Goal: Task Accomplishment & Management: Manage account settings

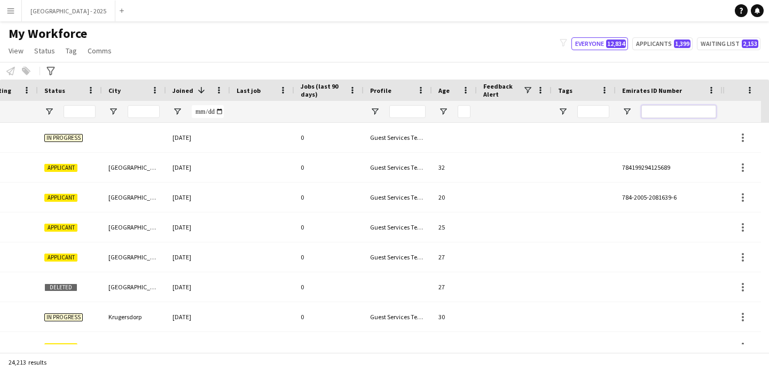
click at [666, 111] on input "Emirates ID Number Filter Input" at bounding box center [678, 111] width 75 height 13
paste input "*******"
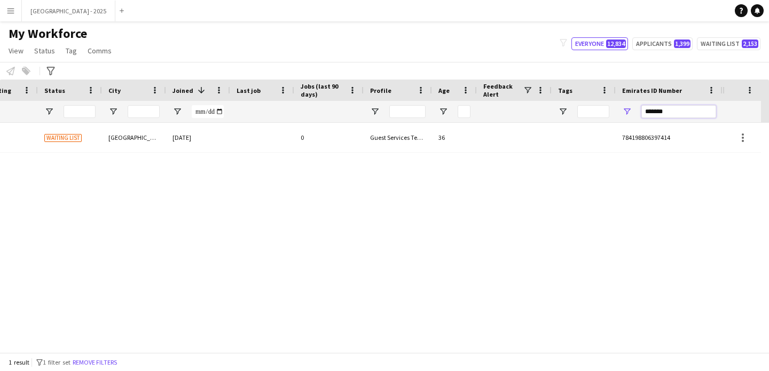
type input "*******"
click at [204, 130] on div "[DATE]" at bounding box center [198, 137] width 64 height 29
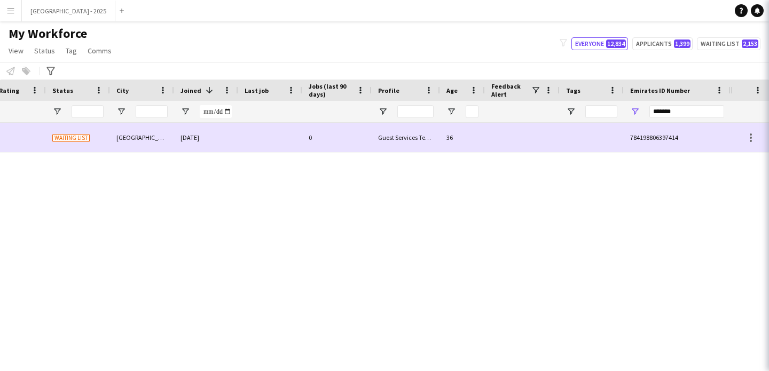
scroll to position [0, 360]
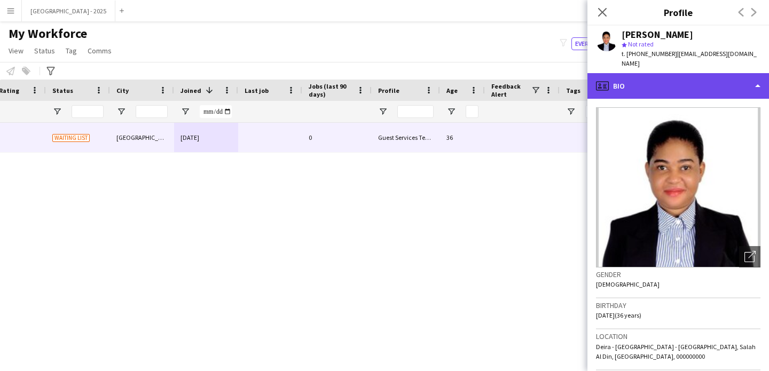
click at [633, 75] on div "profile Bio" at bounding box center [678, 86] width 182 height 26
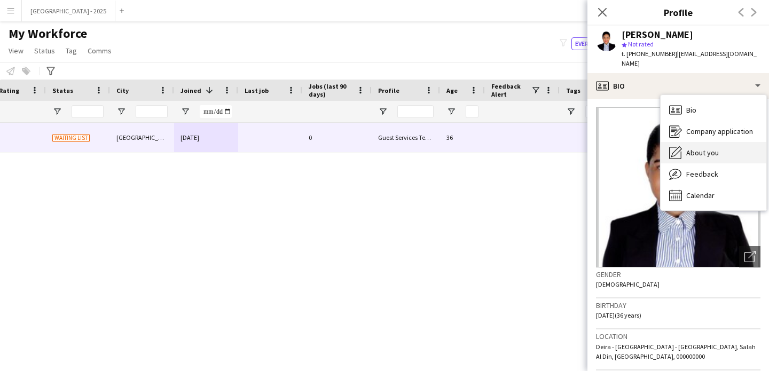
click at [680, 142] on div "About you About you" at bounding box center [713, 152] width 106 height 21
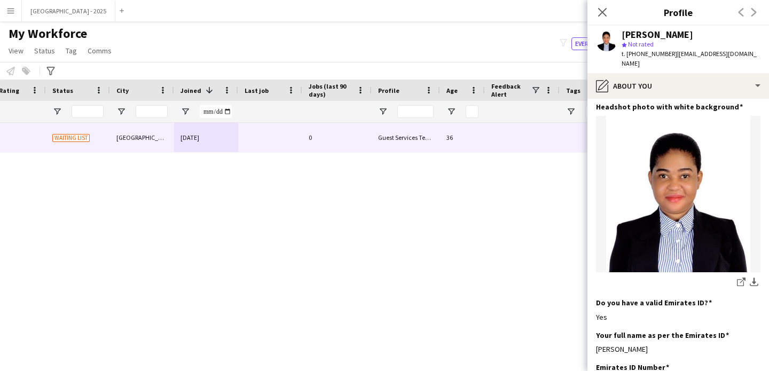
scroll to position [105, 0]
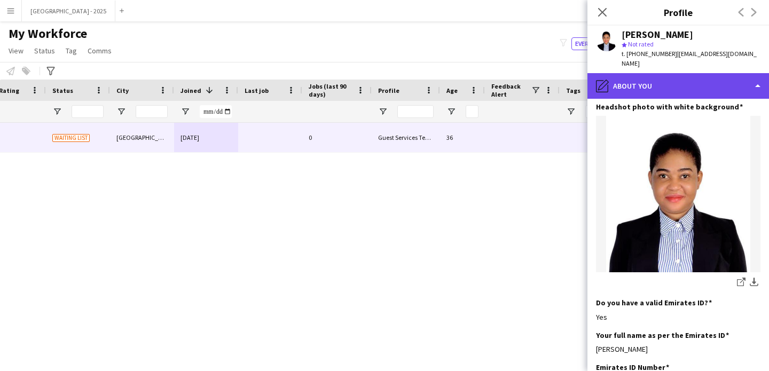
click at [629, 82] on div "pencil4 About you" at bounding box center [678, 86] width 182 height 26
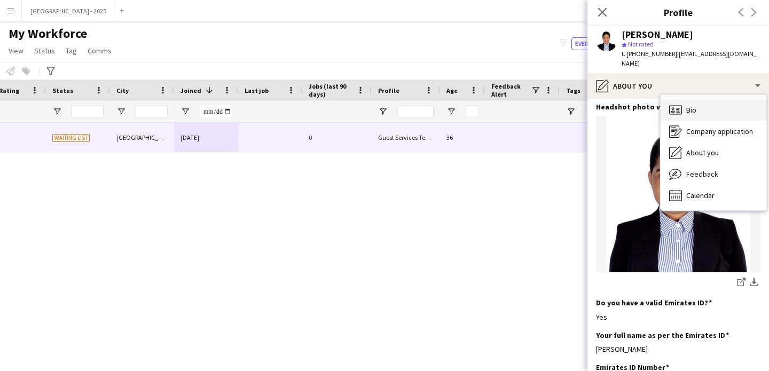
click at [673, 99] on div "Bio Bio" at bounding box center [713, 109] width 106 height 21
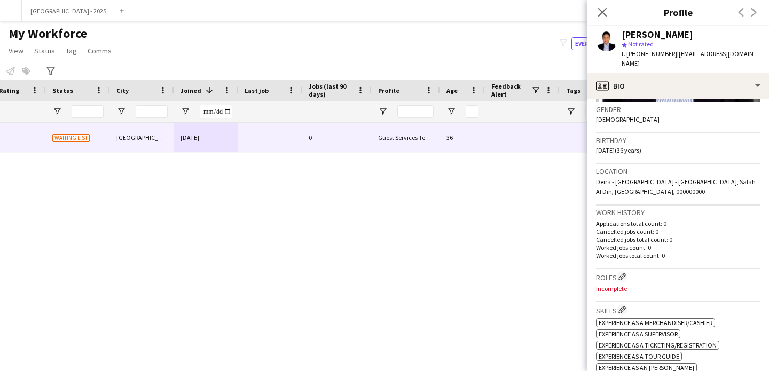
scroll to position [217, 0]
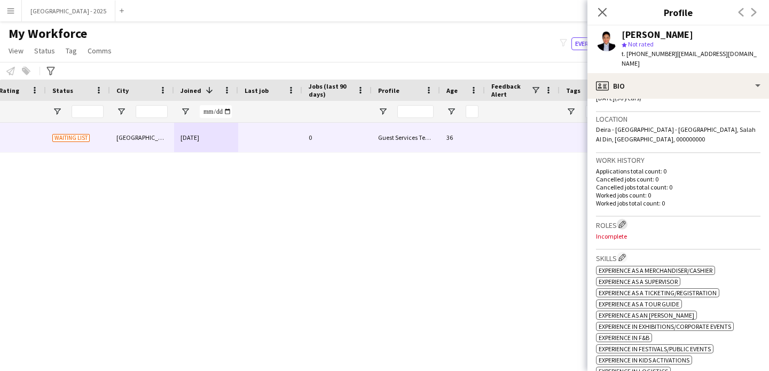
click at [626, 220] on app-icon "Edit crew company roles" at bounding box center [621, 223] width 7 height 7
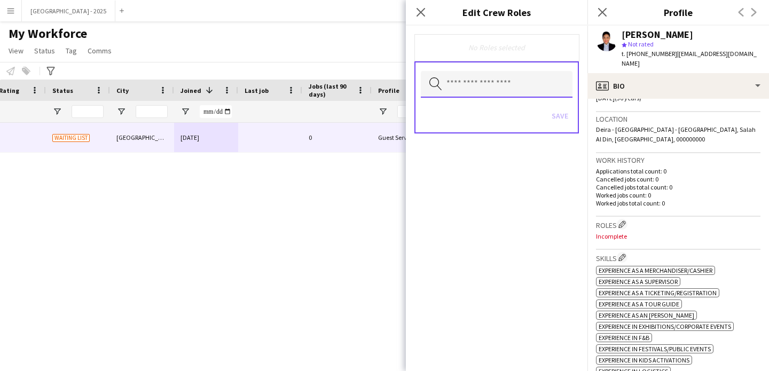
click at [477, 85] on input "text" at bounding box center [497, 84] width 152 height 27
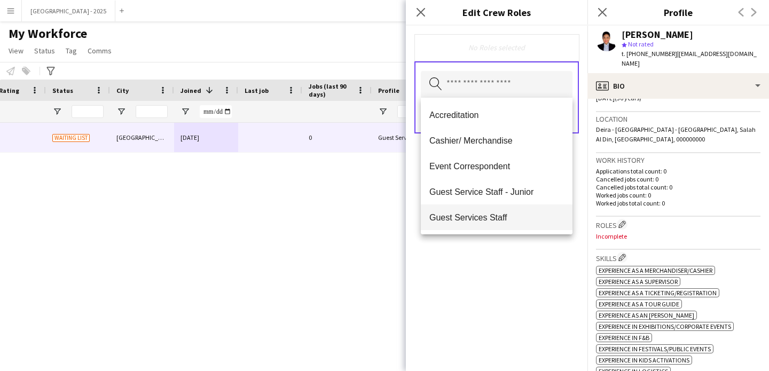
click at [495, 213] on span "Guest Services Staff" at bounding box center [496, 217] width 135 height 10
click at [501, 257] on div "Guest Services Staff Remove Search by role type Save" at bounding box center [497, 198] width 182 height 345
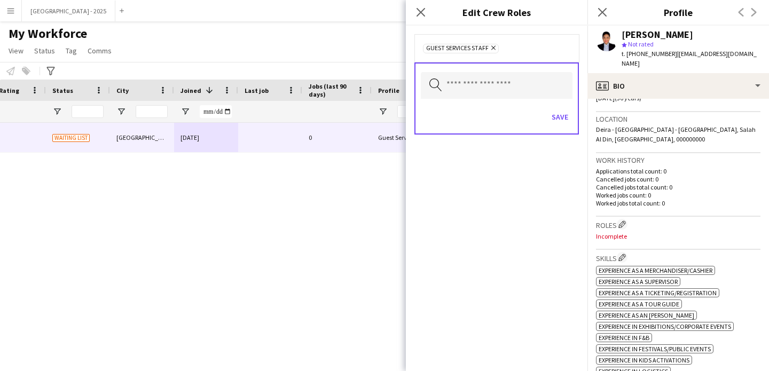
scroll to position [0, 0]
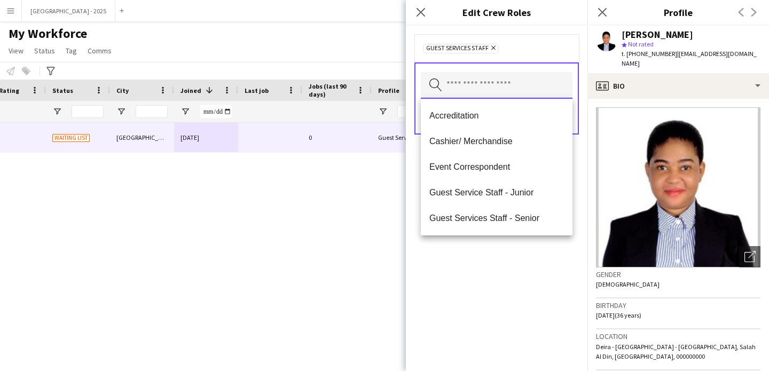
click at [523, 80] on input "text" at bounding box center [497, 85] width 152 height 27
click at [513, 247] on div "Guest Services Staff Remove Search by role type Save" at bounding box center [497, 198] width 182 height 345
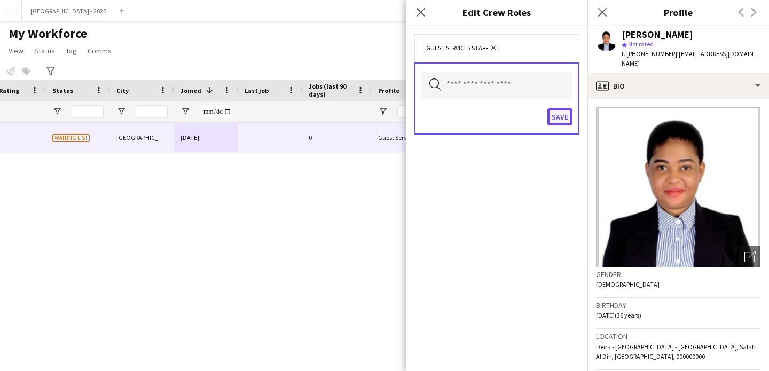
click at [550, 110] on button "Save" at bounding box center [559, 116] width 25 height 17
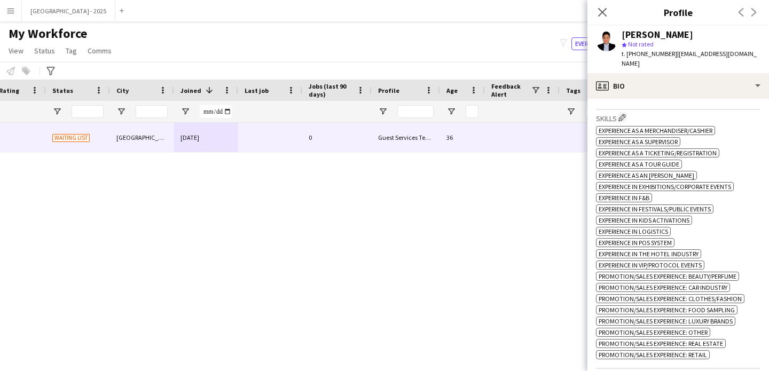
scroll to position [441, 0]
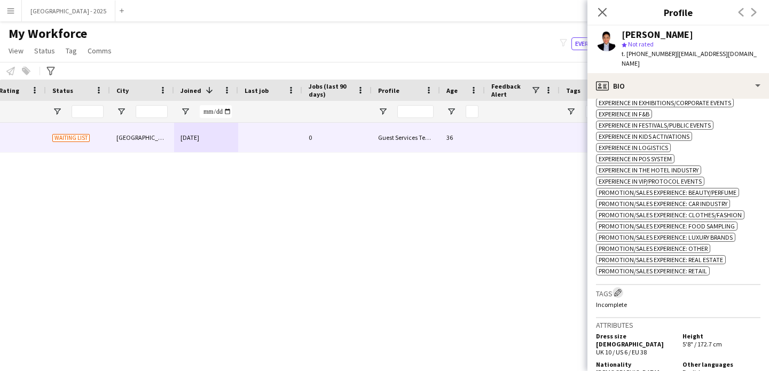
click at [620, 294] on app-icon "Edit crew company tags" at bounding box center [617, 292] width 7 height 7
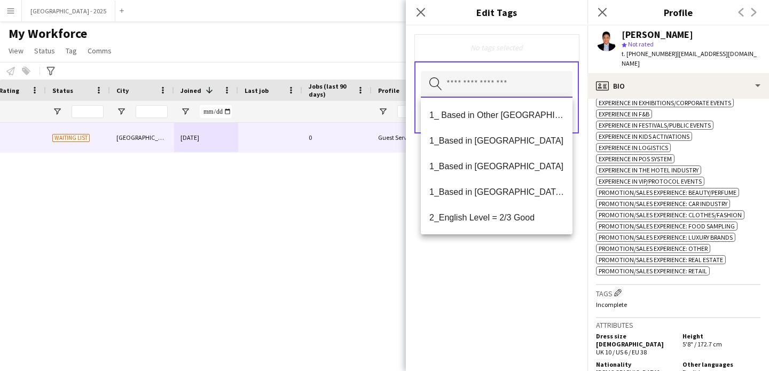
click at [517, 87] on input "text" at bounding box center [497, 84] width 152 height 27
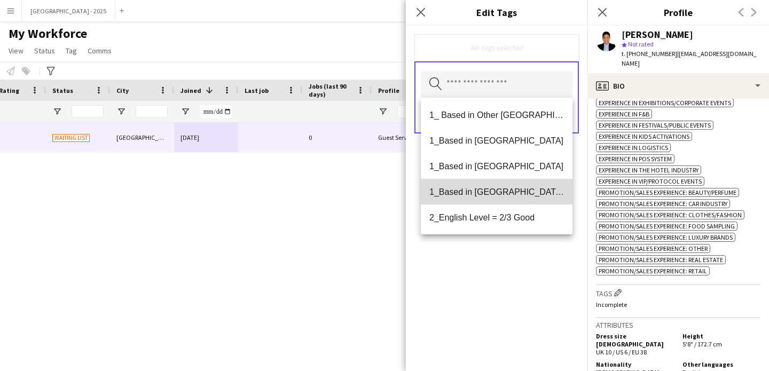
click at [511, 191] on span "1_Based in [GEOGRAPHIC_DATA]/[GEOGRAPHIC_DATA]/Ajman" at bounding box center [496, 192] width 135 height 10
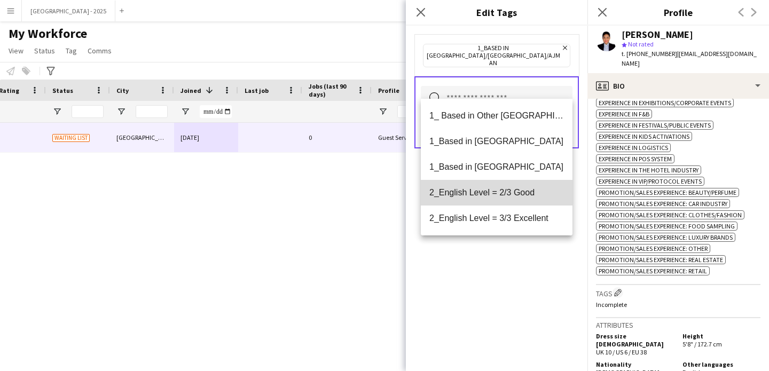
click at [511, 192] on span "2_English Level = 2/3 Good" at bounding box center [496, 192] width 135 height 10
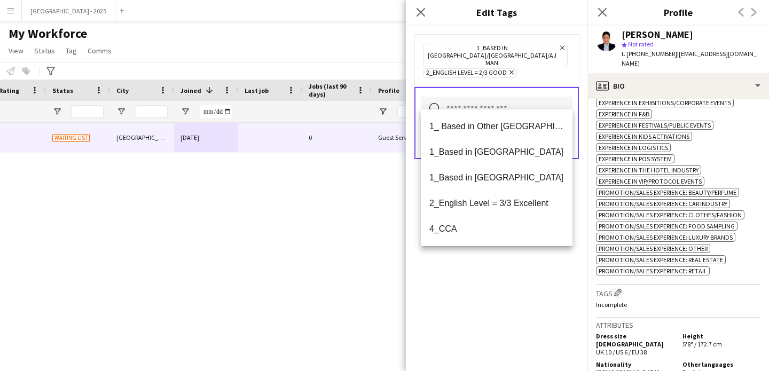
drag, startPoint x: 528, startPoint y: 261, endPoint x: 543, endPoint y: 215, distance: 47.8
click at [529, 260] on div "1_Based in [GEOGRAPHIC_DATA]/[GEOGRAPHIC_DATA]/Ajman Remove 2_English Level = 2…" at bounding box center [497, 198] width 182 height 345
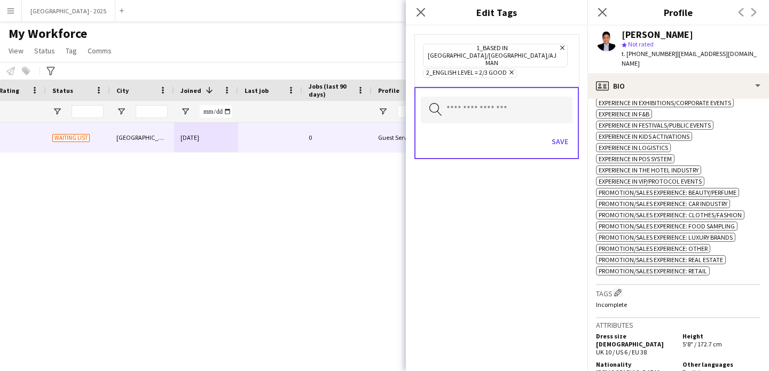
click at [558, 139] on div "Save" at bounding box center [497, 143] width 152 height 30
click at [561, 133] on button "Save" at bounding box center [559, 141] width 25 height 17
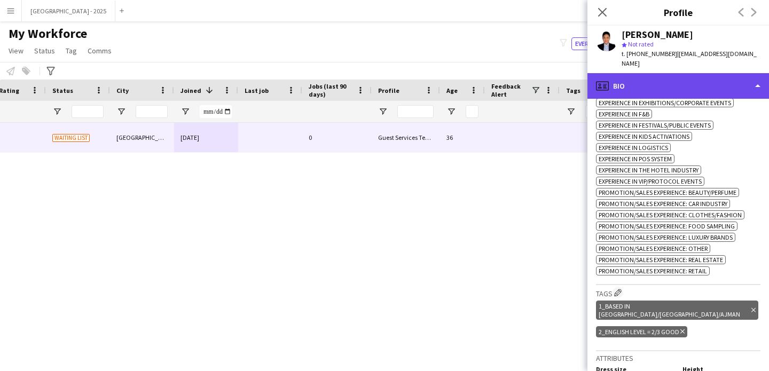
click at [629, 77] on div "profile Bio" at bounding box center [678, 86] width 182 height 26
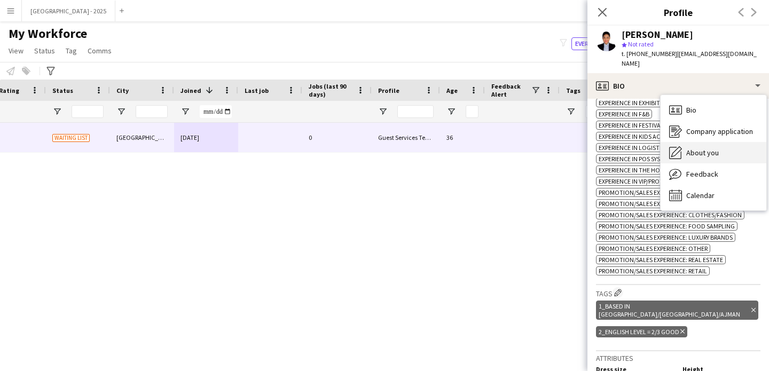
click at [722, 146] on div "About you About you" at bounding box center [713, 152] width 106 height 21
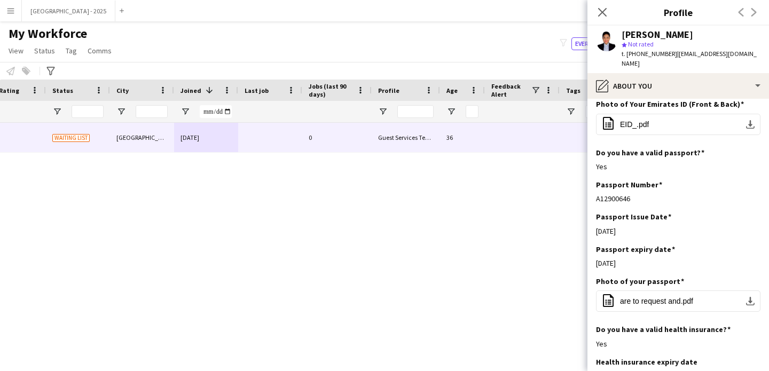
scroll to position [0, 0]
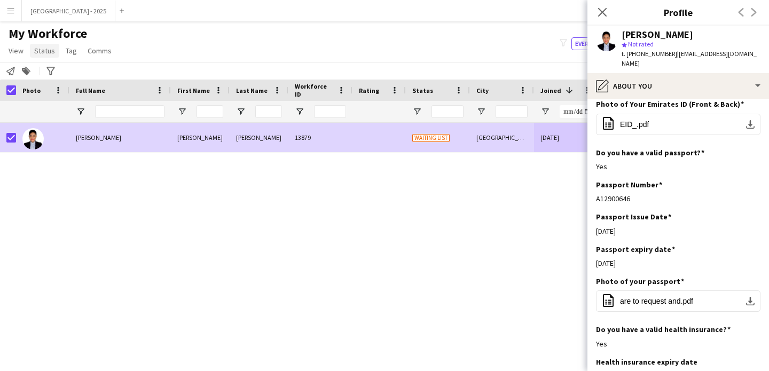
click at [38, 57] on link "Status" at bounding box center [44, 51] width 29 height 14
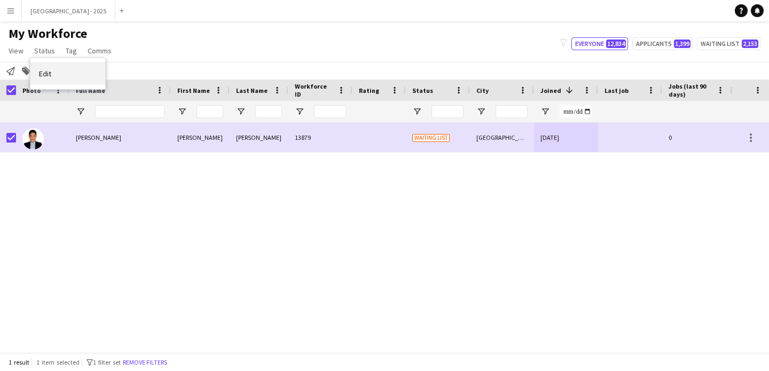
click at [62, 72] on link "Edit" at bounding box center [67, 73] width 75 height 22
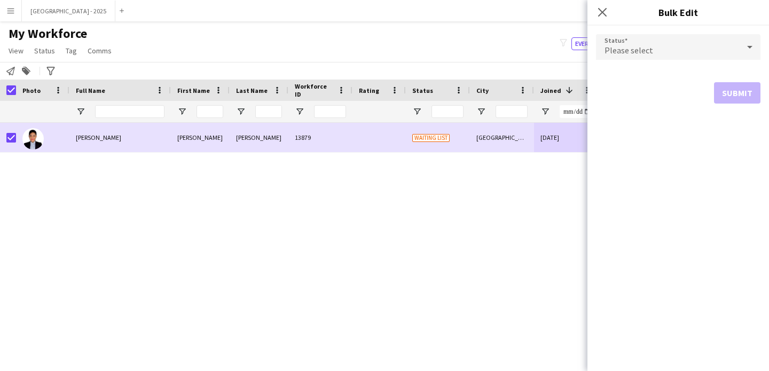
click at [636, 43] on div "Please select" at bounding box center [667, 47] width 143 height 26
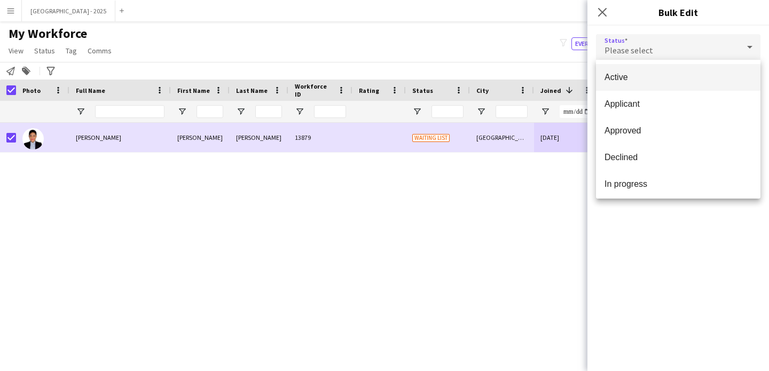
click at [642, 83] on mat-option "Active" at bounding box center [678, 77] width 164 height 27
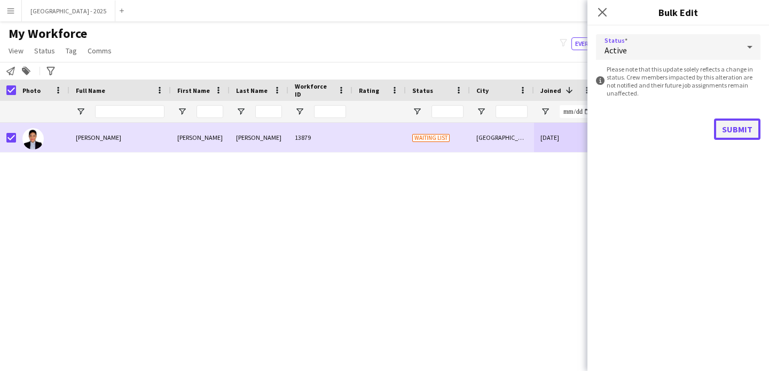
click at [730, 133] on button "Submit" at bounding box center [737, 129] width 46 height 21
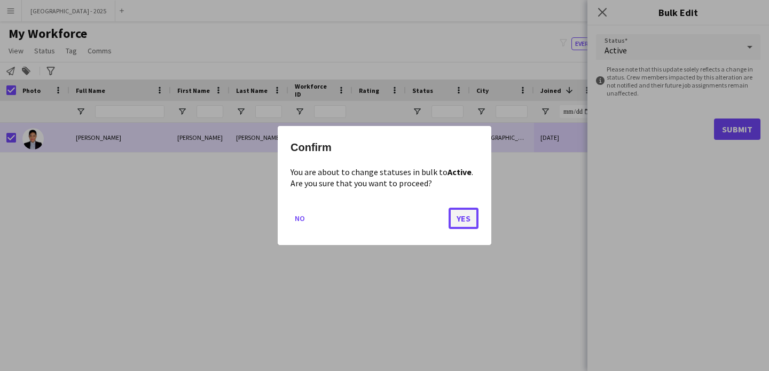
click at [473, 217] on button "Yes" at bounding box center [463, 218] width 30 height 21
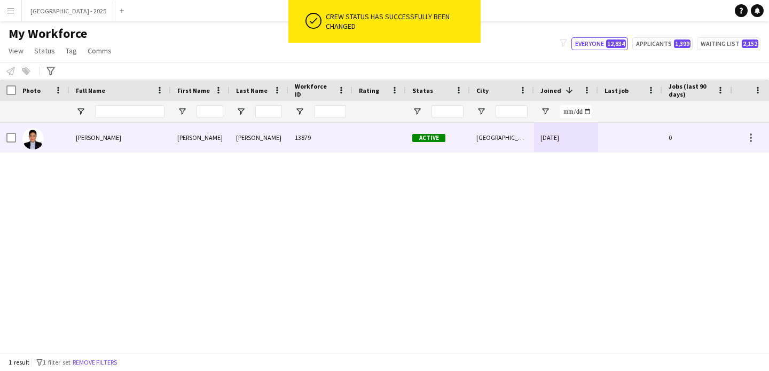
click at [41, 138] on img at bounding box center [32, 138] width 21 height 21
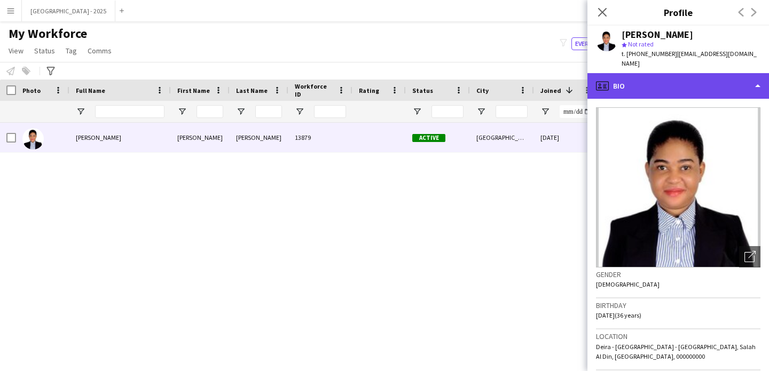
click at [658, 77] on div "profile Bio" at bounding box center [678, 86] width 182 height 26
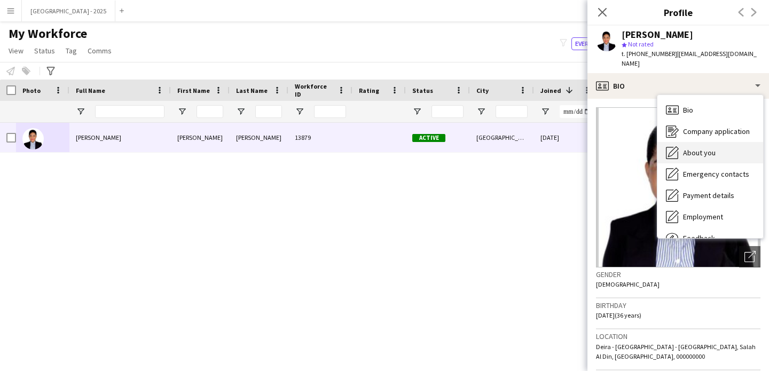
click at [687, 148] on span "About you" at bounding box center [699, 153] width 33 height 10
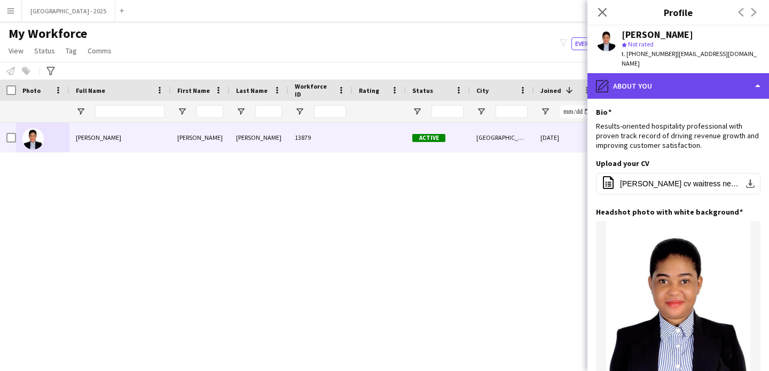
click at [641, 80] on div "pencil4 About you" at bounding box center [678, 86] width 182 height 26
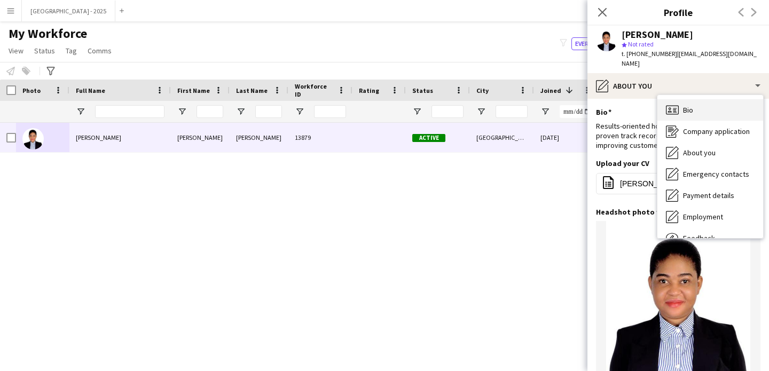
click at [667, 105] on icon at bounding box center [672, 109] width 13 height 9
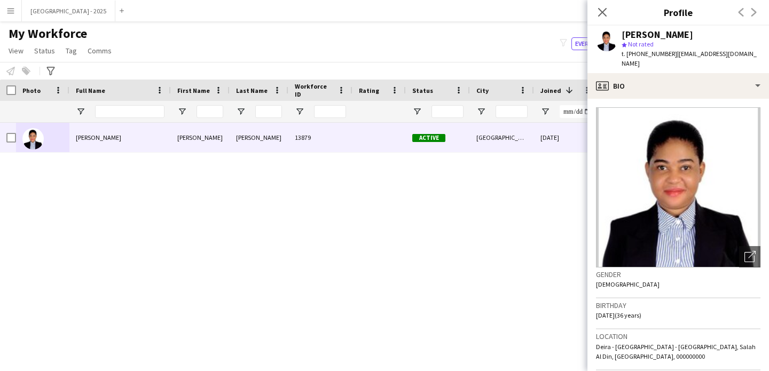
click at [606, 14] on app-icon "Close pop-in" at bounding box center [602, 12] width 13 height 13
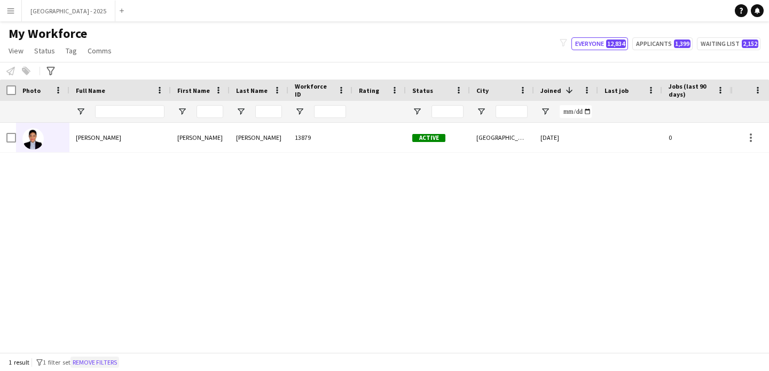
click at [119, 361] on button "Remove filters" at bounding box center [94, 363] width 49 height 12
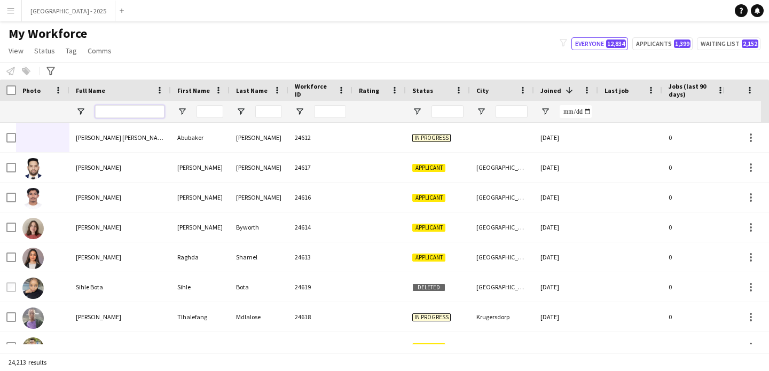
click at [130, 110] on input "Full Name Filter Input" at bounding box center [129, 111] width 69 height 13
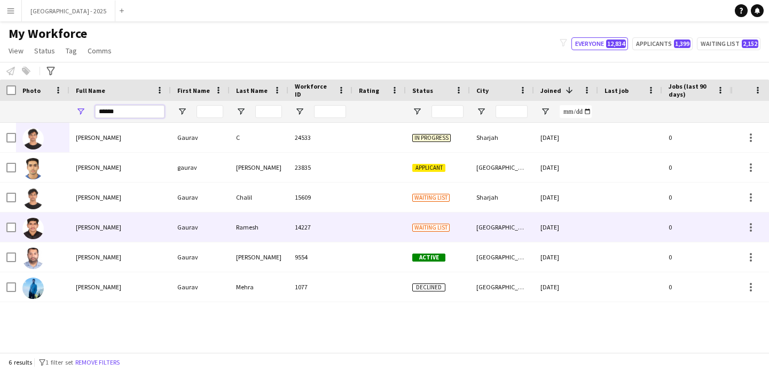
type input "******"
click at [176, 222] on div "Gaurav" at bounding box center [200, 226] width 59 height 29
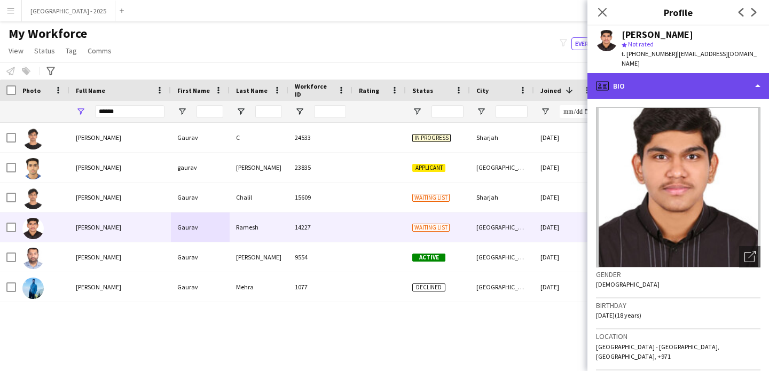
click at [640, 79] on div "profile Bio" at bounding box center [678, 86] width 182 height 26
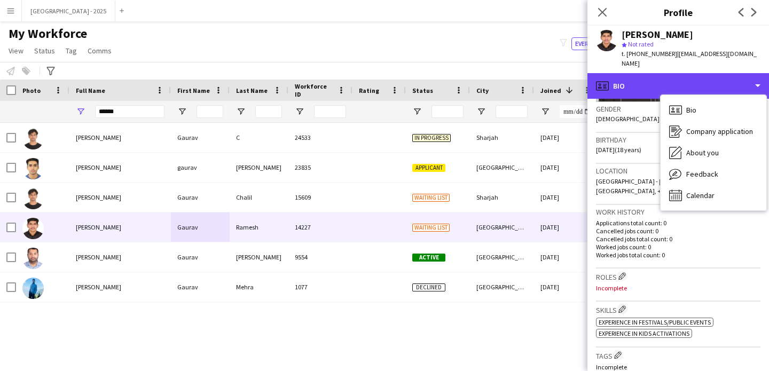
scroll to position [166, 0]
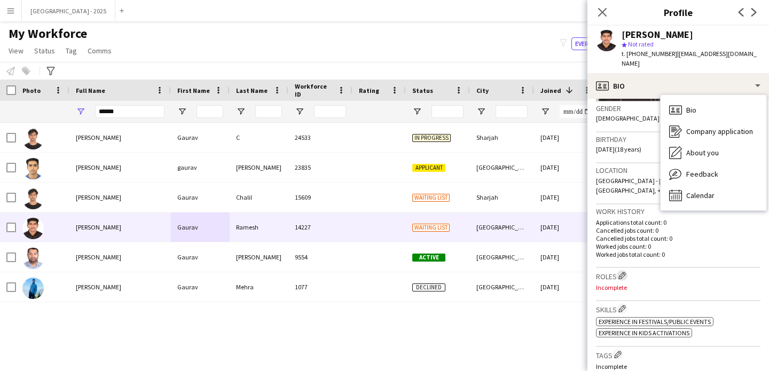
click at [624, 272] on app-icon "Edit crew company roles" at bounding box center [621, 275] width 7 height 7
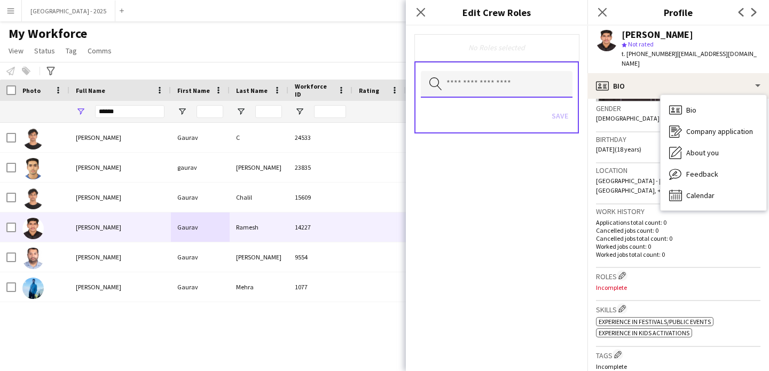
click at [526, 92] on input "text" at bounding box center [497, 84] width 152 height 27
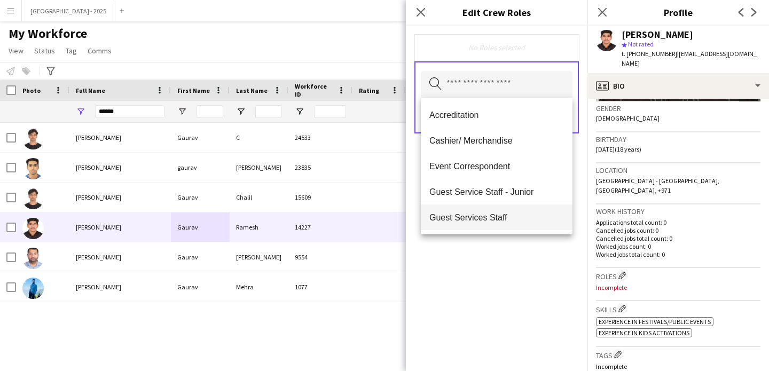
click at [524, 205] on mat-option "Guest Services Staff" at bounding box center [497, 217] width 152 height 26
drag, startPoint x: 524, startPoint y: 257, endPoint x: 537, endPoint y: 223, distance: 36.8
click at [524, 257] on div "Guest Services Staff Remove Search by role type Save" at bounding box center [497, 198] width 182 height 345
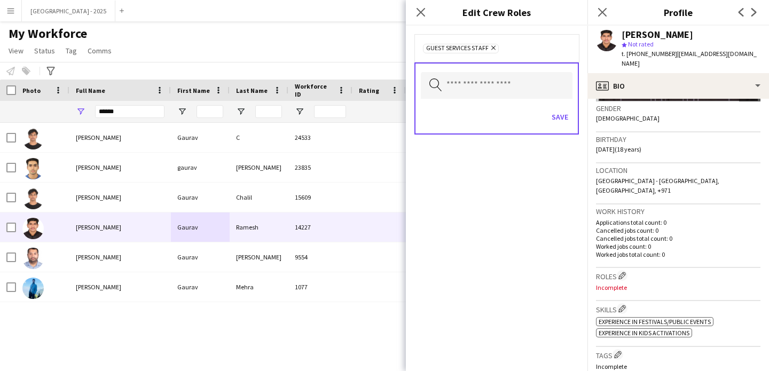
click at [558, 126] on div "Save" at bounding box center [497, 118] width 152 height 30
click at [559, 124] on button "Save" at bounding box center [559, 116] width 25 height 17
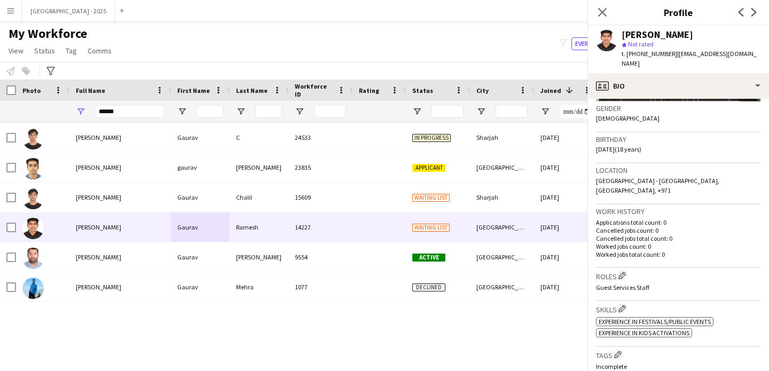
scroll to position [258, 0]
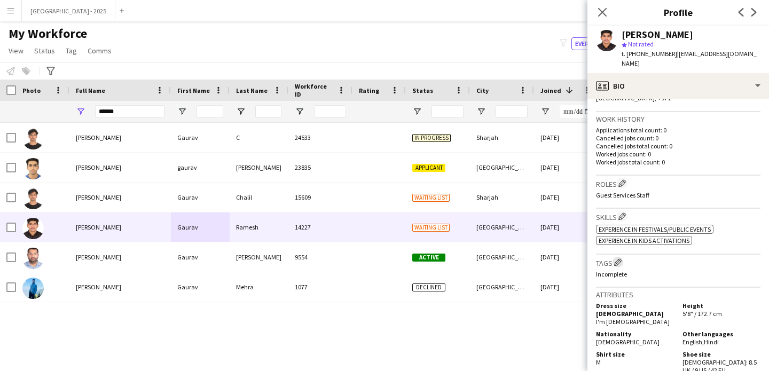
click at [619, 258] on app-icon "Edit crew company tags" at bounding box center [617, 261] width 7 height 7
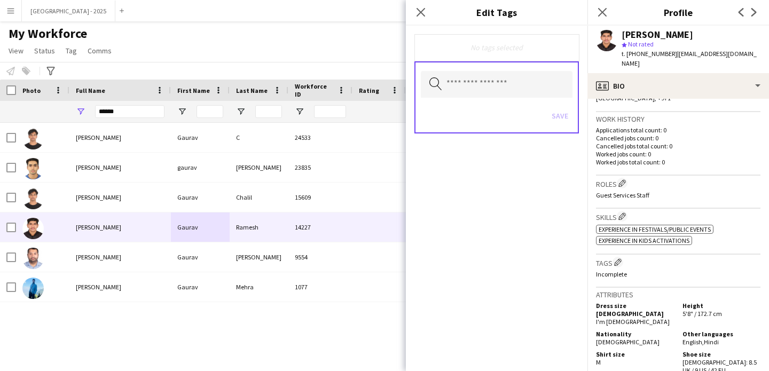
drag, startPoint x: 533, startPoint y: 107, endPoint x: 533, endPoint y: 99, distance: 8.0
click at [533, 104] on div "Save" at bounding box center [497, 117] width 152 height 30
click at [533, 99] on div "Search by tag name Save" at bounding box center [496, 97] width 164 height 72
click at [533, 94] on input "text" at bounding box center [497, 84] width 152 height 27
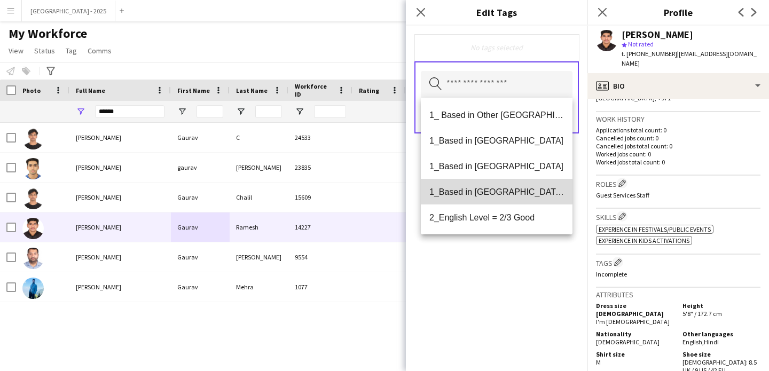
click at [527, 185] on mat-option "1_Based in [GEOGRAPHIC_DATA]/[GEOGRAPHIC_DATA]/Ajman" at bounding box center [497, 192] width 152 height 26
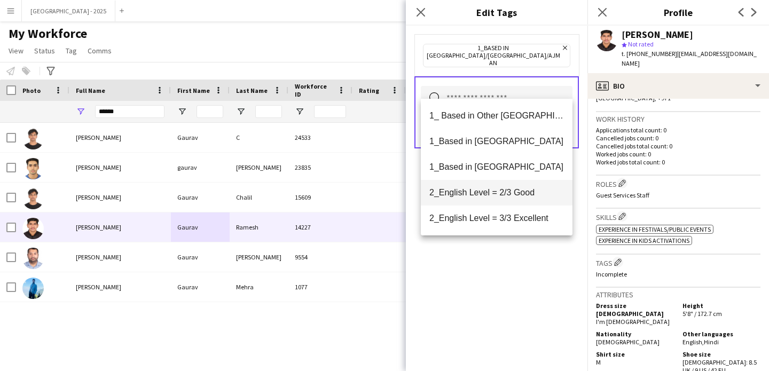
click at [530, 202] on mat-option "2_English Level = 2/3 Good" at bounding box center [497, 193] width 152 height 26
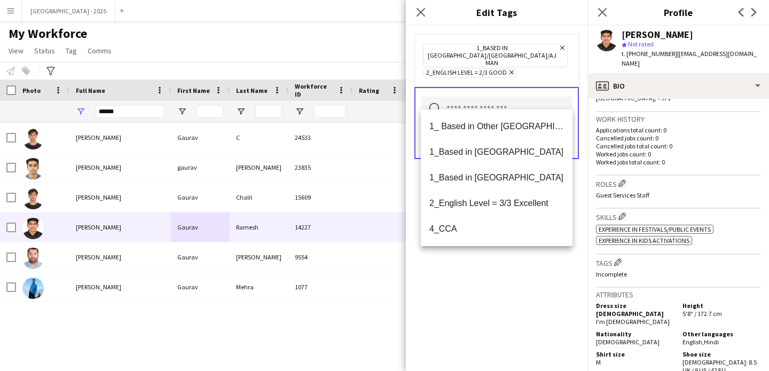
click at [532, 267] on div "1_Based in [GEOGRAPHIC_DATA]/[GEOGRAPHIC_DATA]/Ajman Remove 2_English Level = 2…" at bounding box center [497, 198] width 182 height 345
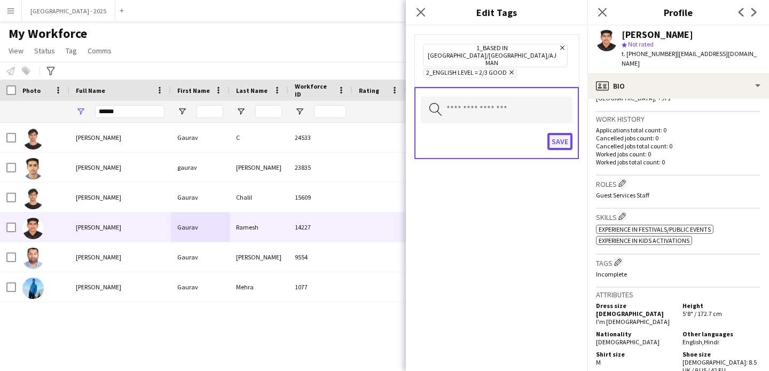
click at [554, 133] on button "Save" at bounding box center [559, 141] width 25 height 17
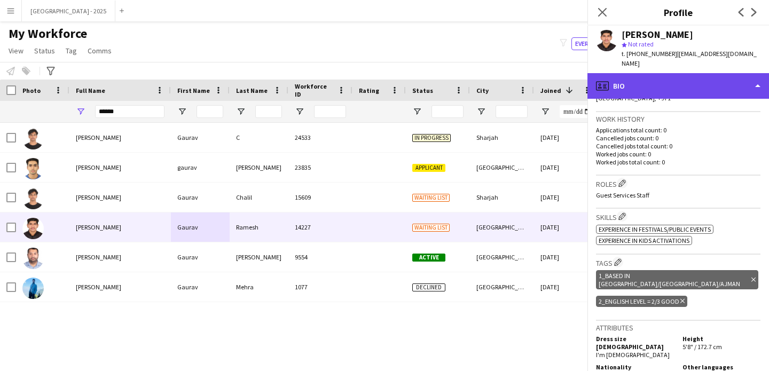
click at [672, 73] on div "profile Bio" at bounding box center [678, 86] width 182 height 26
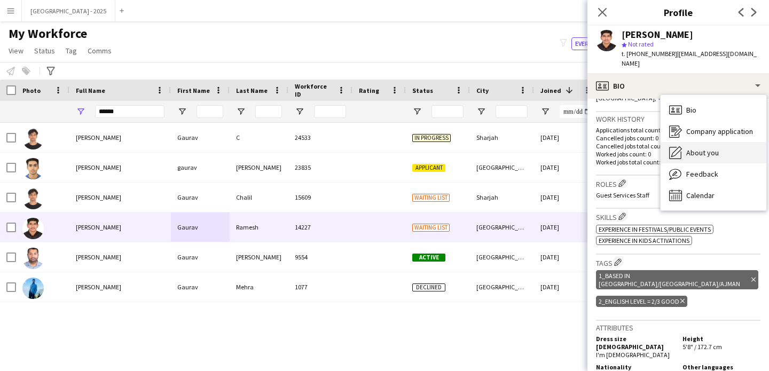
click at [706, 148] on span "About you" at bounding box center [702, 153] width 33 height 10
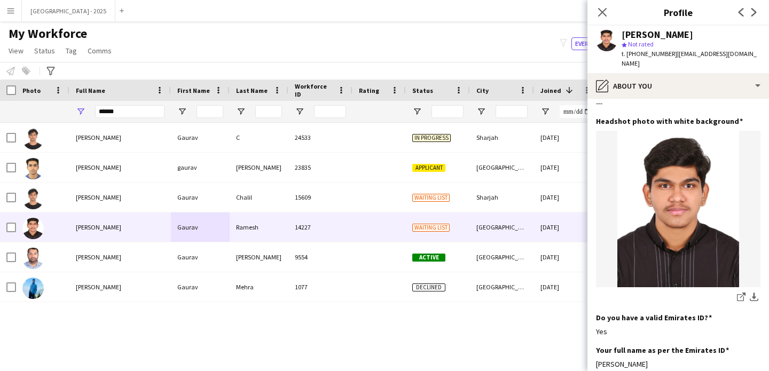
scroll to position [0, 0]
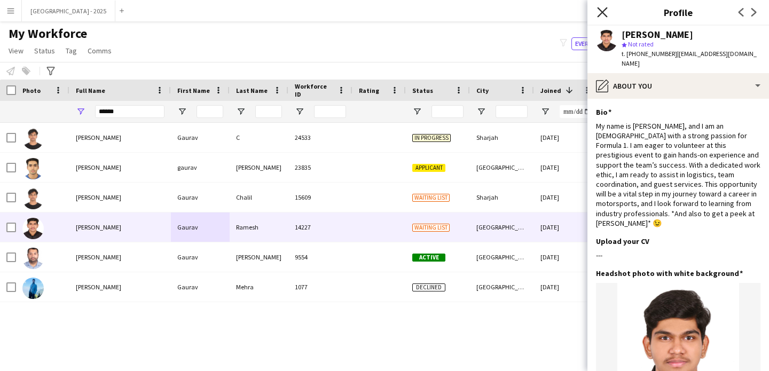
click at [598, 14] on icon "Close pop-in" at bounding box center [602, 12] width 10 height 10
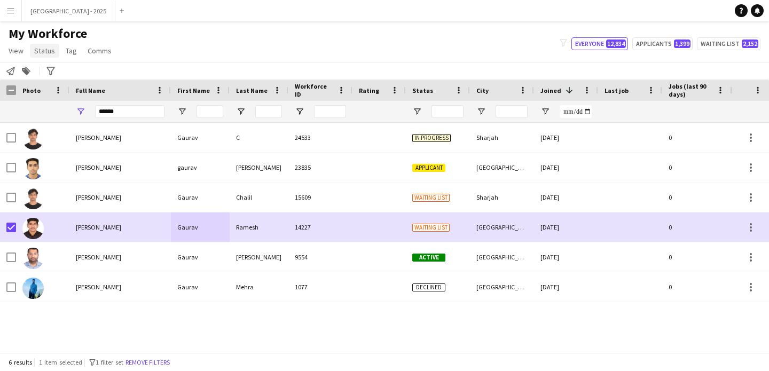
click at [41, 51] on span "Status" at bounding box center [44, 51] width 21 height 10
click at [51, 65] on link "Edit" at bounding box center [67, 73] width 75 height 22
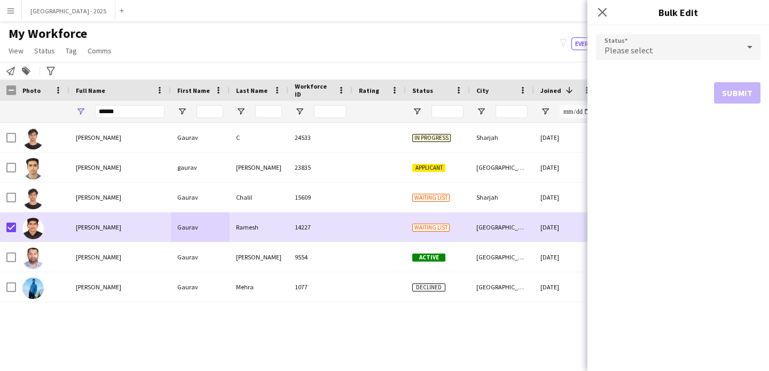
click at [671, 52] on div "Please select" at bounding box center [667, 47] width 143 height 26
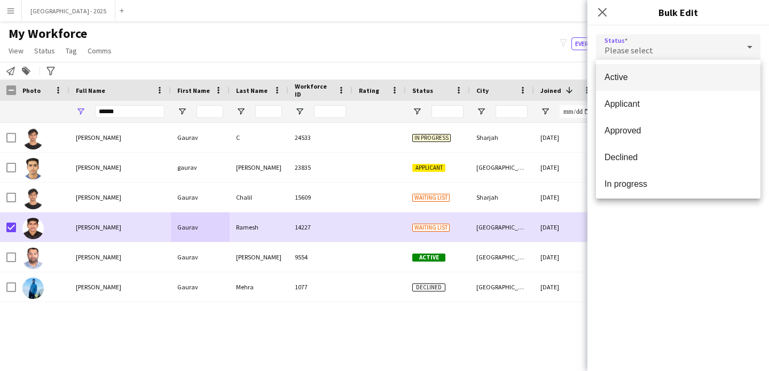
click at [666, 80] on span "Active" at bounding box center [677, 77] width 147 height 10
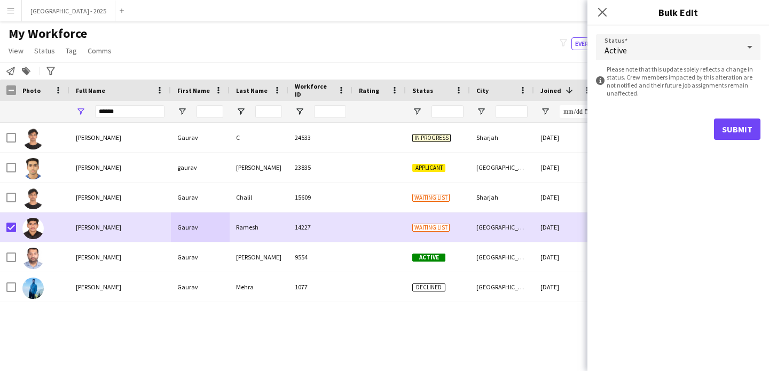
click at [730, 118] on form "Status Active information-circle Please note that this update solely reflects a…" at bounding box center [678, 87] width 164 height 123
click at [734, 130] on button "Submit" at bounding box center [737, 129] width 46 height 21
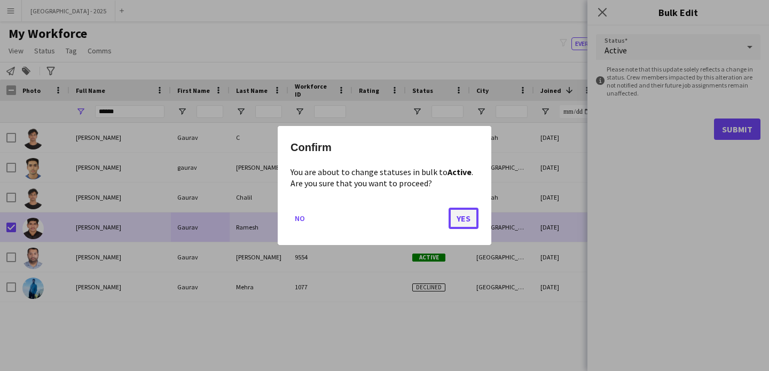
click at [449, 222] on button "Yes" at bounding box center [463, 218] width 30 height 21
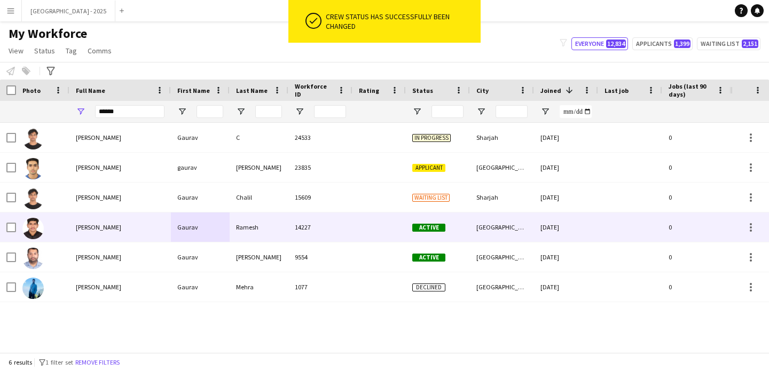
click at [47, 231] on div at bounding box center [42, 226] width 53 height 29
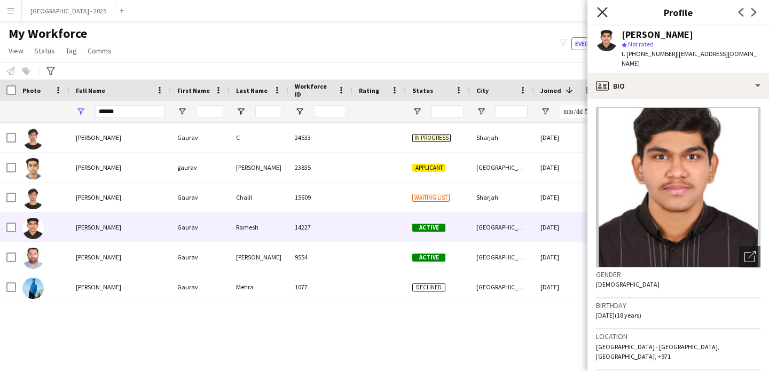
click at [604, 16] on icon "Close pop-in" at bounding box center [602, 12] width 10 height 10
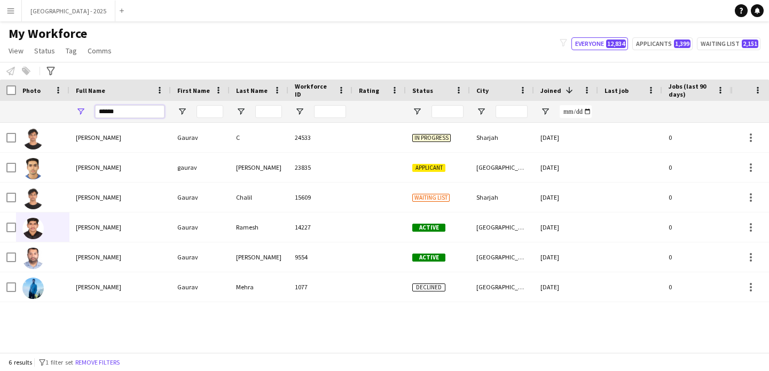
click at [123, 113] on input "******" at bounding box center [129, 111] width 69 height 13
paste input "**********"
click at [123, 113] on input "**********" at bounding box center [129, 111] width 69 height 13
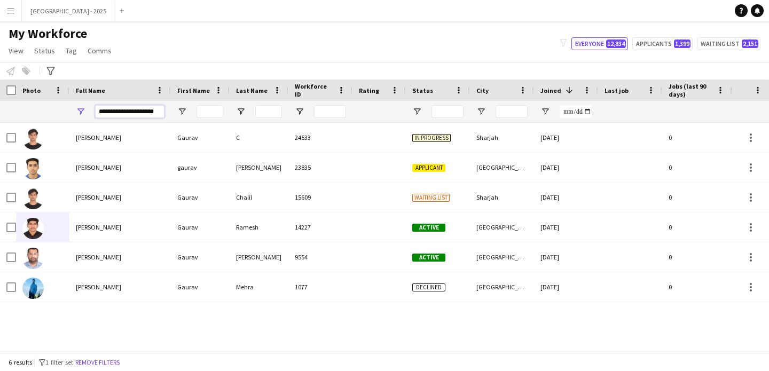
click at [123, 113] on input "**********" at bounding box center [129, 111] width 69 height 13
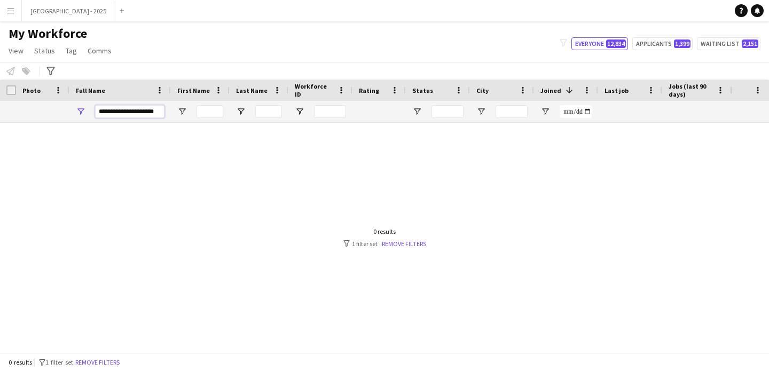
click at [123, 113] on input "**********" at bounding box center [129, 111] width 69 height 13
paste input "Full Name Filter Input"
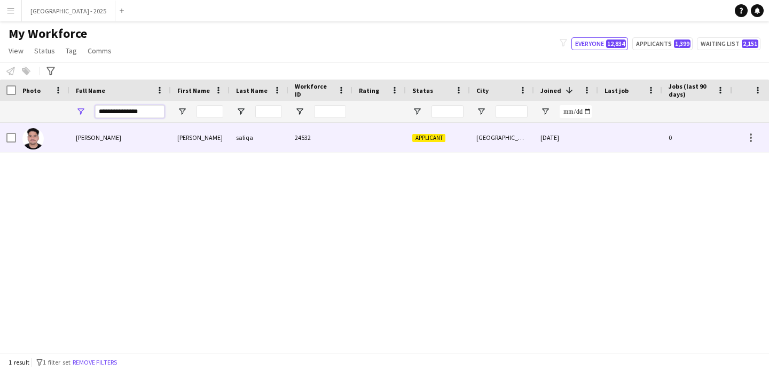
type input "**********"
click at [129, 146] on div "[PERSON_NAME]" at bounding box center [119, 137] width 101 height 29
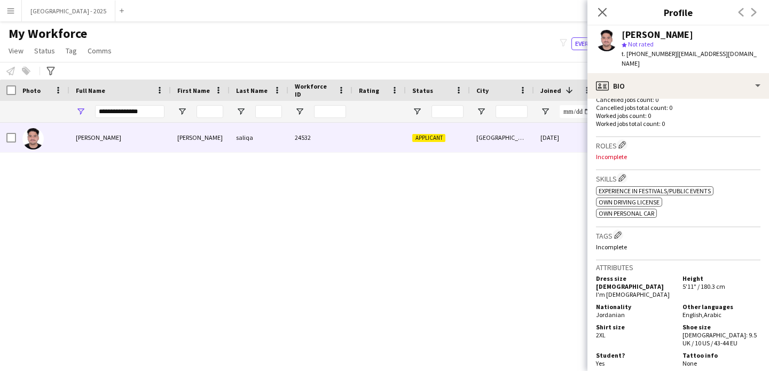
scroll to position [303, 0]
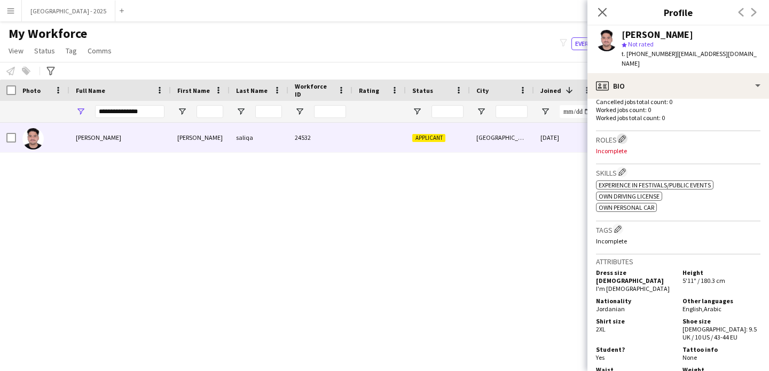
click at [622, 140] on app-icon "Edit crew company roles" at bounding box center [621, 138] width 7 height 7
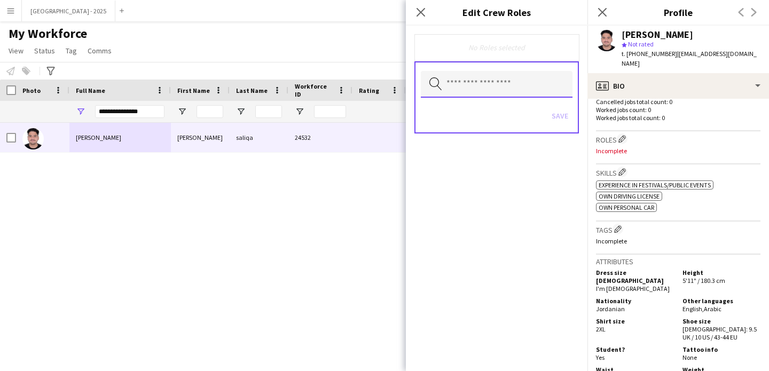
click at [471, 74] on input "text" at bounding box center [497, 84] width 152 height 27
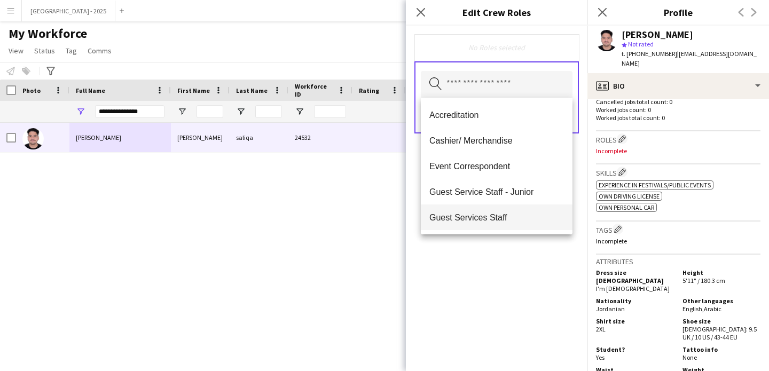
click at [504, 211] on mat-option "Guest Services Staff" at bounding box center [497, 217] width 152 height 26
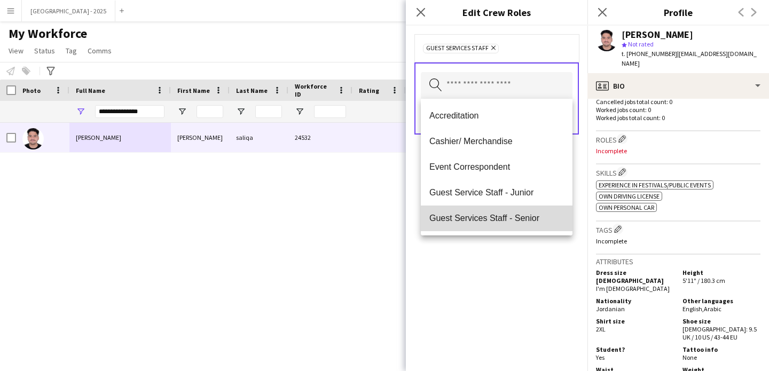
click at [508, 225] on mat-option "Guest Services Staff - Senior" at bounding box center [497, 219] width 152 height 26
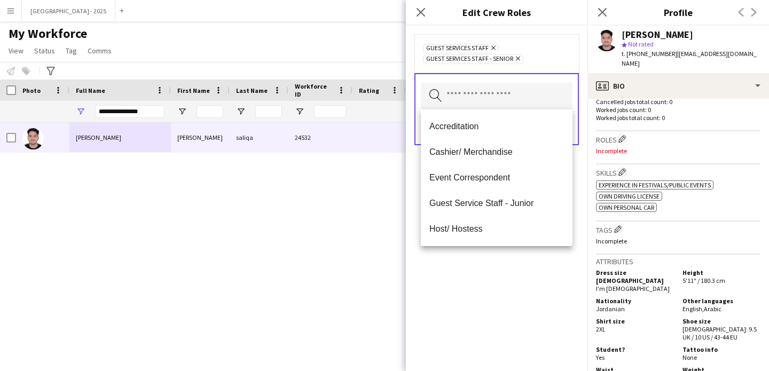
click at [511, 257] on div "Guest Services Staff Remove Guest Services Staff - Senior Remove Search by role…" at bounding box center [497, 198] width 182 height 345
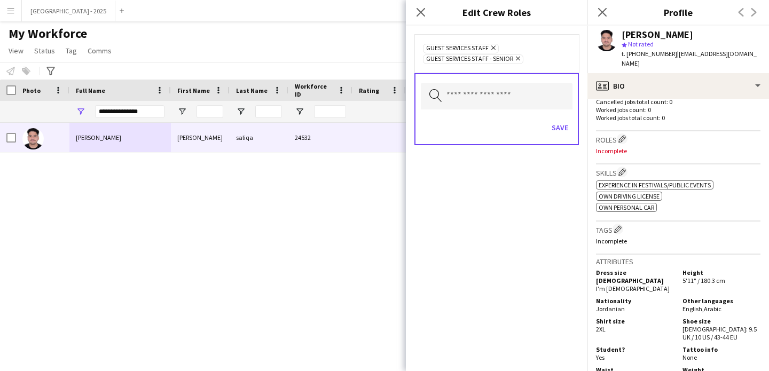
click at [550, 111] on div "Search by role type Save" at bounding box center [496, 109] width 164 height 72
click at [551, 127] on button "Save" at bounding box center [559, 127] width 25 height 17
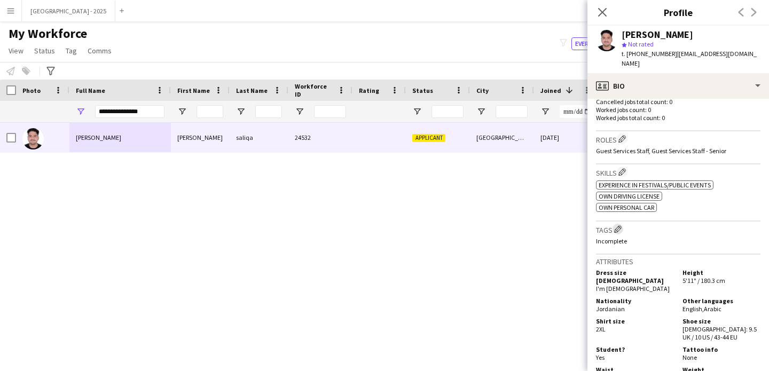
click at [619, 232] on app-icon "Edit crew company tags" at bounding box center [617, 228] width 7 height 7
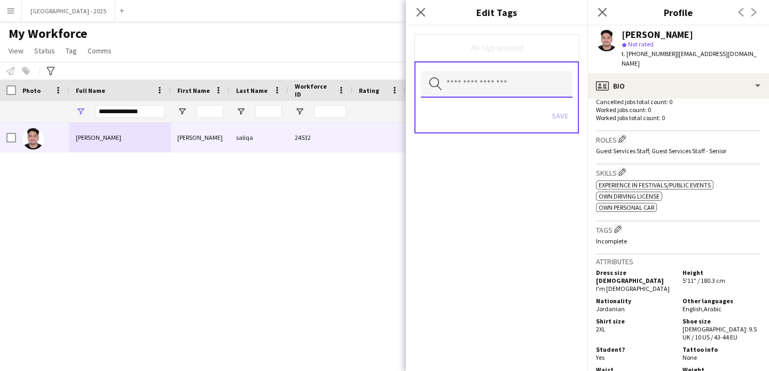
click at [478, 83] on input "text" at bounding box center [497, 84] width 152 height 27
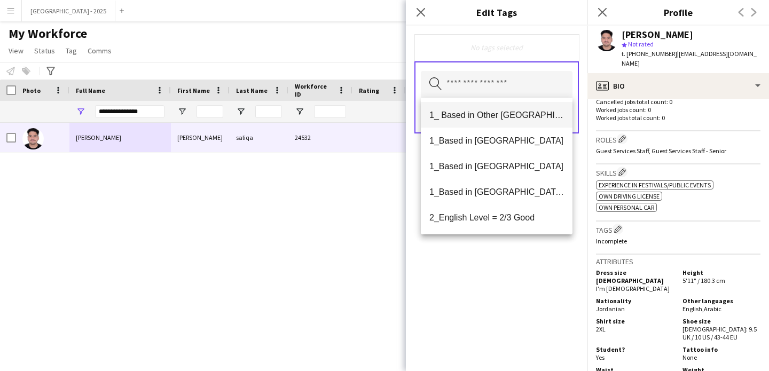
click at [488, 123] on mat-option "1_ Based in Other [GEOGRAPHIC_DATA]" at bounding box center [497, 115] width 152 height 26
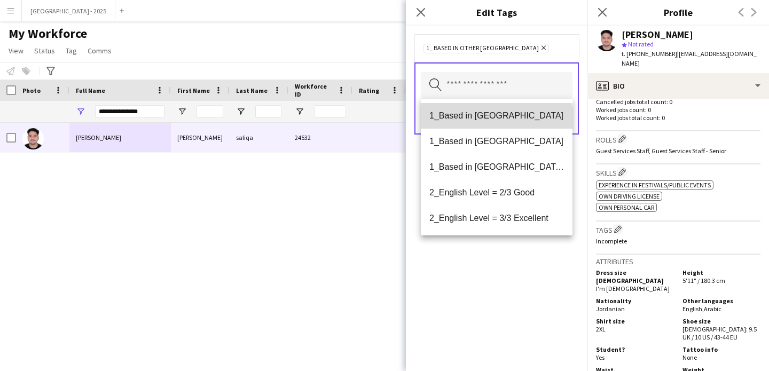
click at [496, 123] on mat-option "1_Based in [GEOGRAPHIC_DATA]" at bounding box center [497, 116] width 152 height 26
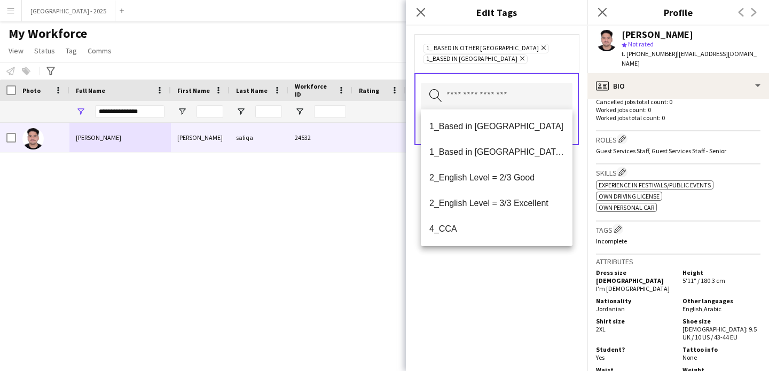
click at [502, 262] on div "1_ Based in Other Emirates Remove 1_Based in [GEOGRAPHIC_DATA] Remove Search by…" at bounding box center [497, 198] width 182 height 345
click at [498, 89] on input "text" at bounding box center [497, 96] width 152 height 27
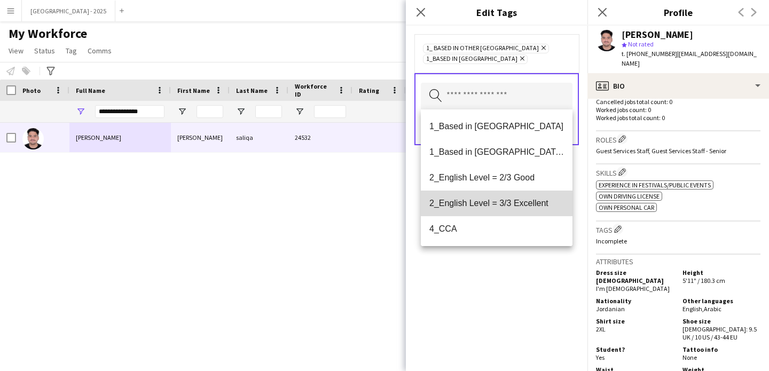
click at [513, 208] on span "2_English Level = 3/3 Excellent" at bounding box center [496, 203] width 135 height 10
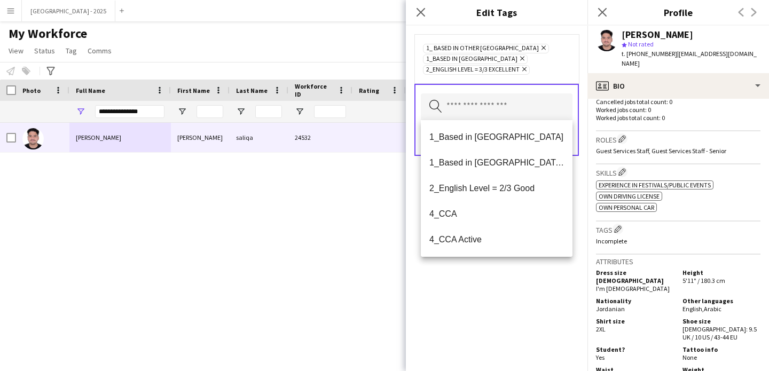
drag, startPoint x: 515, startPoint y: 309, endPoint x: 519, endPoint y: 296, distance: 13.9
click at [515, 309] on div "1_ Based in Other Emirates Remove 1_Based in [GEOGRAPHIC_DATA] Remove 2_English…" at bounding box center [497, 198] width 182 height 345
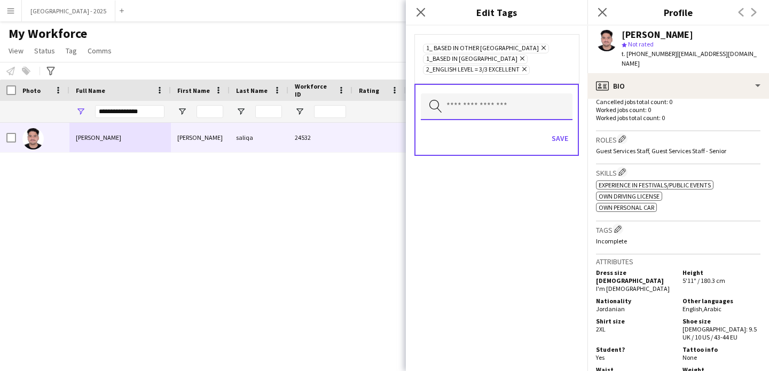
click at [553, 118] on input "text" at bounding box center [497, 106] width 152 height 27
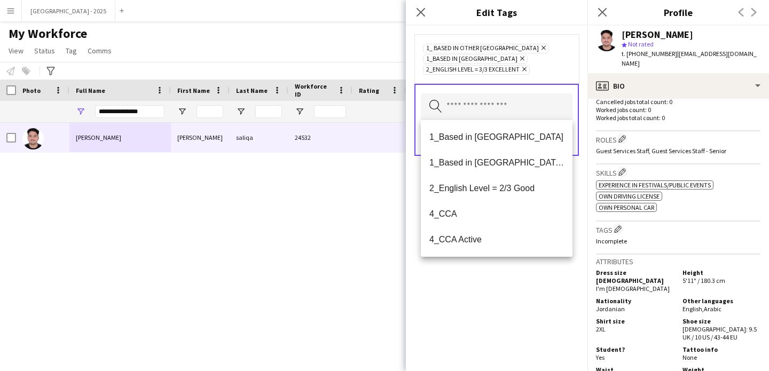
click at [574, 188] on div "1_ Based in Other Emirates Remove 1_Based in [GEOGRAPHIC_DATA] Remove 2_English…" at bounding box center [497, 198] width 182 height 345
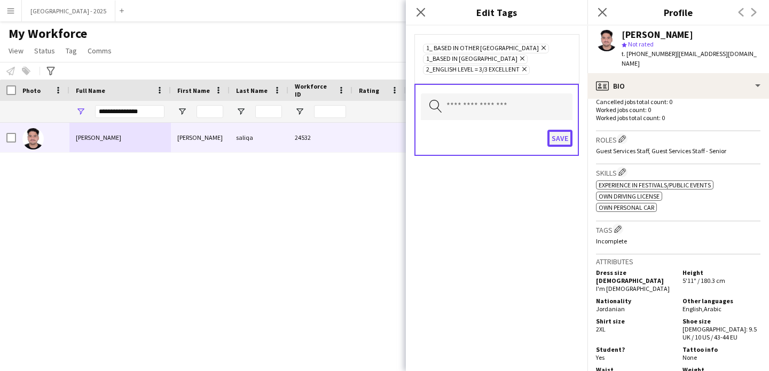
click at [566, 144] on button "Save" at bounding box center [559, 138] width 25 height 17
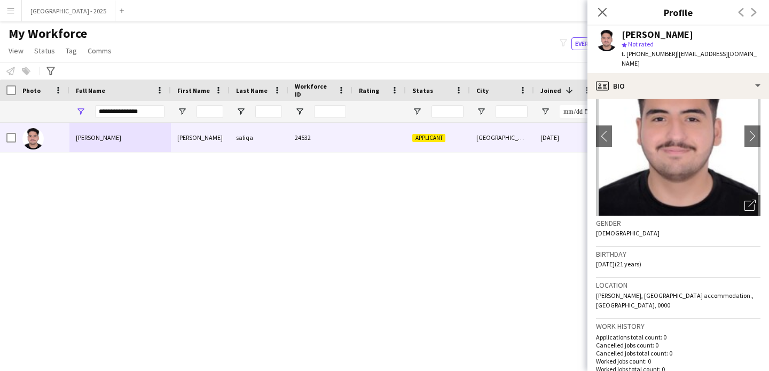
scroll to position [0, 0]
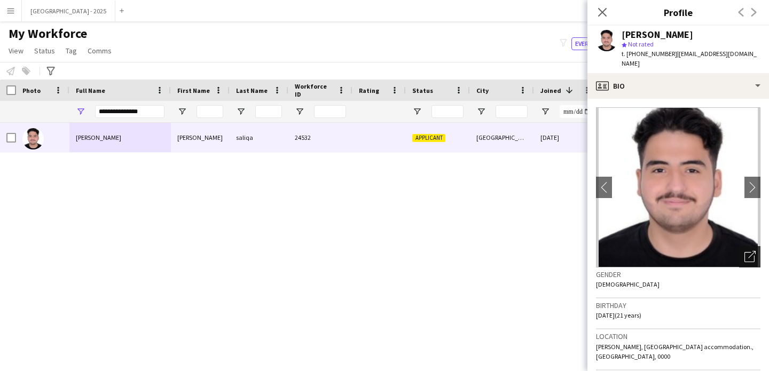
click at [742, 247] on div "Open photos pop-in" at bounding box center [749, 256] width 21 height 21
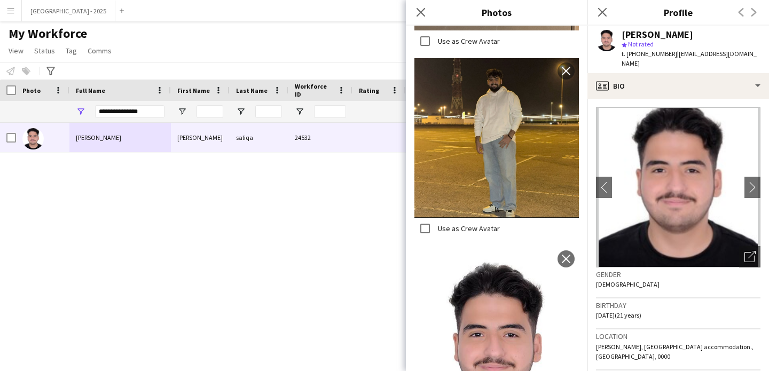
scroll to position [593, 0]
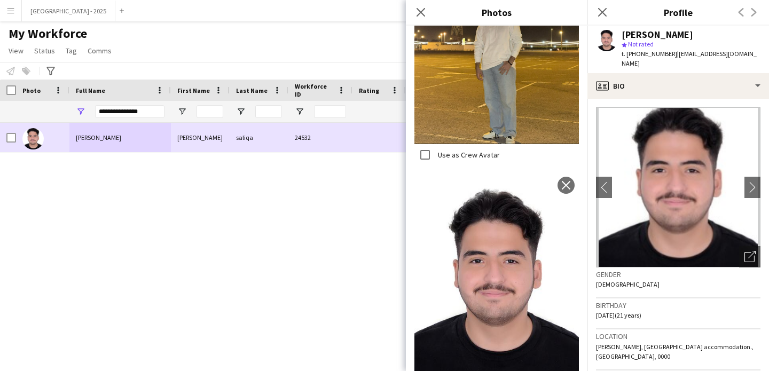
click at [15, 137] on div "[PERSON_NAME] [PERSON_NAME] saliqa 24532 Applicant [GEOGRAPHIC_DATA] [DATE] 0 G…" at bounding box center [545, 138] width 1090 height 30
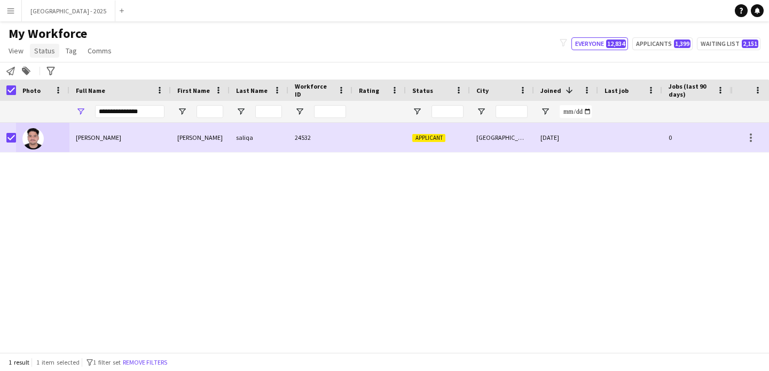
click at [41, 51] on span "Status" at bounding box center [44, 51] width 21 height 10
click at [55, 72] on link "Edit" at bounding box center [67, 73] width 75 height 22
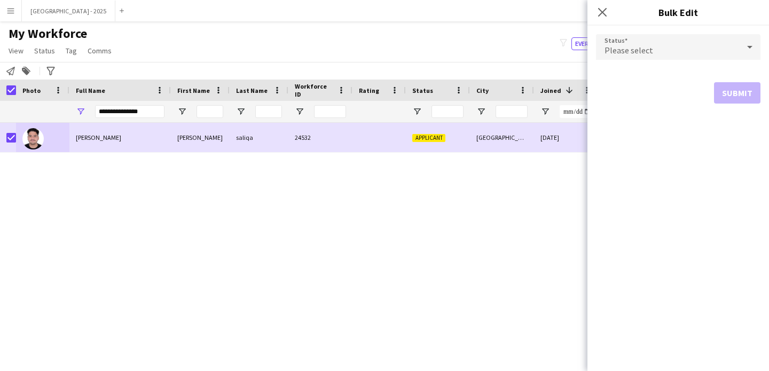
click at [684, 57] on div "Please select" at bounding box center [667, 47] width 143 height 26
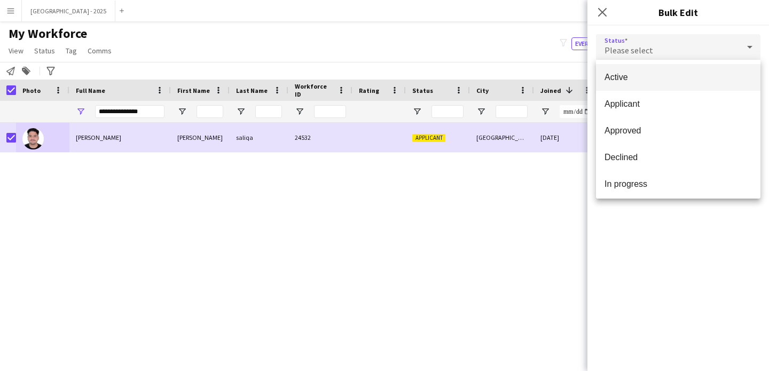
click at [660, 77] on span "Active" at bounding box center [677, 77] width 147 height 10
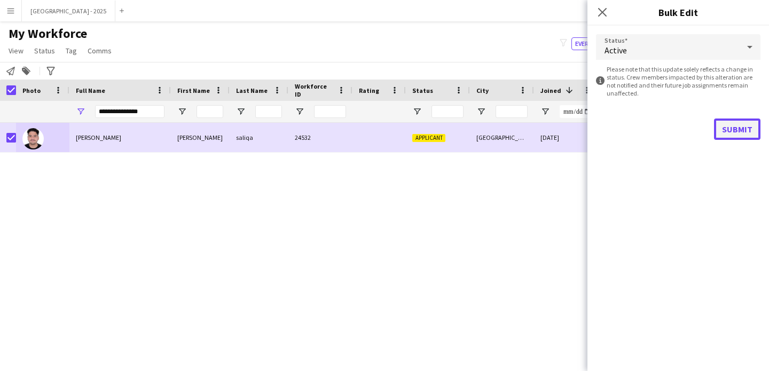
click at [752, 125] on button "Submit" at bounding box center [737, 129] width 46 height 21
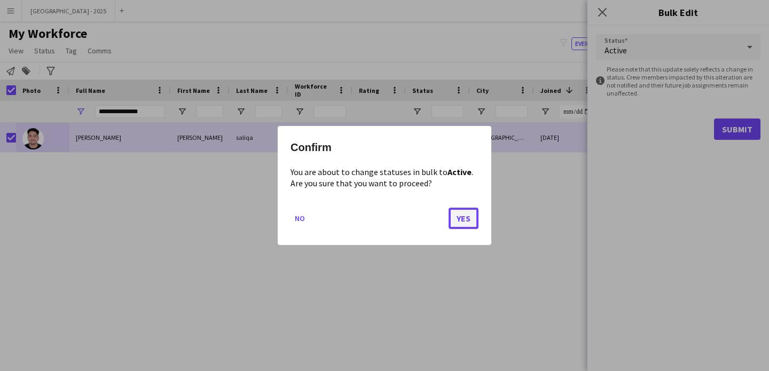
click at [458, 209] on button "Yes" at bounding box center [463, 218] width 30 height 21
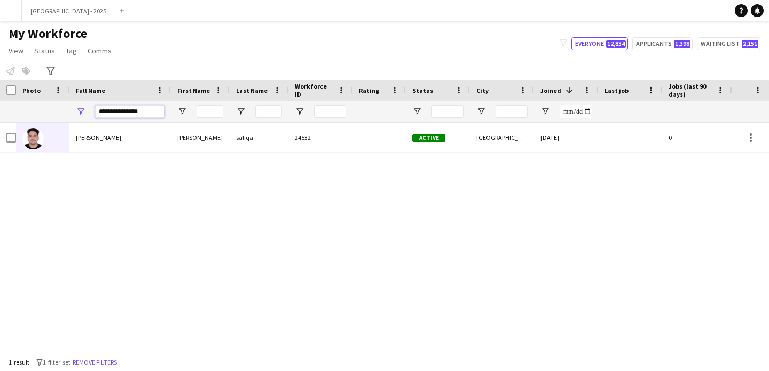
click at [117, 114] on input "**********" at bounding box center [129, 111] width 69 height 13
paste input "********"
click at [120, 113] on input "**********" at bounding box center [129, 111] width 69 height 13
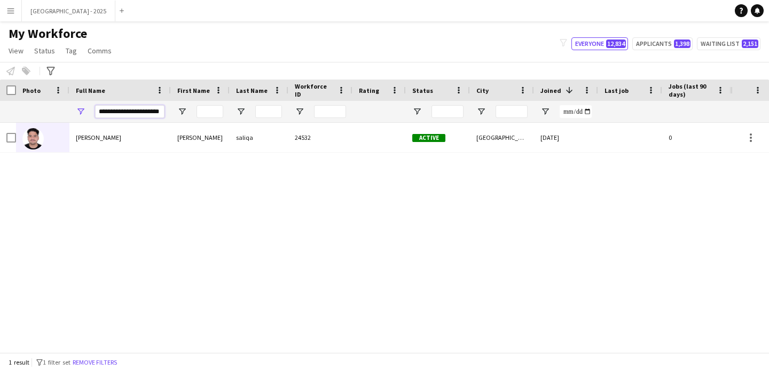
click at [120, 113] on input "**********" at bounding box center [129, 111] width 69 height 13
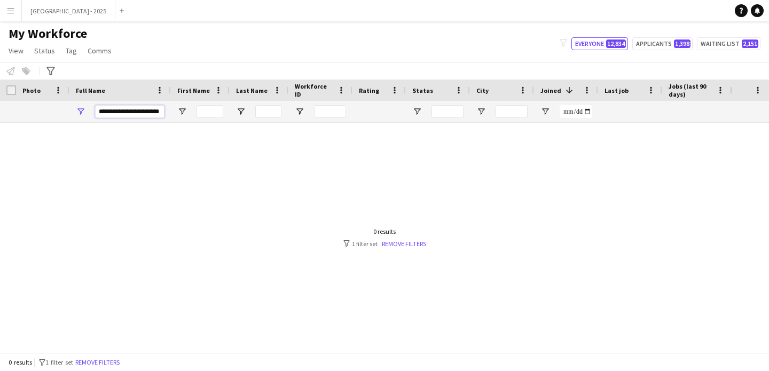
click at [120, 113] on input "**********" at bounding box center [129, 111] width 69 height 13
paste input "Full Name Filter Input"
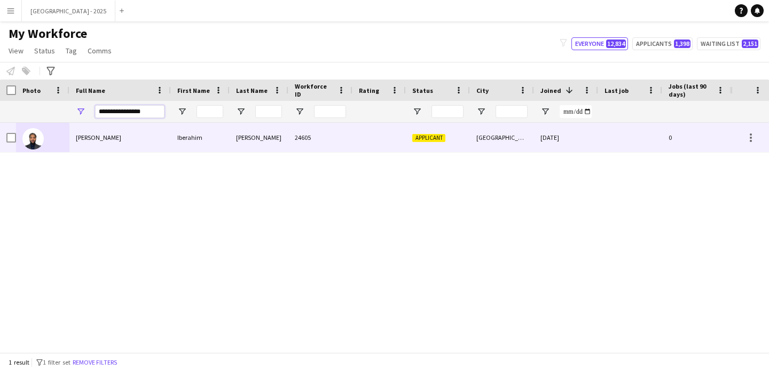
type input "**********"
click at [120, 136] on span "[PERSON_NAME]" at bounding box center [98, 137] width 45 height 8
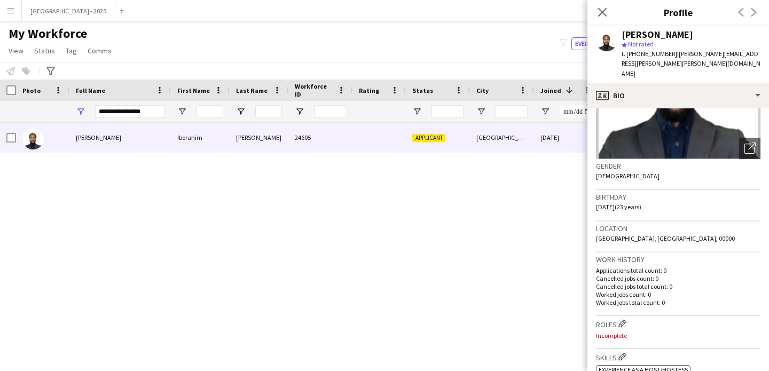
scroll to position [124, 0]
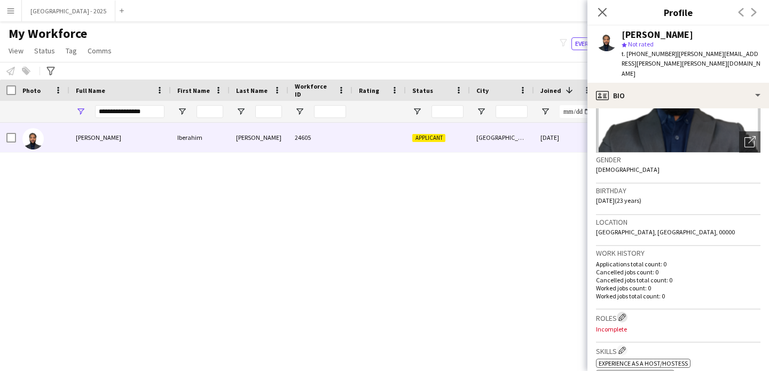
click at [624, 313] on app-icon "Edit crew company roles" at bounding box center [621, 316] width 7 height 7
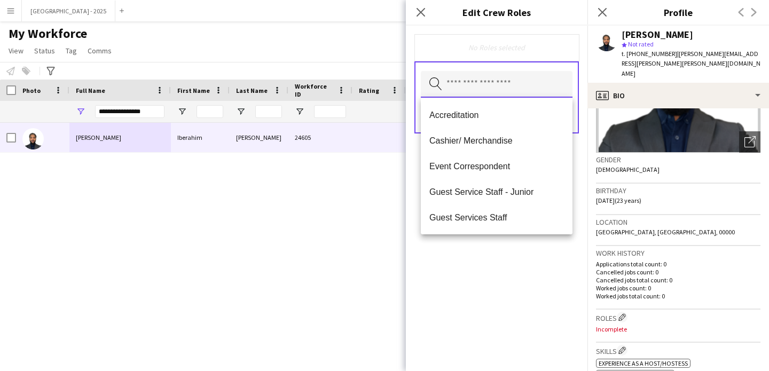
click at [487, 81] on input "text" at bounding box center [497, 84] width 152 height 27
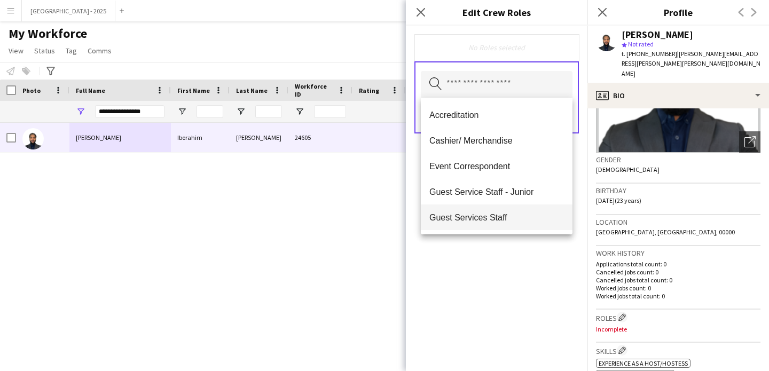
click at [499, 209] on mat-option "Guest Services Staff" at bounding box center [497, 217] width 152 height 26
click at [510, 245] on div "Guest Services Staff Remove Search by role type Save" at bounding box center [497, 198] width 182 height 345
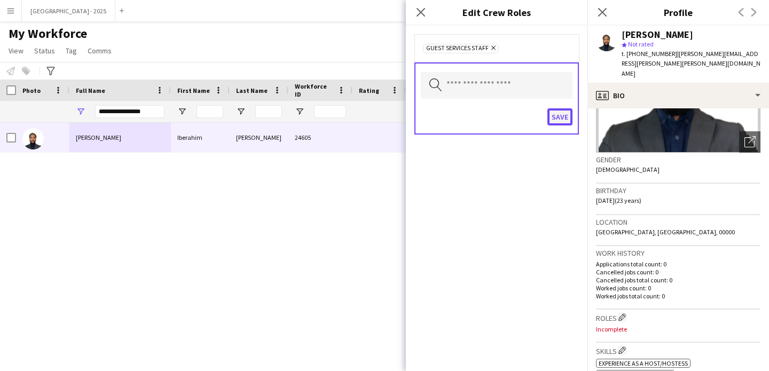
click at [552, 123] on button "Save" at bounding box center [559, 116] width 25 height 17
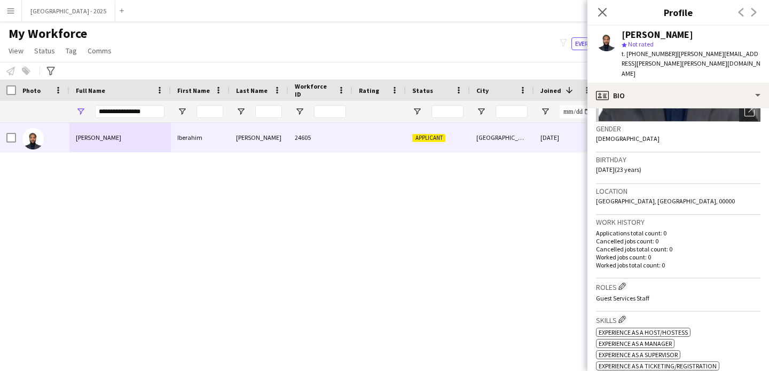
scroll to position [303, 0]
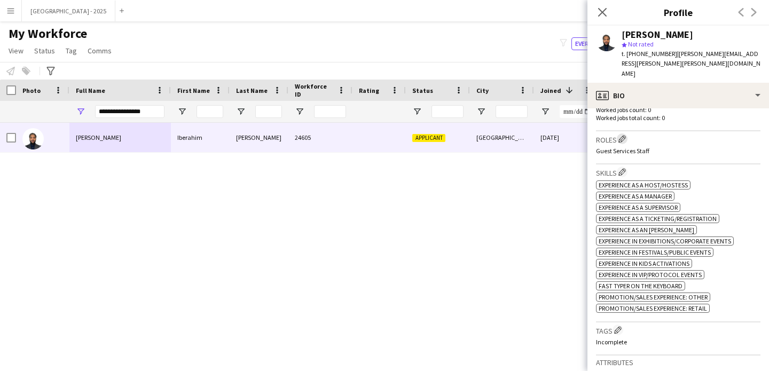
click at [626, 135] on app-icon "Edit crew company roles" at bounding box center [621, 138] width 7 height 7
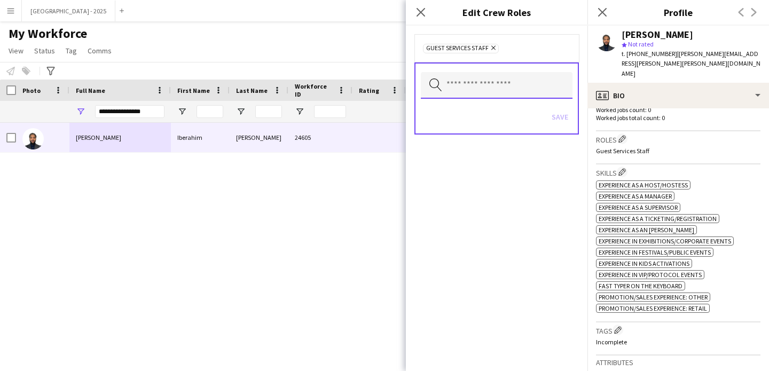
click at [524, 82] on input "text" at bounding box center [497, 85] width 152 height 27
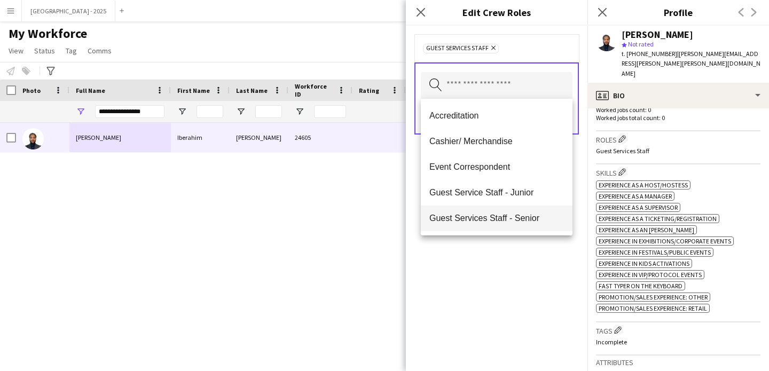
click at [515, 217] on span "Guest Services Staff - Senior" at bounding box center [496, 218] width 135 height 10
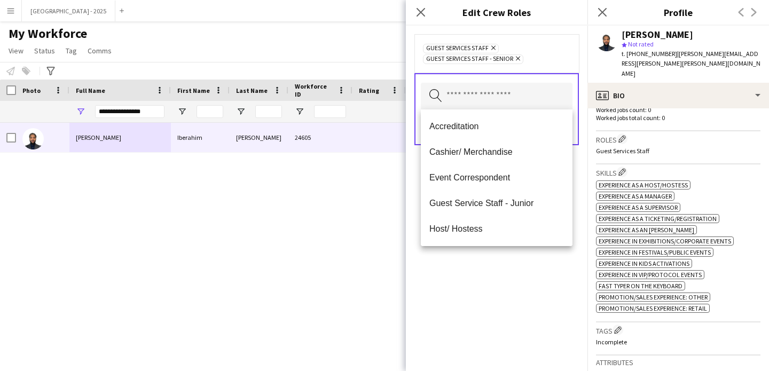
click at [521, 267] on div "Guest Services Staff Remove Guest Services Staff - Senior Remove Search by role…" at bounding box center [497, 198] width 182 height 345
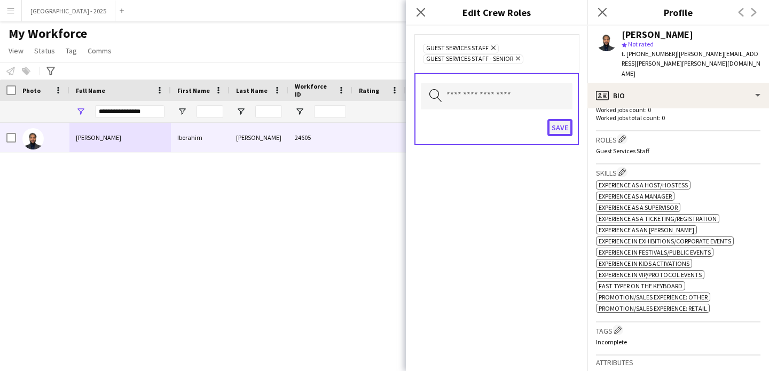
click at [549, 122] on button "Save" at bounding box center [559, 127] width 25 height 17
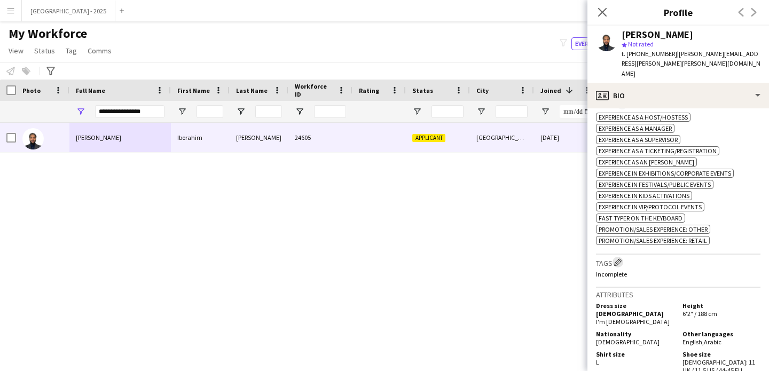
scroll to position [372, 0]
click at [612, 261] on h3 "Tags Edit crew company tags" at bounding box center [678, 261] width 164 height 11
click at [614, 259] on h3 "Tags Edit crew company tags" at bounding box center [678, 261] width 164 height 11
click at [616, 257] on app-icon "Edit crew company tags" at bounding box center [617, 260] width 7 height 7
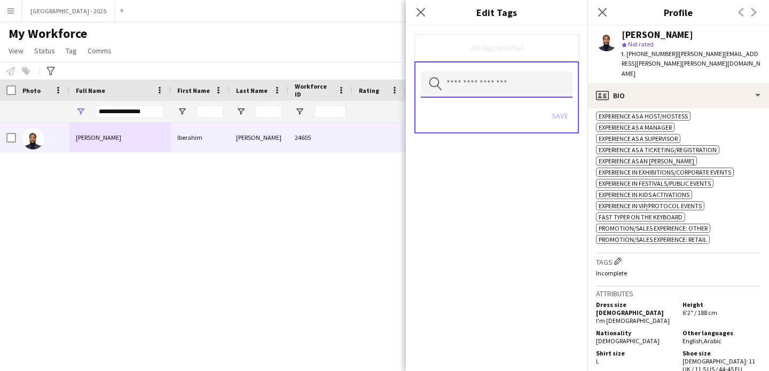
click at [511, 88] on input "text" at bounding box center [497, 84] width 152 height 27
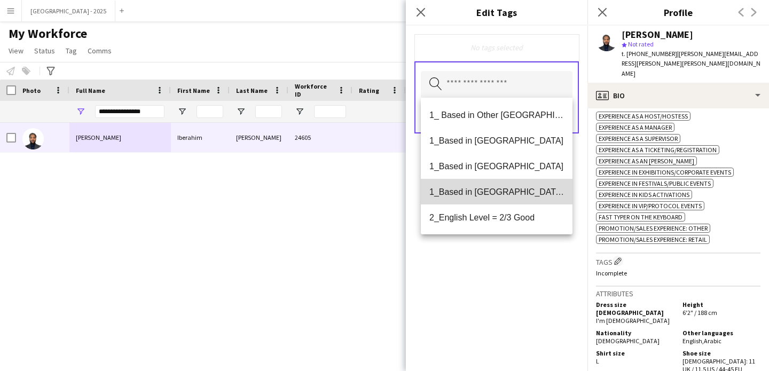
click at [507, 195] on span "1_Based in [GEOGRAPHIC_DATA]/[GEOGRAPHIC_DATA]/Ajman" at bounding box center [496, 192] width 135 height 10
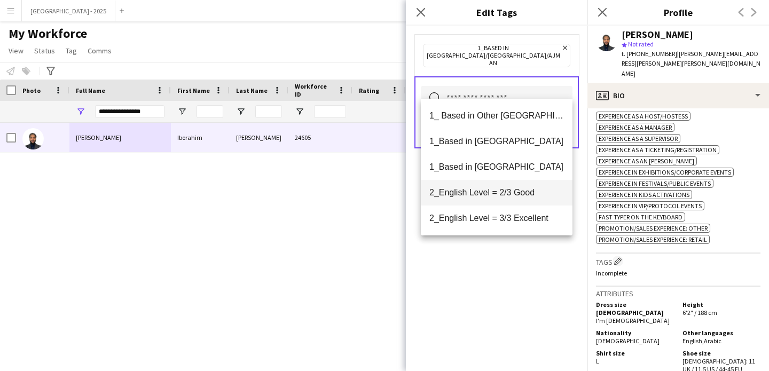
click at [512, 203] on mat-option "2_English Level = 2/3 Good" at bounding box center [497, 193] width 152 height 26
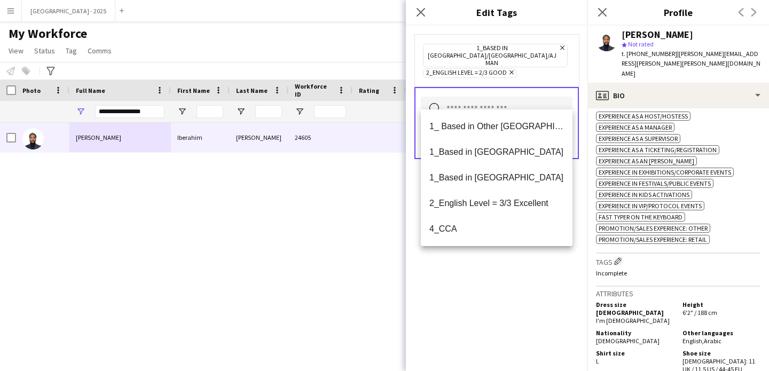
drag, startPoint x: 521, startPoint y: 273, endPoint x: 533, endPoint y: 223, distance: 51.7
click at [521, 273] on div "1_Based in [GEOGRAPHIC_DATA]/[GEOGRAPHIC_DATA]/Ajman Remove 2_English Level = 2…" at bounding box center [497, 198] width 182 height 345
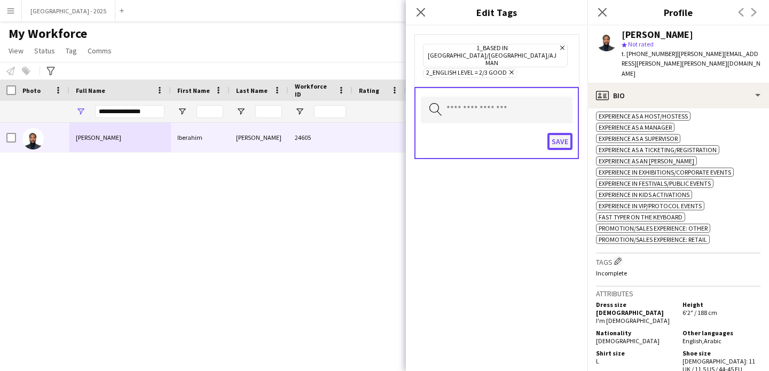
click at [558, 133] on button "Save" at bounding box center [559, 141] width 25 height 17
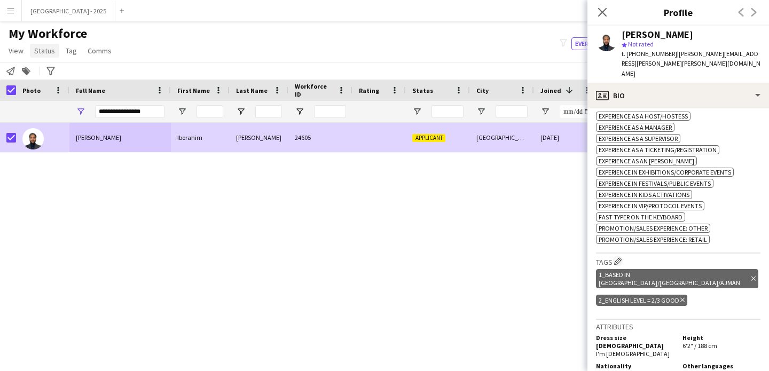
click at [34, 52] on span "Status" at bounding box center [44, 51] width 21 height 10
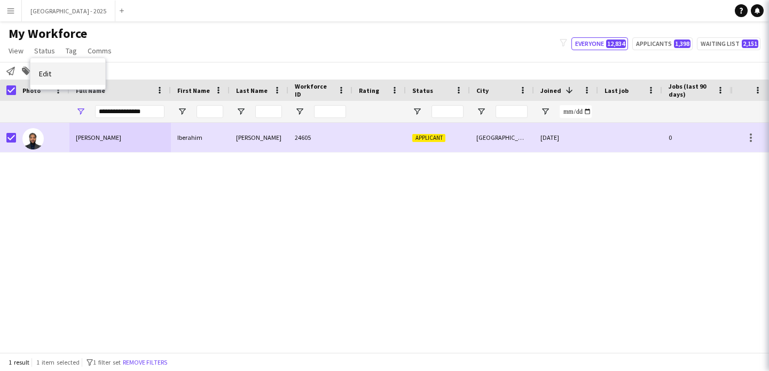
click at [45, 63] on link "Edit" at bounding box center [67, 73] width 75 height 22
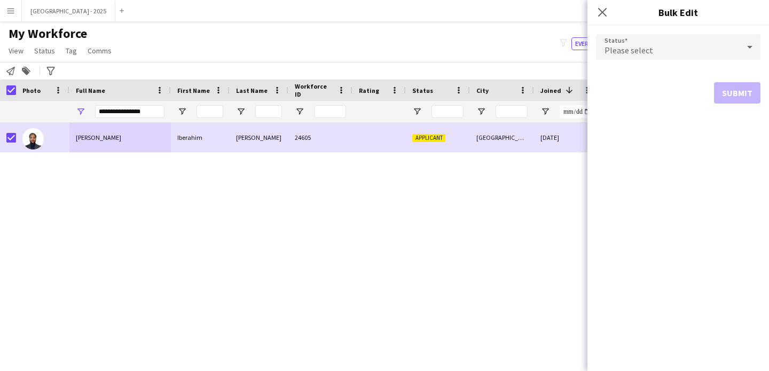
click at [627, 40] on div "Please select" at bounding box center [667, 47] width 143 height 26
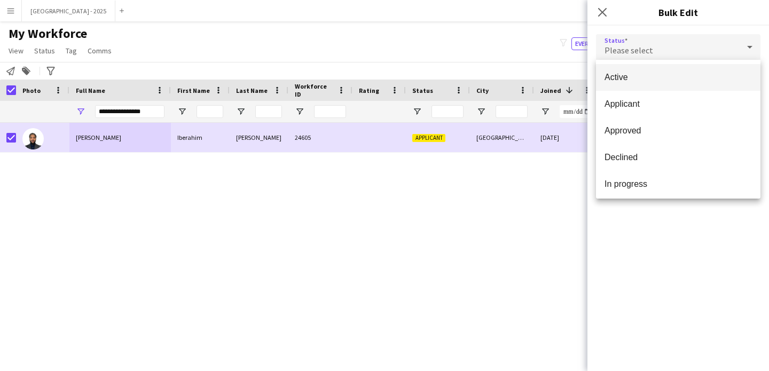
click at [617, 70] on mat-option "Active" at bounding box center [678, 77] width 164 height 27
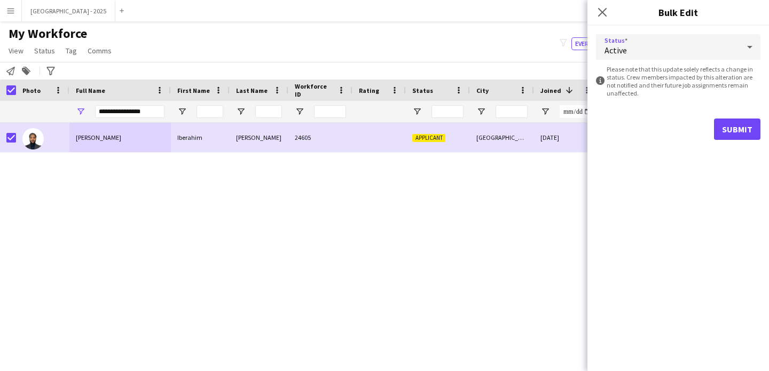
click at [715, 113] on form "Status Active information-circle Please note that this update solely reflects a…" at bounding box center [678, 87] width 164 height 123
click at [724, 126] on button "Submit" at bounding box center [737, 129] width 46 height 21
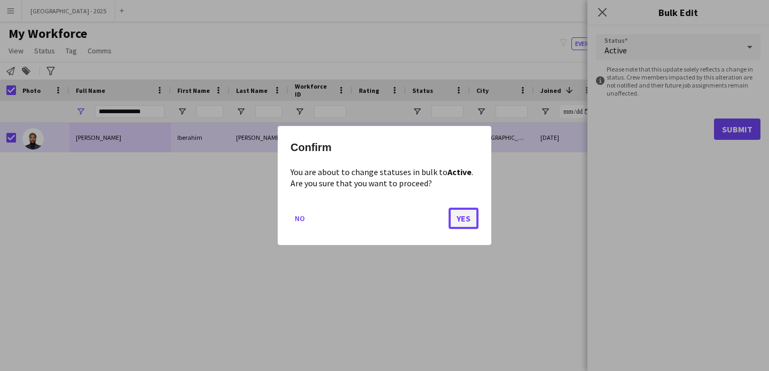
click at [469, 216] on button "Yes" at bounding box center [463, 218] width 30 height 21
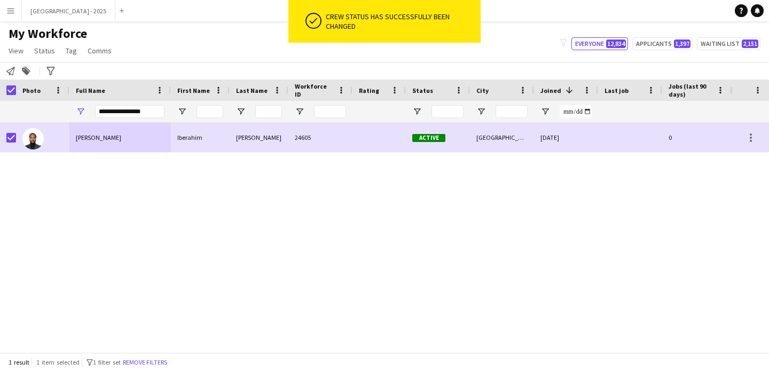
click at [139, 361] on button "Remove filters" at bounding box center [145, 363] width 49 height 12
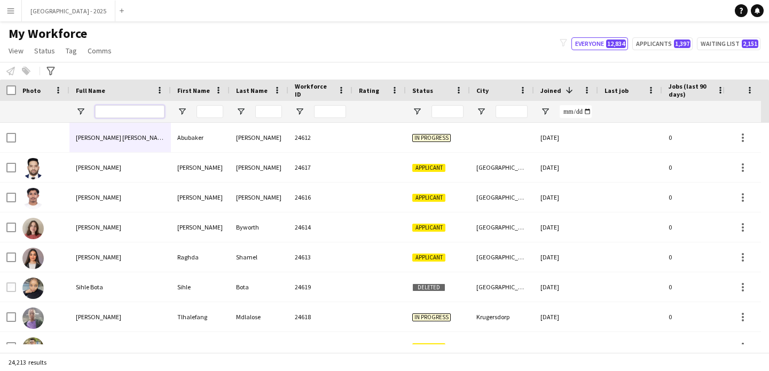
click at [119, 105] on input "Full Name Filter Input" at bounding box center [129, 111] width 69 height 13
paste input "**********"
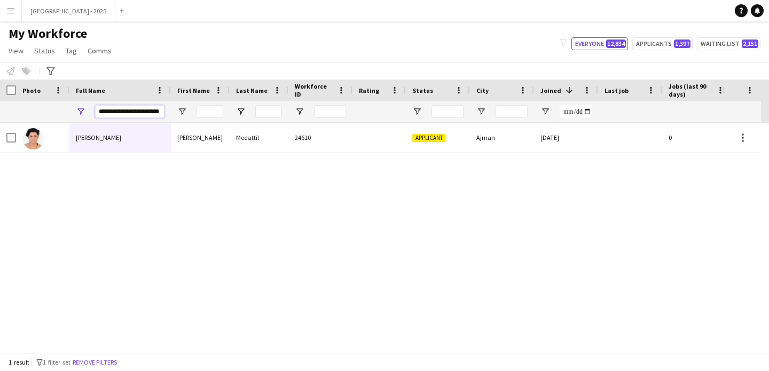
type input "**********"
click at [168, 156] on div "[PERSON_NAME] [PERSON_NAME] Medattil 24610 Applicant Ajman [DATE] 0 Guest Servi…" at bounding box center [365, 234] width 730 height 222
click at [170, 145] on div "[PERSON_NAME]" at bounding box center [119, 137] width 101 height 29
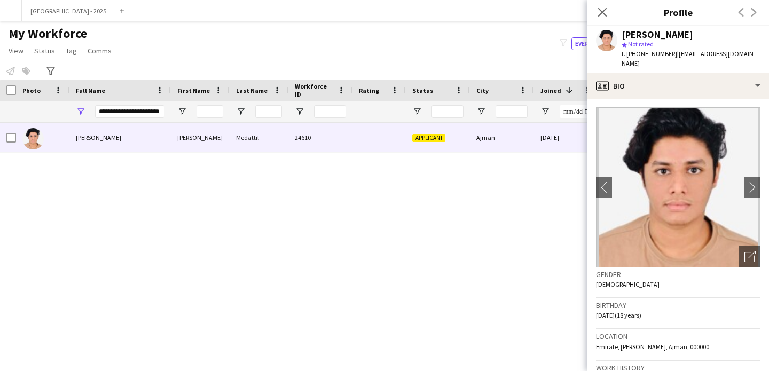
scroll to position [191, 0]
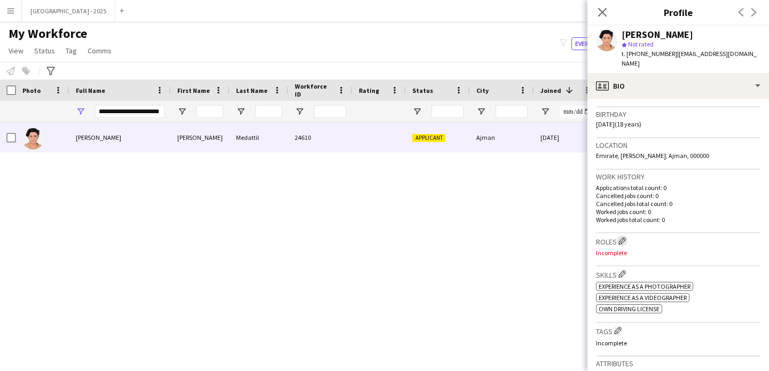
click at [621, 237] on app-icon "Edit crew company roles" at bounding box center [621, 240] width 7 height 7
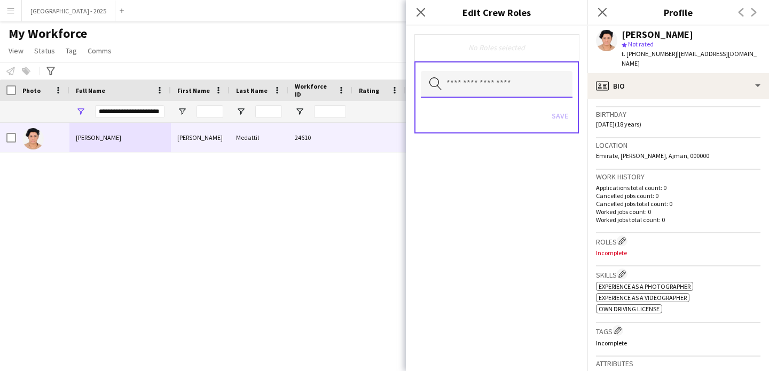
click at [521, 79] on input "text" at bounding box center [497, 84] width 152 height 27
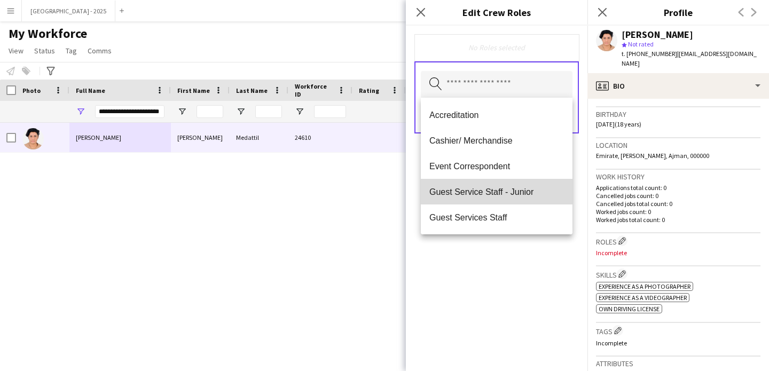
click at [498, 187] on span "Guest Service Staff - Junior" at bounding box center [496, 192] width 135 height 10
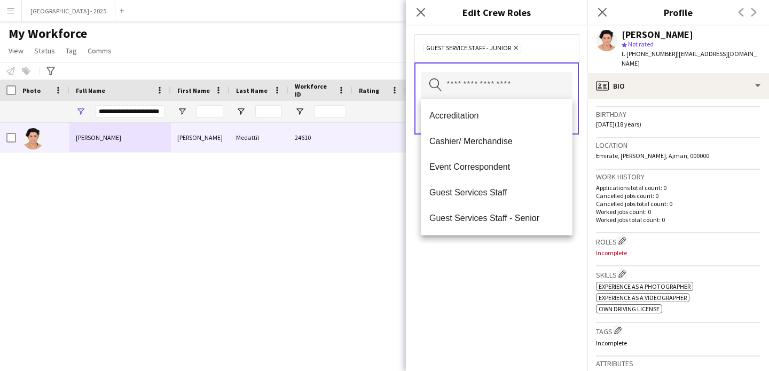
click at [508, 286] on div "Guest Service Staff - Junior Remove Search by role type Save" at bounding box center [497, 198] width 182 height 345
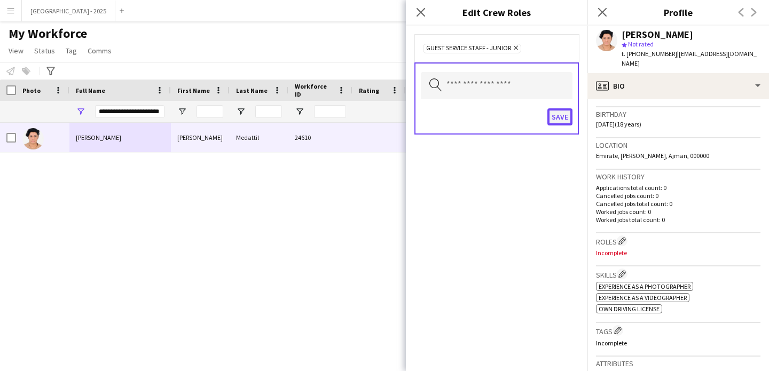
click at [553, 123] on button "Save" at bounding box center [559, 116] width 25 height 17
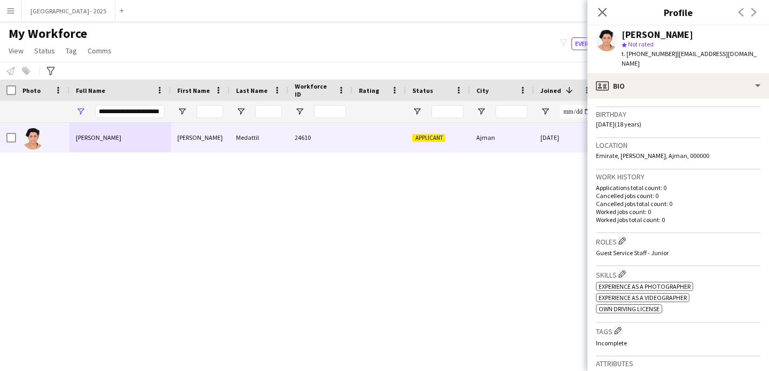
click at [619, 323] on div "Tags Edit crew company tags Incomplete" at bounding box center [678, 339] width 164 height 33
click at [617, 327] on app-icon "Edit crew company tags" at bounding box center [617, 330] width 7 height 7
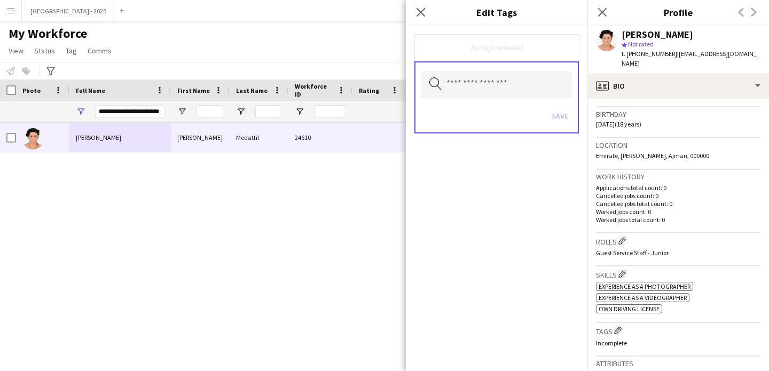
click at [461, 99] on div "Search by tag name Save" at bounding box center [496, 97] width 164 height 72
click at [457, 91] on input "text" at bounding box center [497, 84] width 152 height 27
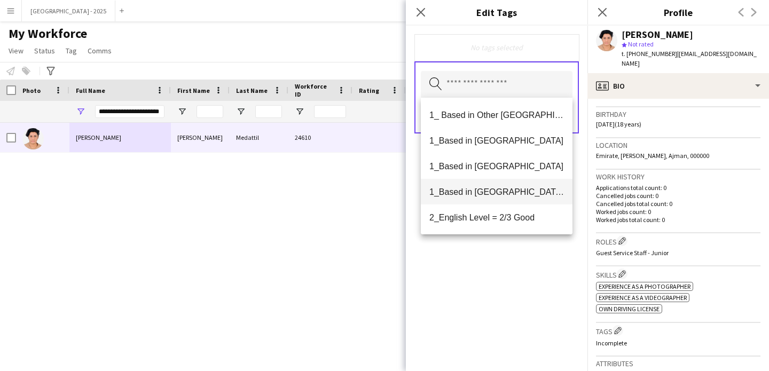
click at [496, 183] on mat-option "1_Based in [GEOGRAPHIC_DATA]/[GEOGRAPHIC_DATA]/Ajman" at bounding box center [497, 192] width 152 height 26
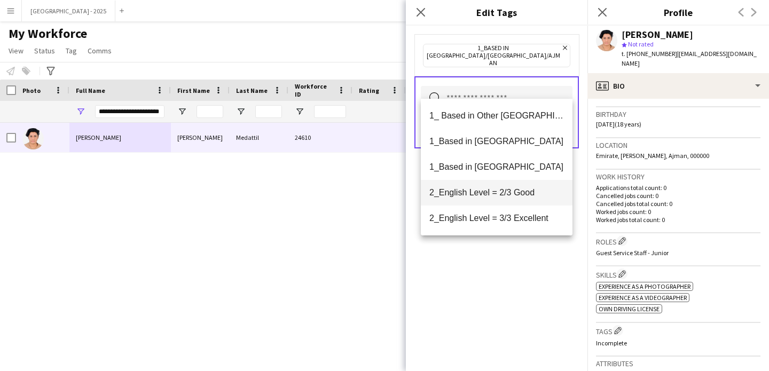
click at [518, 193] on span "2_English Level = 2/3 Good" at bounding box center [496, 192] width 135 height 10
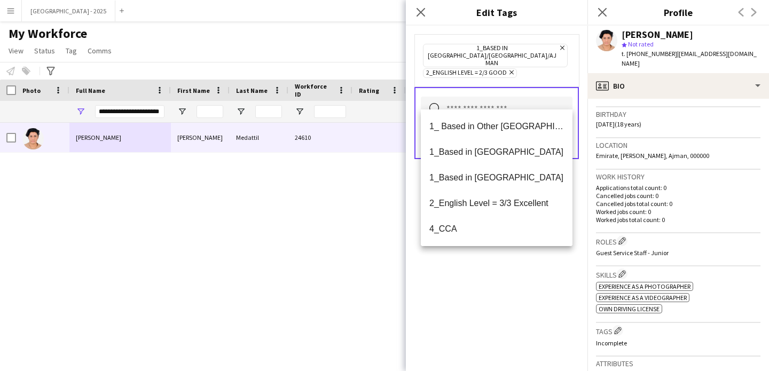
click at [517, 267] on div "1_Based in [GEOGRAPHIC_DATA]/[GEOGRAPHIC_DATA]/Ajman Remove 2_English Level = 2…" at bounding box center [497, 198] width 182 height 345
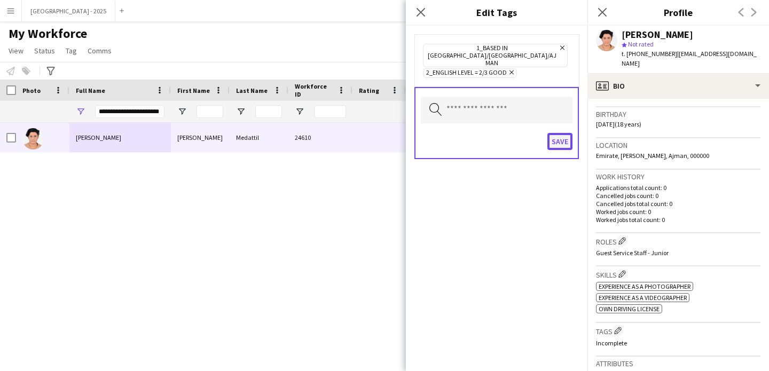
click at [553, 133] on button "Save" at bounding box center [559, 141] width 25 height 17
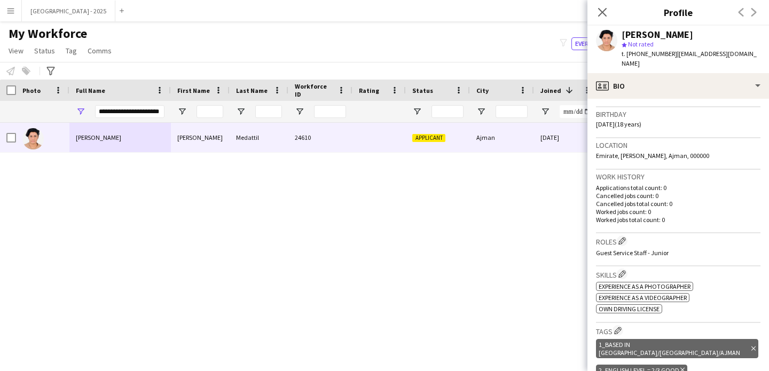
scroll to position [0, 0]
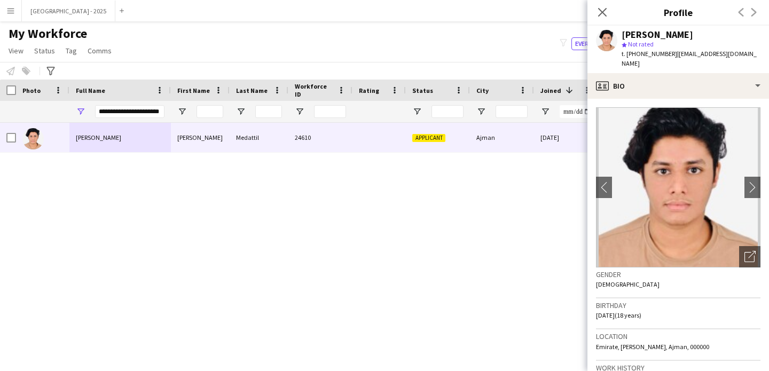
click at [725, 251] on img at bounding box center [678, 187] width 164 height 160
click at [744, 251] on icon "Open photos pop-in" at bounding box center [749, 256] width 11 height 11
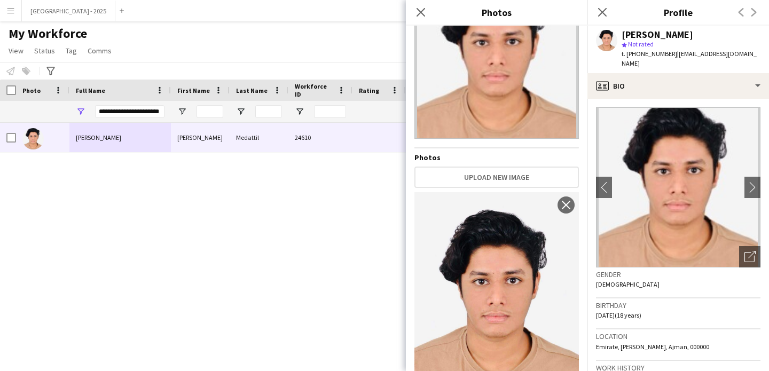
scroll to position [107, 0]
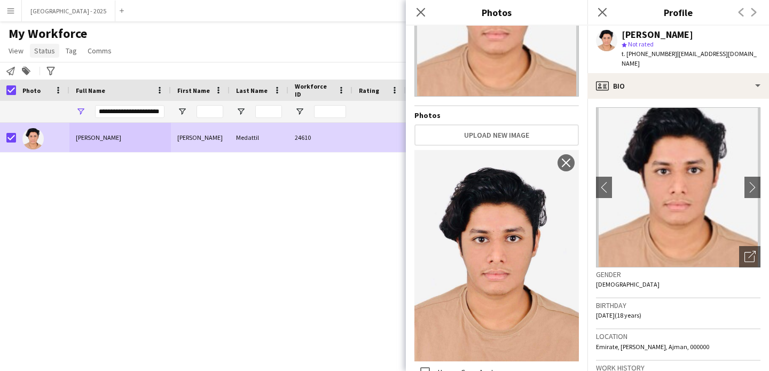
click at [40, 53] on span "Status" at bounding box center [44, 51] width 21 height 10
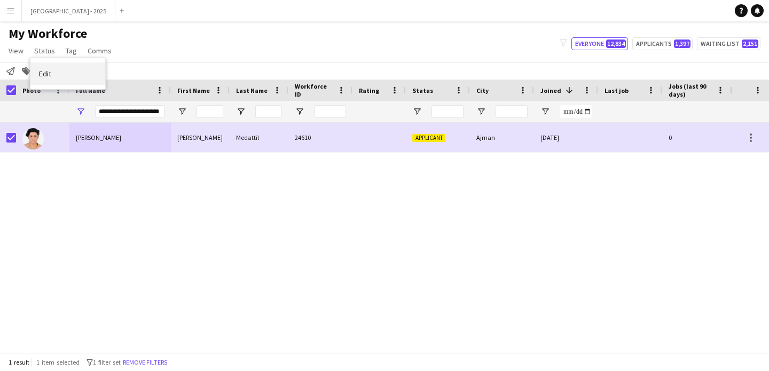
click at [76, 81] on link "Edit" at bounding box center [67, 73] width 75 height 22
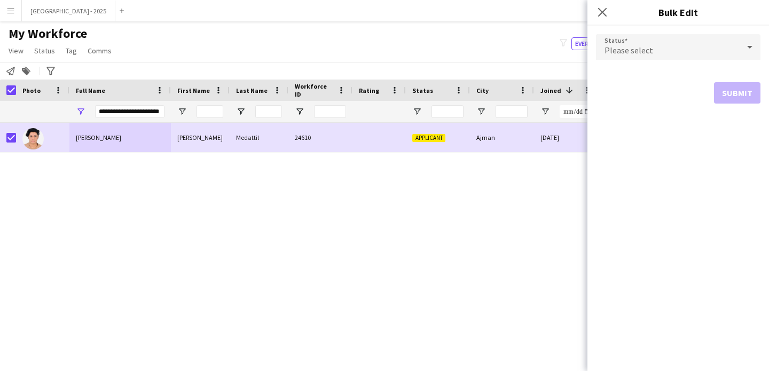
click at [679, 44] on div "Please select" at bounding box center [667, 47] width 143 height 26
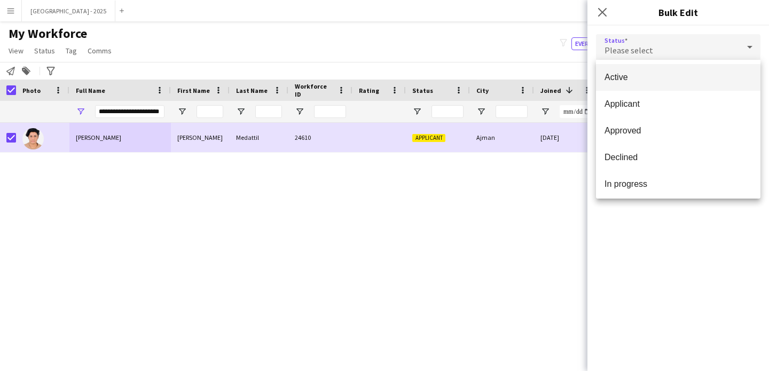
click at [654, 73] on span "Active" at bounding box center [677, 77] width 147 height 10
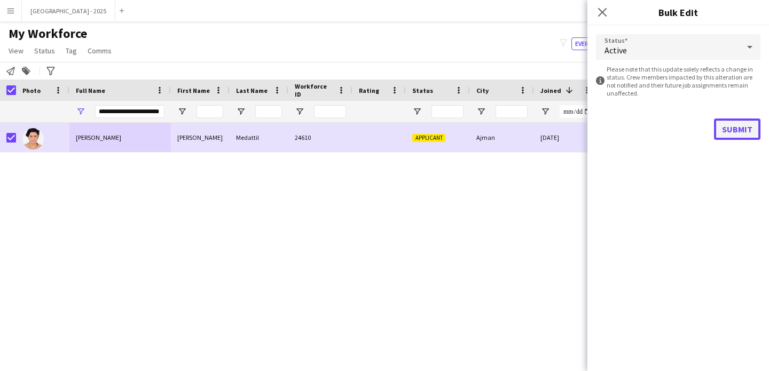
click at [755, 138] on button "Submit" at bounding box center [737, 129] width 46 height 21
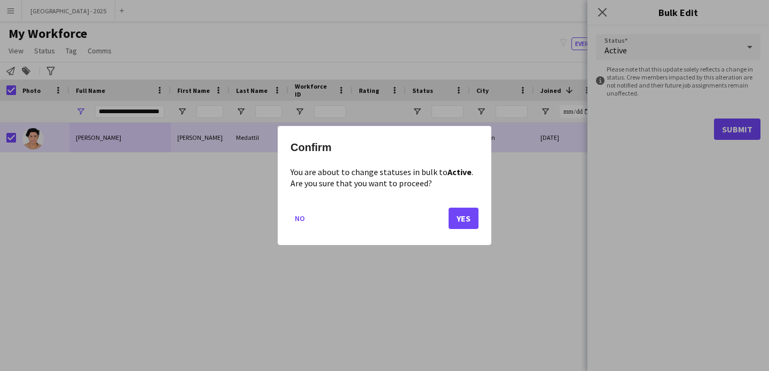
click at [747, 132] on div at bounding box center [384, 185] width 769 height 371
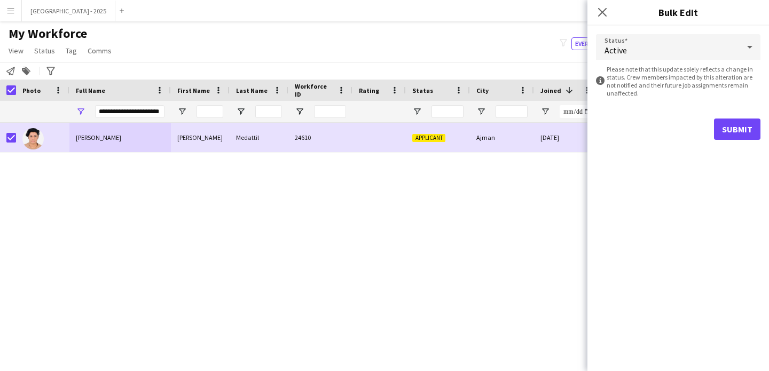
click at [767, 135] on div "Status Active information-circle Please note that this update solely reflects a…" at bounding box center [678, 87] width 182 height 123
click at [745, 132] on button "Submit" at bounding box center [737, 129] width 46 height 21
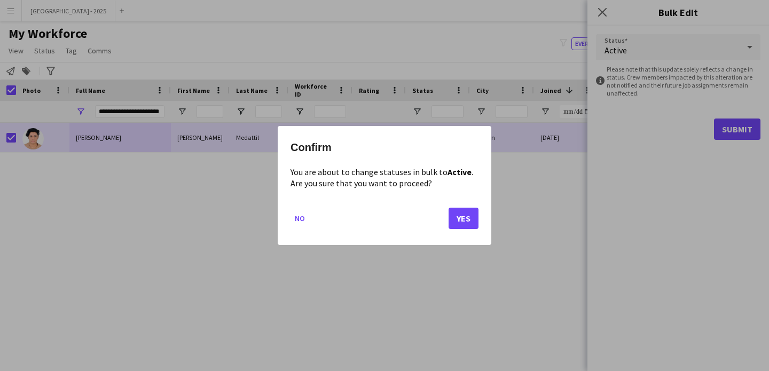
click at [474, 206] on mat-dialog-actions "No Yes" at bounding box center [384, 222] width 188 height 45
click at [471, 211] on button "Yes" at bounding box center [463, 218] width 30 height 21
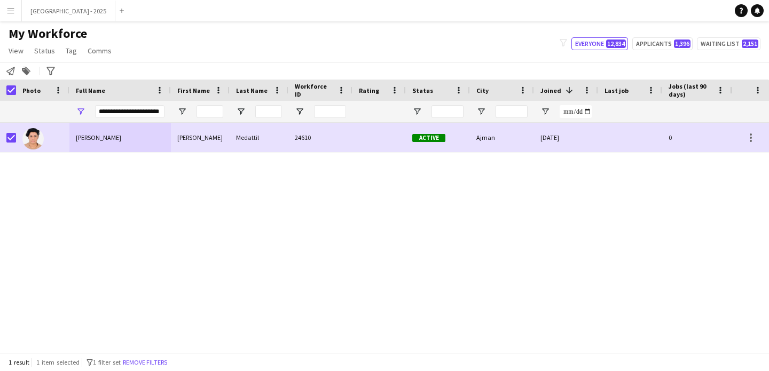
drag, startPoint x: 162, startPoint y: 359, endPoint x: 172, endPoint y: 2, distance: 357.3
click at [163, 359] on button "Remove filters" at bounding box center [145, 363] width 49 height 12
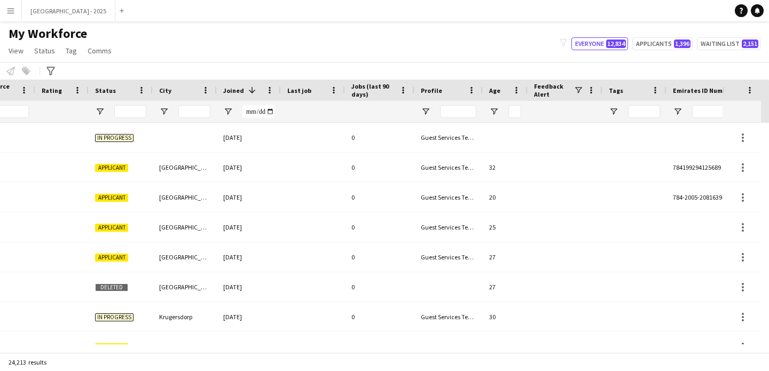
scroll to position [0, 368]
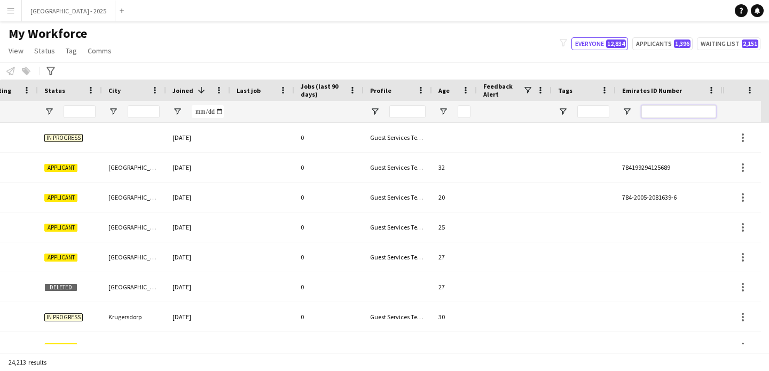
click at [668, 106] on input "Emirates ID Number Filter Input" at bounding box center [678, 111] width 75 height 13
paste input "*******"
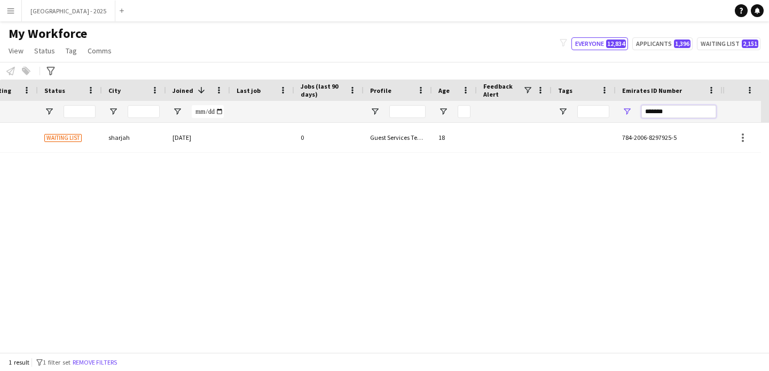
type input "*******"
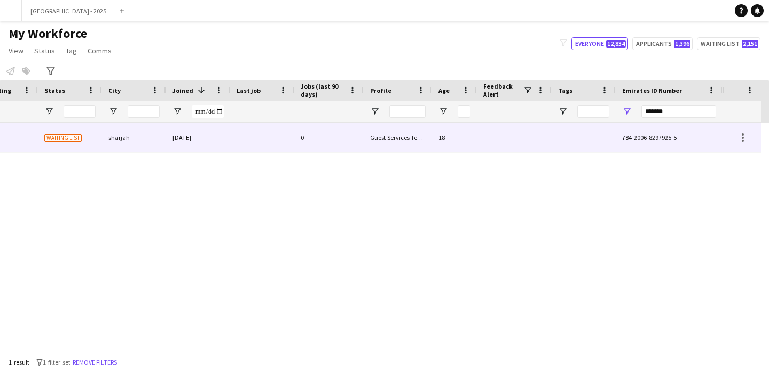
click at [256, 145] on div at bounding box center [262, 137] width 64 height 29
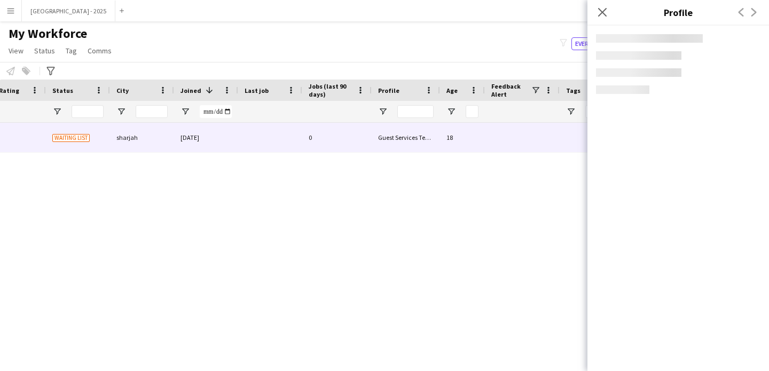
scroll to position [0, 360]
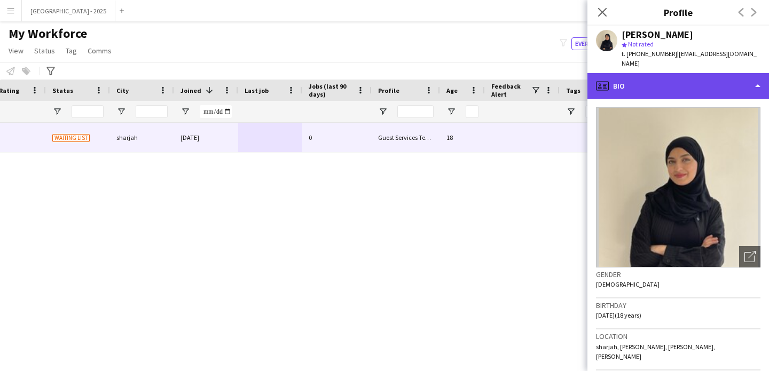
click at [627, 77] on div "profile Bio" at bounding box center [678, 86] width 182 height 26
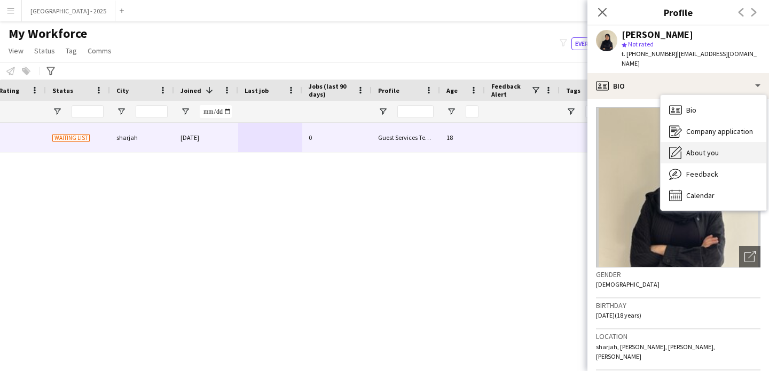
click at [680, 142] on div "About you About you" at bounding box center [713, 152] width 106 height 21
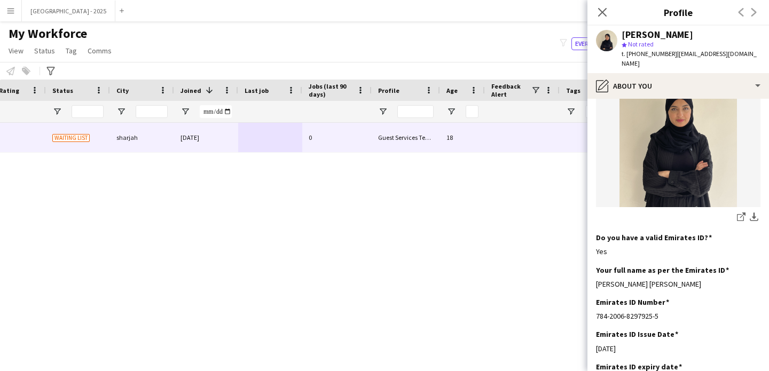
scroll to position [344, 0]
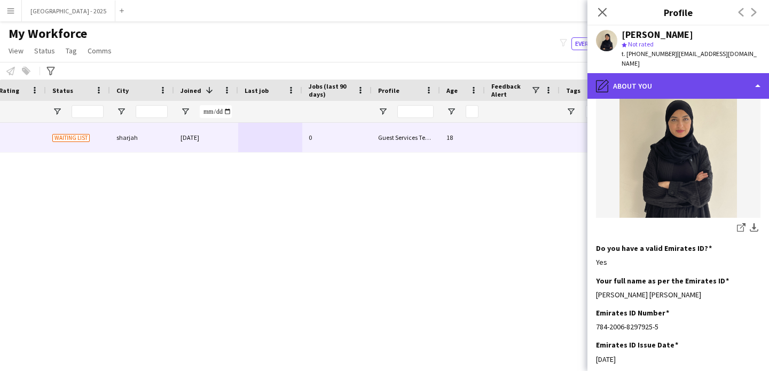
click at [678, 84] on div "pencil4 About you" at bounding box center [678, 86] width 182 height 26
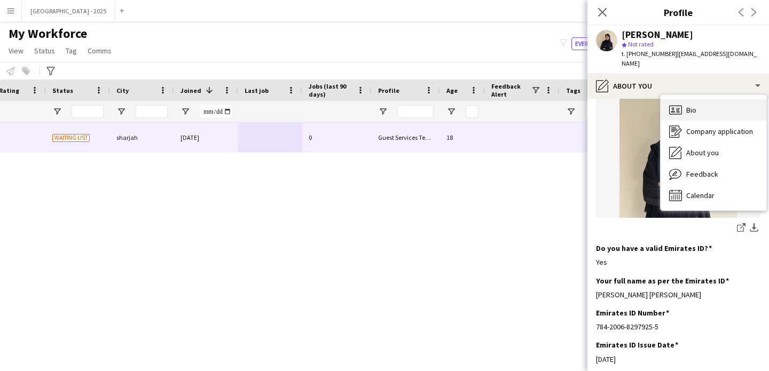
click at [695, 105] on span "Bio" at bounding box center [691, 110] width 10 height 10
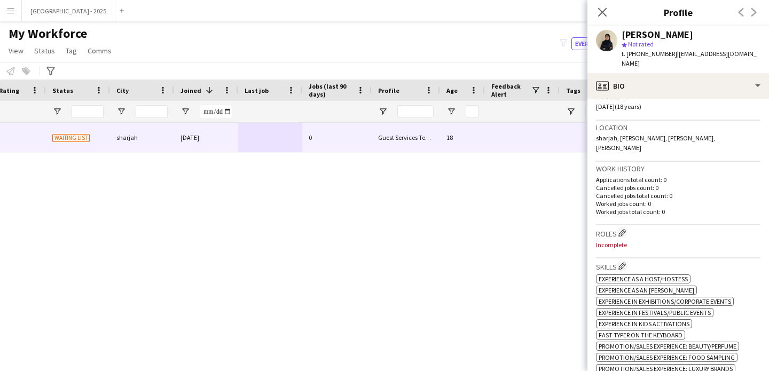
scroll to position [0, 0]
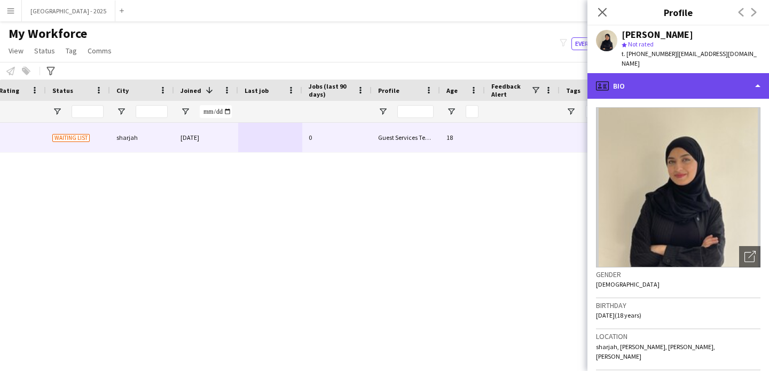
click at [652, 81] on div "profile Bio" at bounding box center [678, 86] width 182 height 26
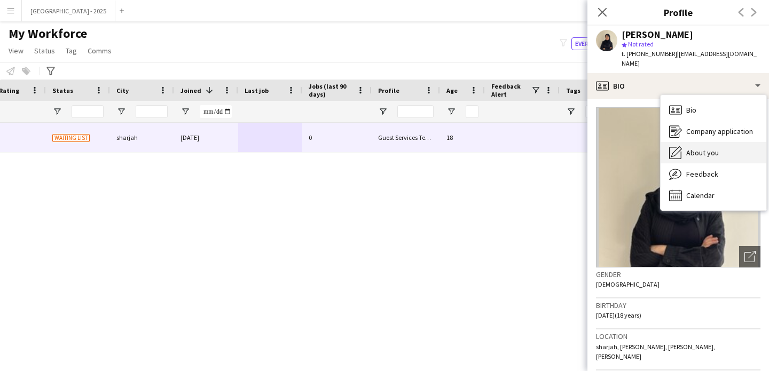
click at [687, 142] on div "About you About you" at bounding box center [713, 152] width 106 height 21
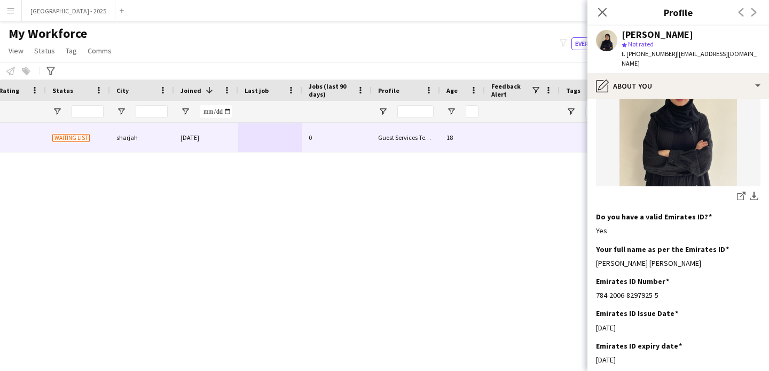
scroll to position [301, 0]
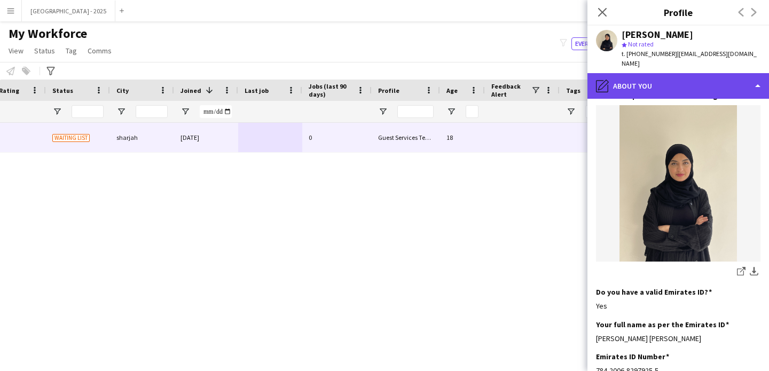
click at [646, 81] on div "pencil4 About you" at bounding box center [678, 86] width 182 height 26
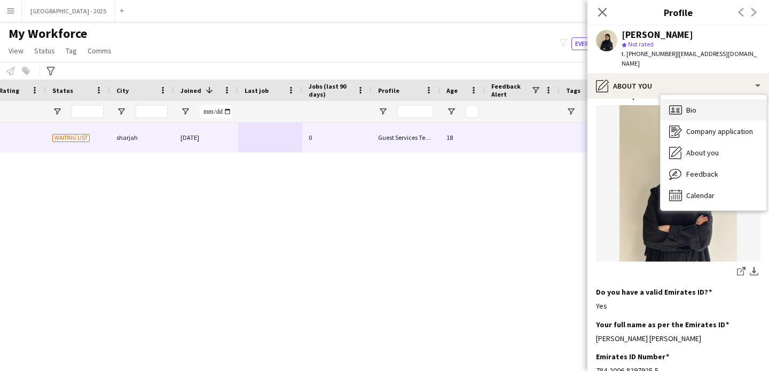
click at [676, 99] on div "Bio Bio" at bounding box center [713, 109] width 106 height 21
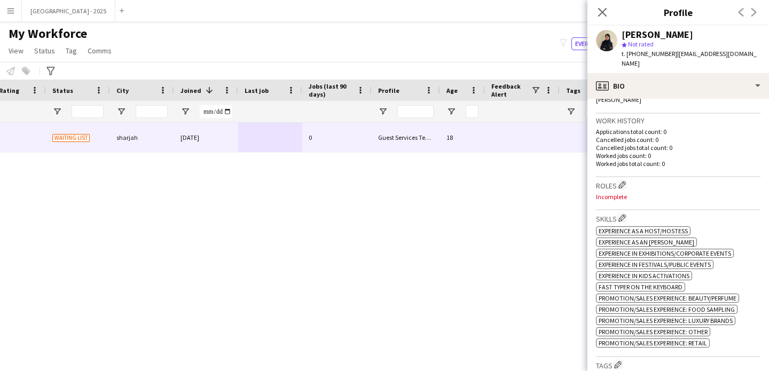
scroll to position [320, 0]
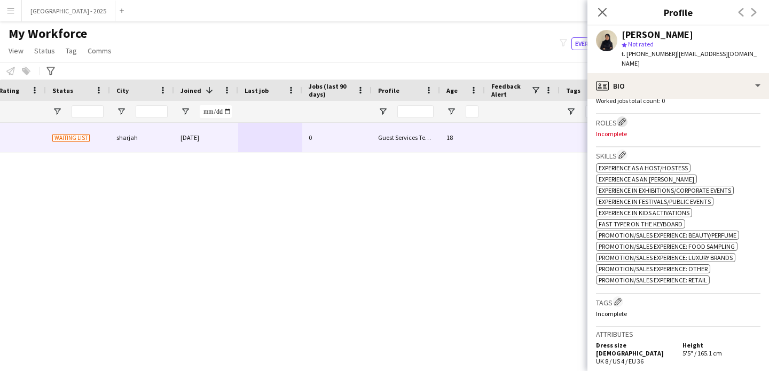
click at [625, 118] on app-icon "Edit crew company roles" at bounding box center [621, 121] width 7 height 7
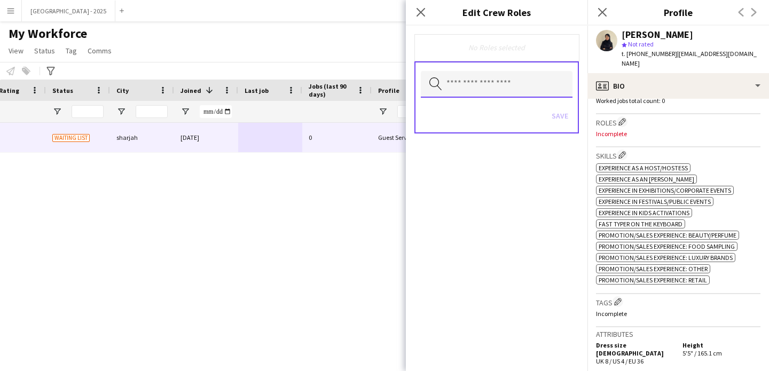
click at [542, 85] on input "text" at bounding box center [497, 84] width 152 height 27
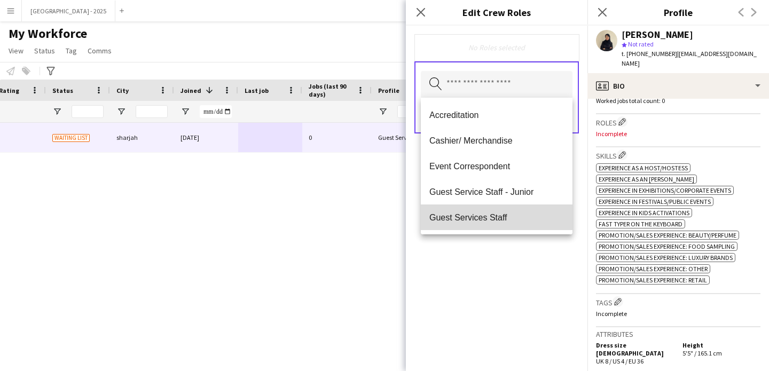
click at [514, 211] on mat-option "Guest Services Staff" at bounding box center [497, 217] width 152 height 26
click at [514, 211] on mat-option "Guest Services Staff - Senior" at bounding box center [497, 219] width 152 height 26
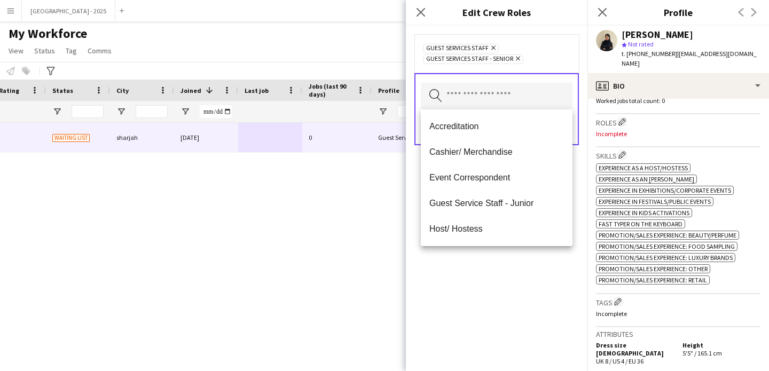
click at [523, 261] on div "Guest Services Staff Remove Guest Services Staff - Senior Remove Search by role…" at bounding box center [497, 198] width 182 height 345
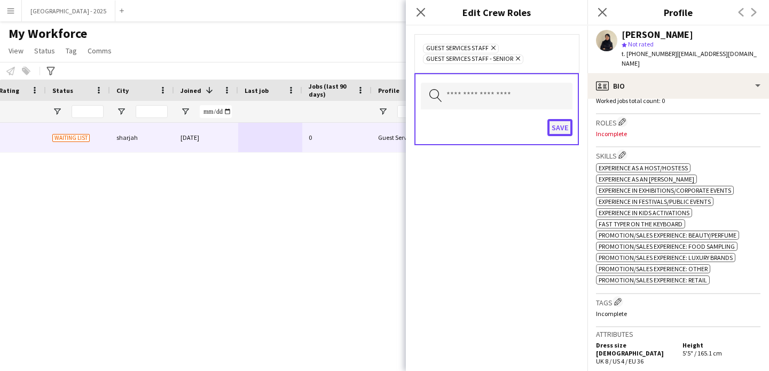
click at [557, 133] on button "Save" at bounding box center [559, 127] width 25 height 17
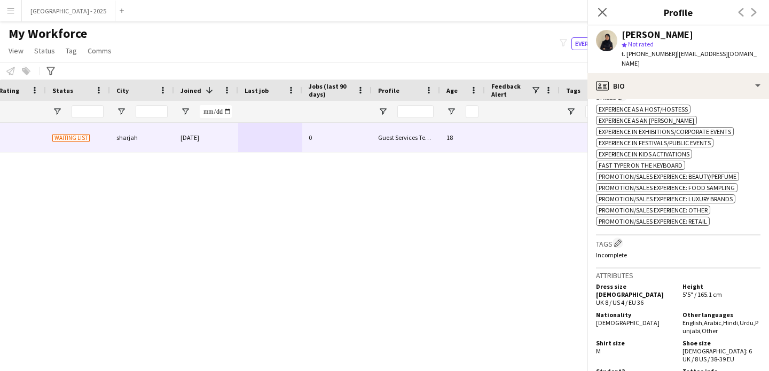
scroll to position [422, 0]
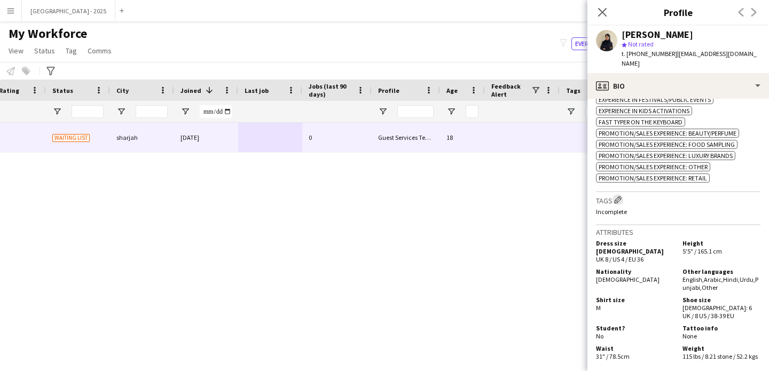
click at [618, 194] on button "Edit crew company tags" at bounding box center [617, 199] width 11 height 11
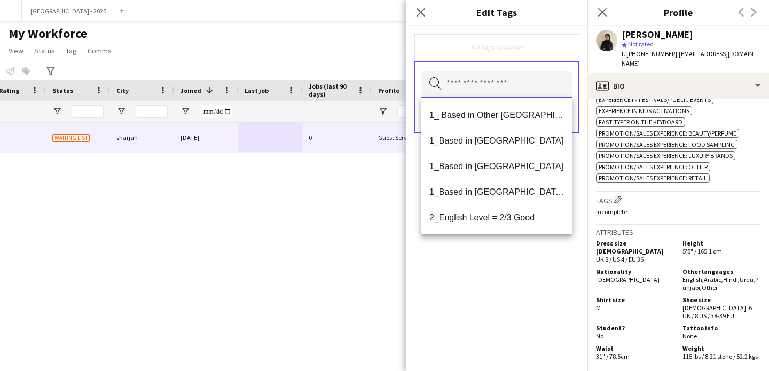
click at [436, 92] on input "text" at bounding box center [497, 84] width 152 height 27
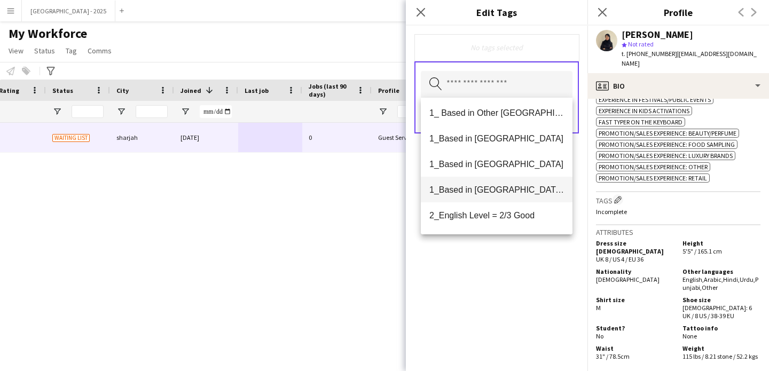
click at [499, 193] on span "1_Based in [GEOGRAPHIC_DATA]/[GEOGRAPHIC_DATA]/Ajman" at bounding box center [496, 190] width 135 height 10
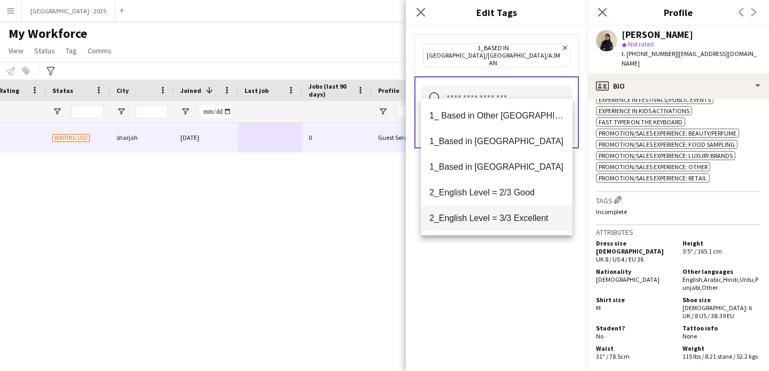
click at [511, 218] on span "2_English Level = 3/3 Excellent" at bounding box center [496, 218] width 135 height 10
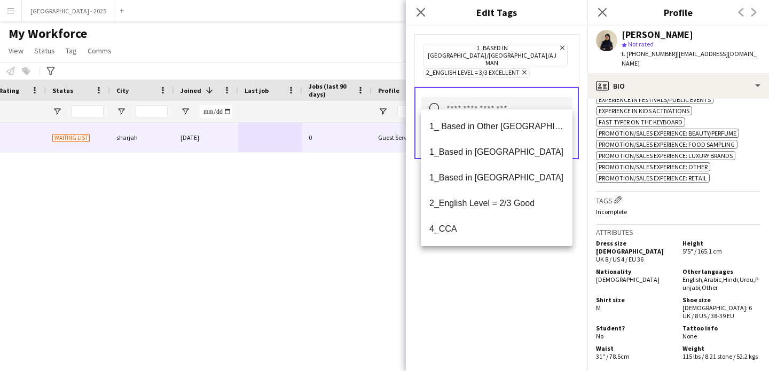
click at [508, 266] on div "1_Based in [GEOGRAPHIC_DATA]/[GEOGRAPHIC_DATA]/Ajman Remove 2_English Level = 3…" at bounding box center [497, 198] width 182 height 345
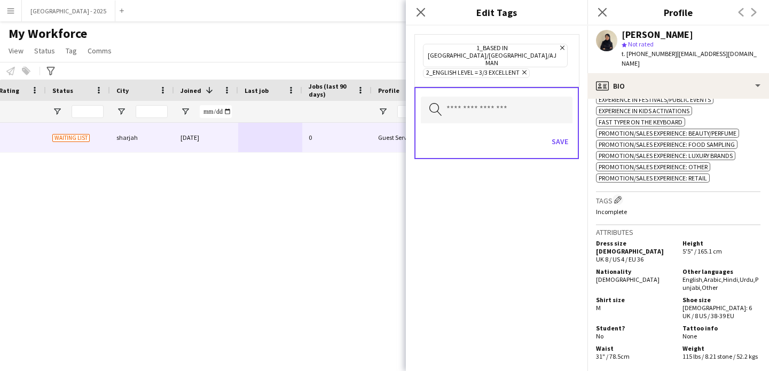
click at [557, 128] on div "Save" at bounding box center [497, 143] width 152 height 30
click at [563, 136] on div "Save" at bounding box center [497, 143] width 152 height 30
click at [559, 133] on button "Save" at bounding box center [559, 141] width 25 height 17
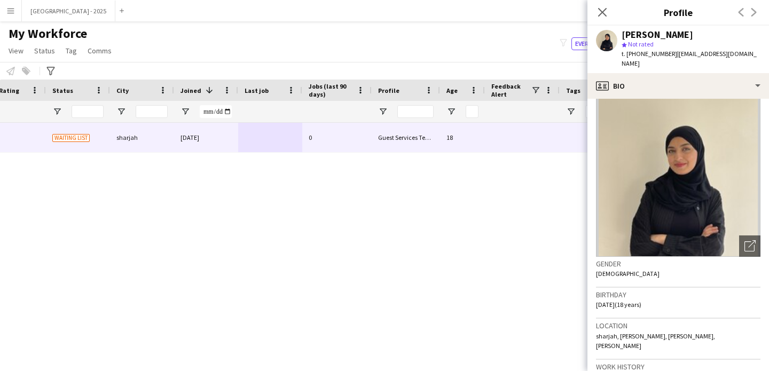
scroll to position [0, 0]
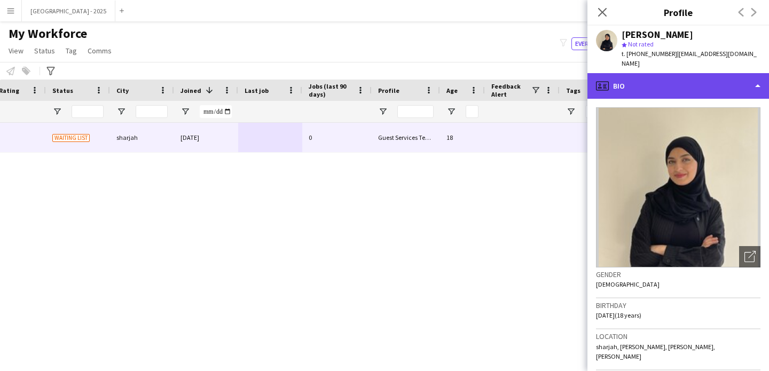
click at [653, 87] on div "profile Bio" at bounding box center [678, 86] width 182 height 26
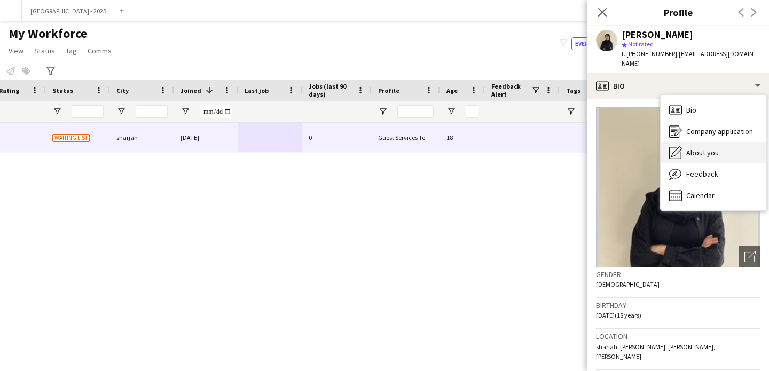
click at [704, 142] on div "About you About you" at bounding box center [713, 152] width 106 height 21
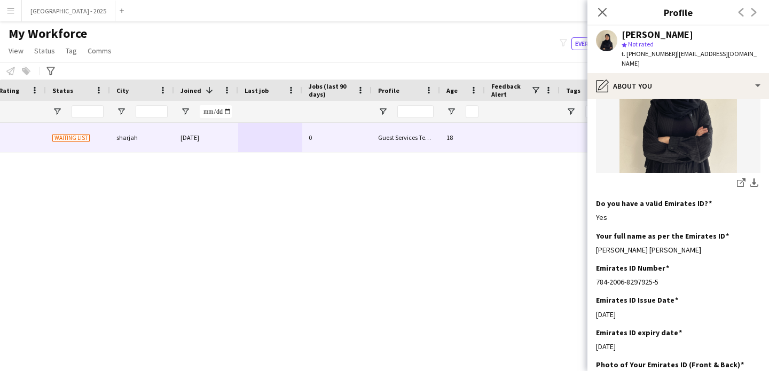
scroll to position [489, 0]
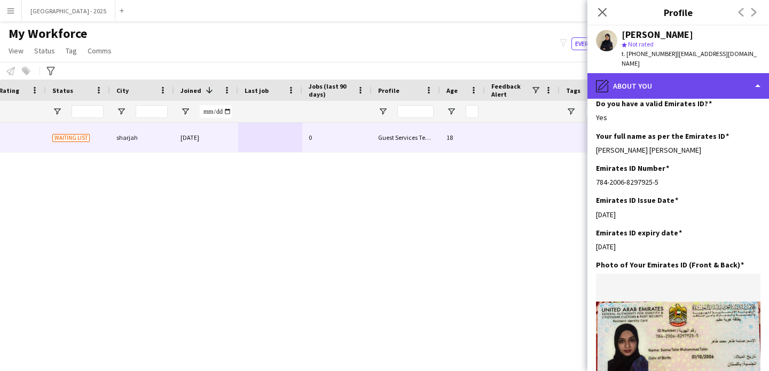
click at [649, 85] on div "pencil4 About you" at bounding box center [678, 86] width 182 height 26
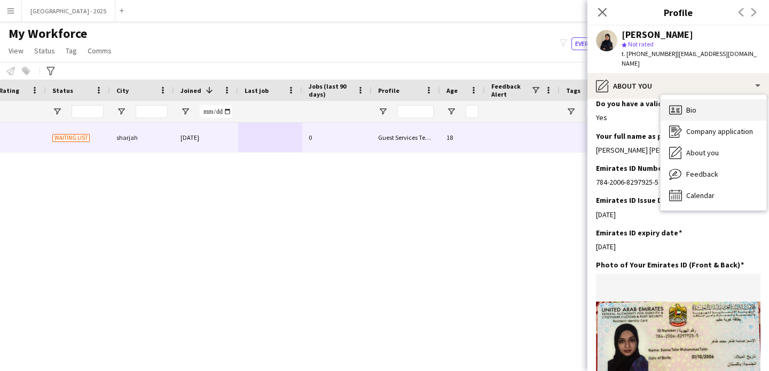
click at [668, 99] on div "Bio Bio" at bounding box center [713, 109] width 106 height 21
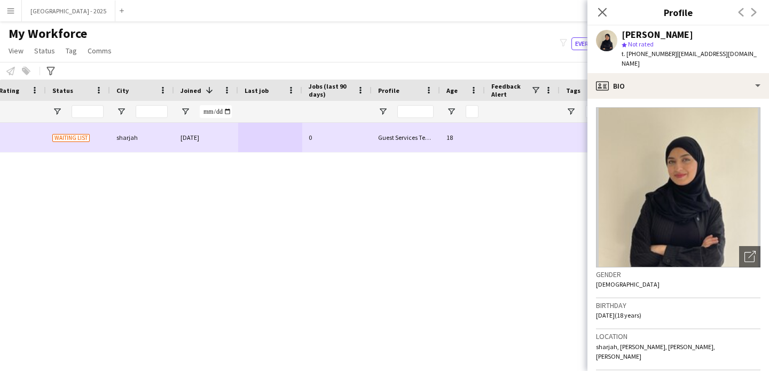
scroll to position [0, 0]
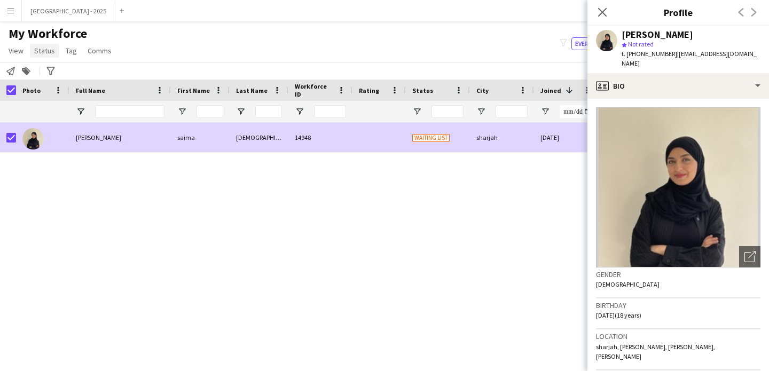
click at [44, 53] on span "Status" at bounding box center [44, 51] width 21 height 10
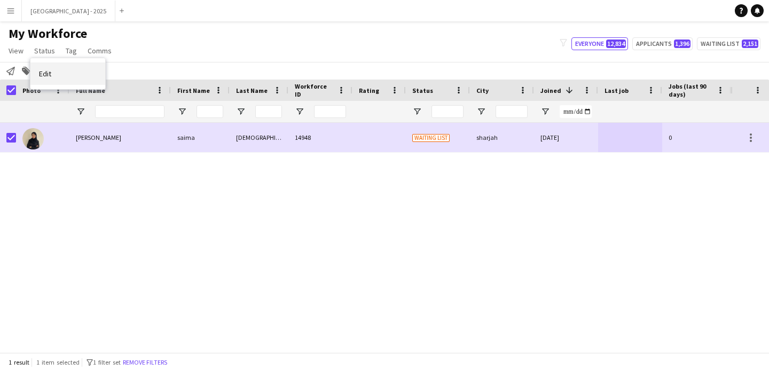
click at [56, 66] on link "Edit" at bounding box center [67, 73] width 75 height 22
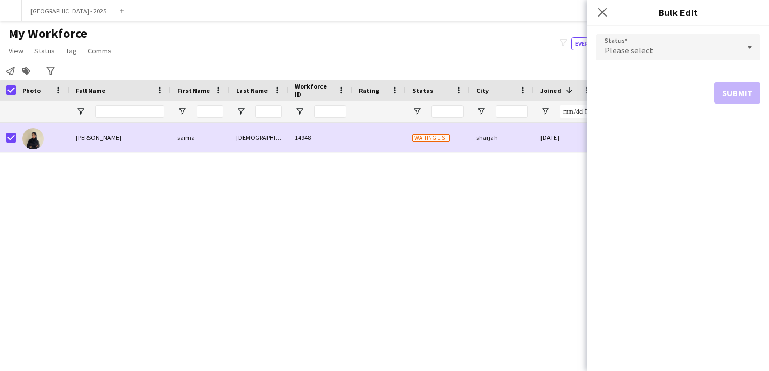
click at [610, 51] on span "Please select" at bounding box center [628, 50] width 49 height 11
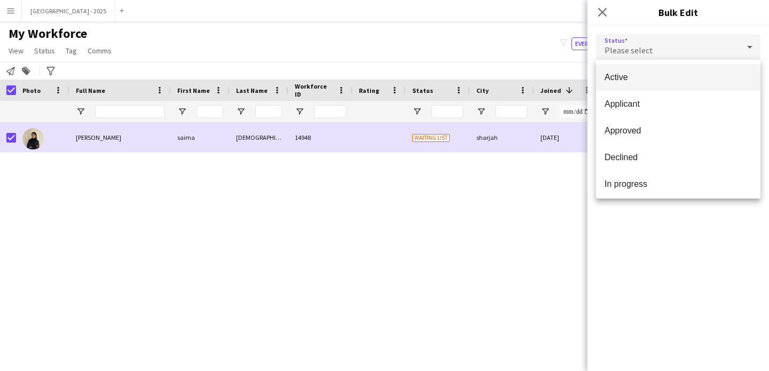
click at [632, 68] on mat-option "Active" at bounding box center [678, 77] width 164 height 27
drag, startPoint x: 635, startPoint y: 75, endPoint x: 658, endPoint y: 94, distance: 29.9
click at [635, 75] on div "information-circle Please note that this update solely reflects a change in sta…" at bounding box center [678, 81] width 164 height 32
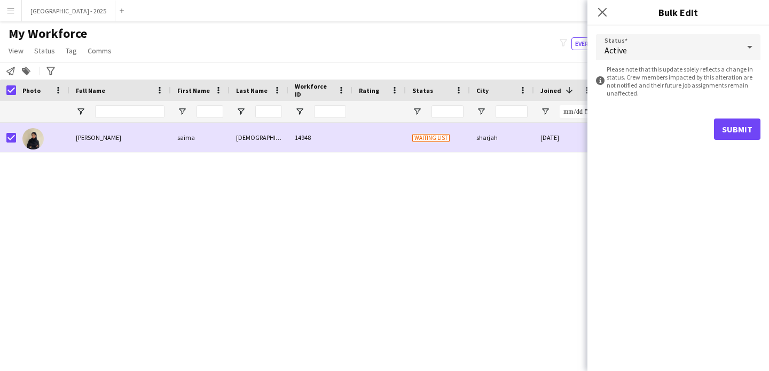
click at [727, 140] on form "Status Active information-circle Please note that this update solely reflects a…" at bounding box center [678, 87] width 164 height 123
click at [720, 133] on button "Submit" at bounding box center [737, 129] width 46 height 21
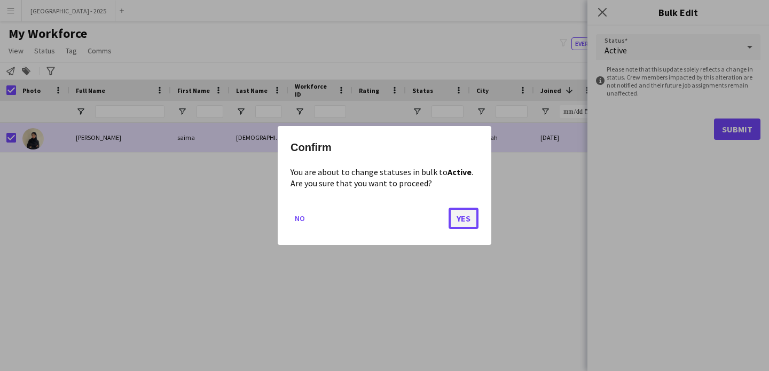
click at [471, 217] on button "Yes" at bounding box center [463, 218] width 30 height 21
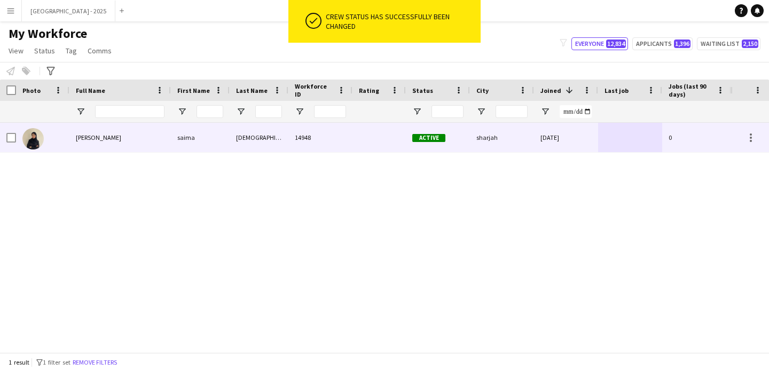
click at [31, 140] on img at bounding box center [32, 138] width 21 height 21
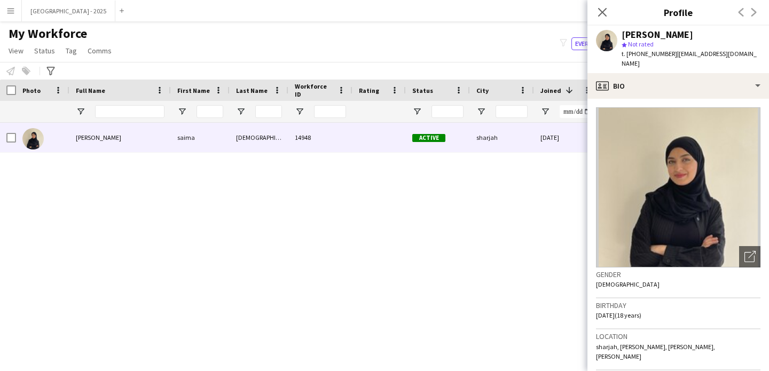
drag, startPoint x: 671, startPoint y: 51, endPoint x: 758, endPoint y: 55, distance: 87.1
click at [752, 55] on div "[PERSON_NAME] Not rated t. [PHONE_NUMBER] | [EMAIL_ADDRESS][DOMAIN_NAME]" at bounding box center [678, 50] width 182 height 48
click at [683, 57] on span "| [EMAIL_ADDRESS][DOMAIN_NAME]" at bounding box center [688, 59] width 135 height 18
click at [692, 99] on app-crew-profile-bio "Open photos pop-in Gender [DEMOGRAPHIC_DATA] Birthday [DEMOGRAPHIC_DATA] (18 ye…" at bounding box center [678, 235] width 182 height 272
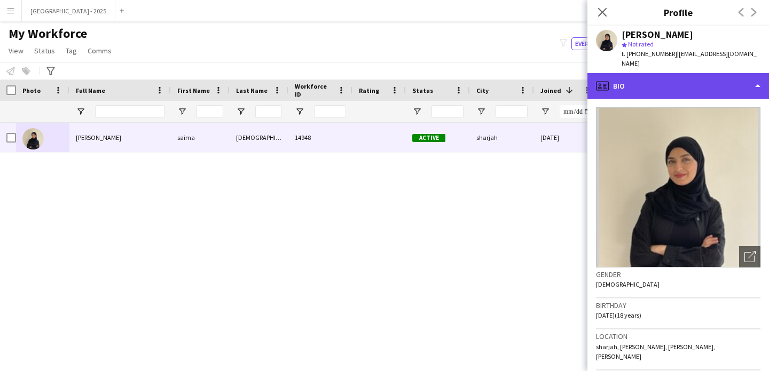
click at [696, 83] on div "profile Bio" at bounding box center [678, 86] width 182 height 26
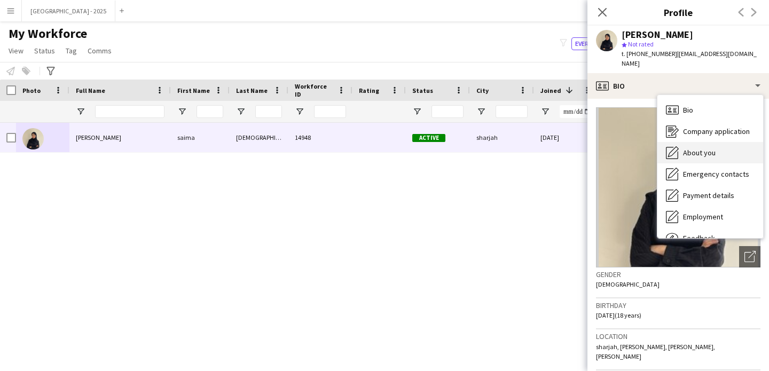
click at [720, 142] on div "About you About you" at bounding box center [710, 152] width 106 height 21
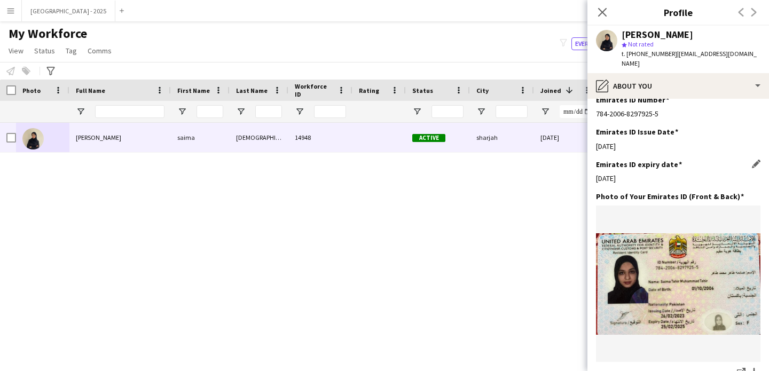
scroll to position [557, 0]
drag, startPoint x: 636, startPoint y: 169, endPoint x: 585, endPoint y: 169, distance: 51.2
click at [585, 169] on body "Menu Boards Boards Boards All jobs Status Workforce Workforce My Workforce Recr…" at bounding box center [384, 185] width 769 height 371
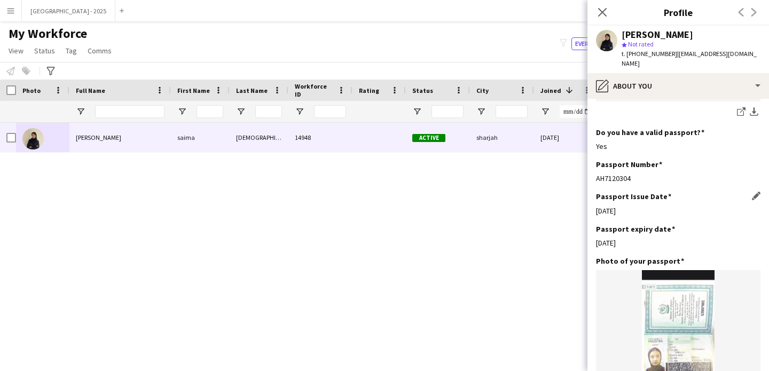
click at [682, 192] on div "Passport Issue Date Edit this field" at bounding box center [678, 197] width 164 height 10
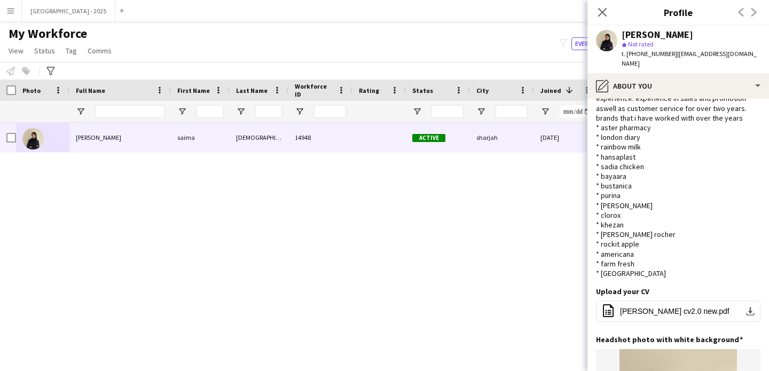
scroll to position [0, 0]
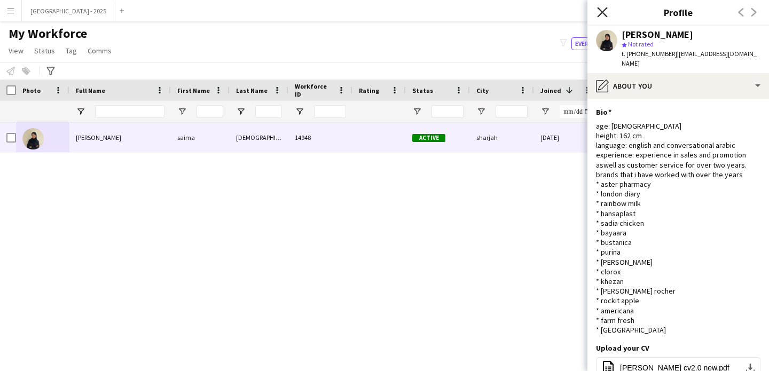
click at [598, 13] on icon "Close pop-in" at bounding box center [602, 12] width 10 height 10
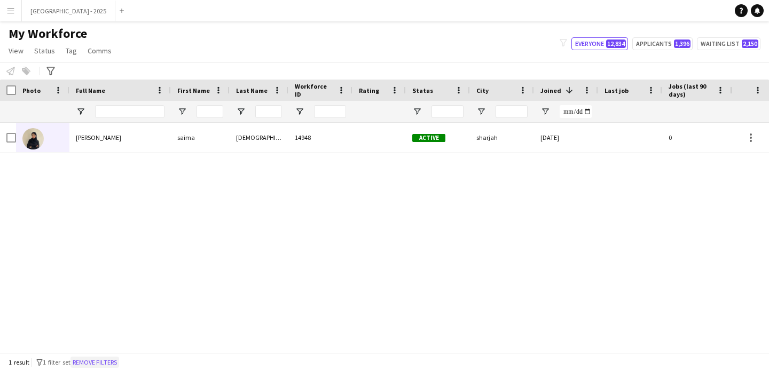
click at [114, 364] on button "Remove filters" at bounding box center [94, 363] width 49 height 12
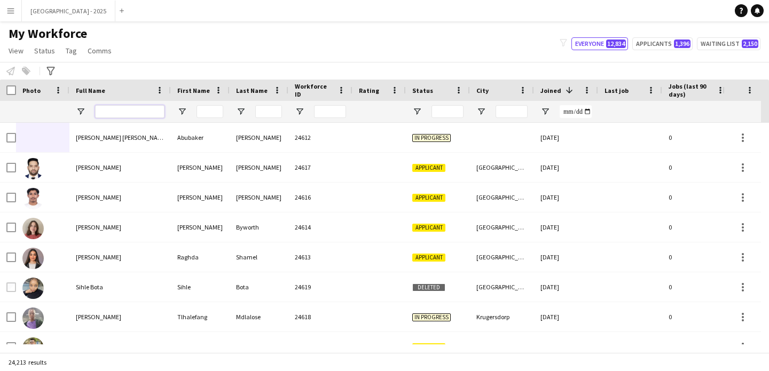
click at [124, 107] on input "Full Name Filter Input" at bounding box center [129, 111] width 69 height 13
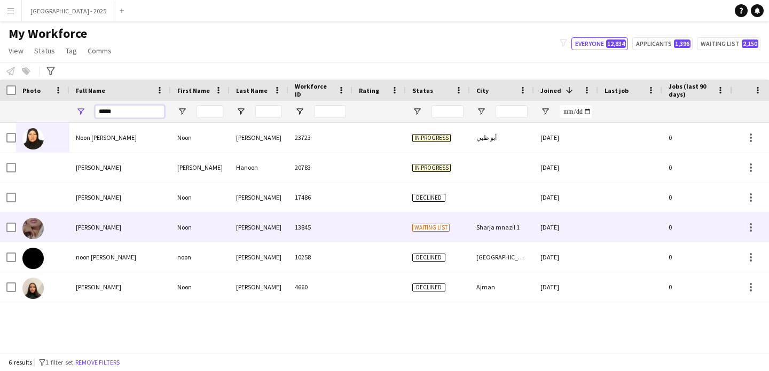
type input "****"
click at [114, 231] on span "[PERSON_NAME]" at bounding box center [98, 227] width 45 height 8
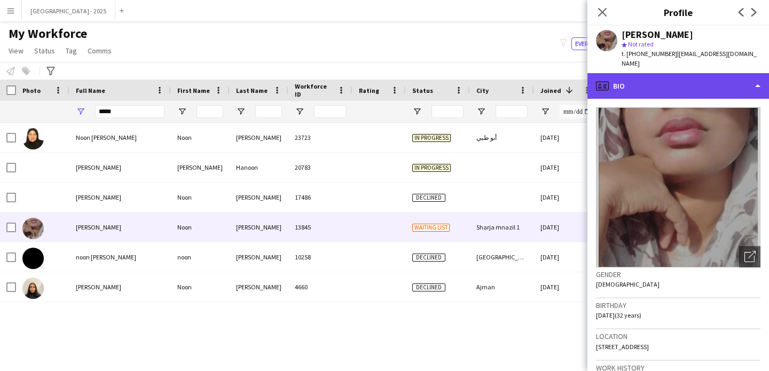
click at [660, 83] on div "profile Bio" at bounding box center [678, 86] width 182 height 26
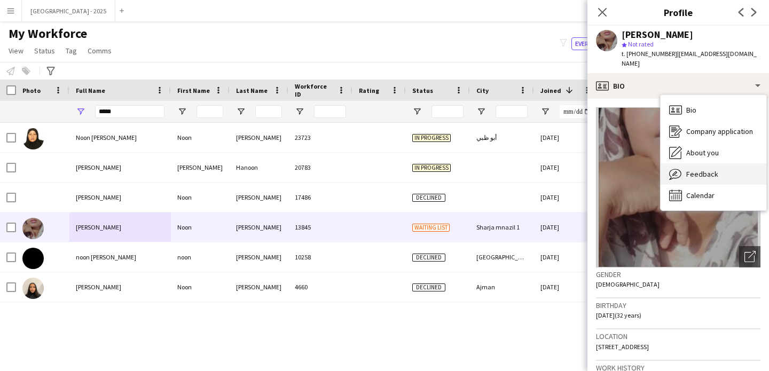
click at [690, 173] on div "Feedback Feedback" at bounding box center [713, 173] width 106 height 21
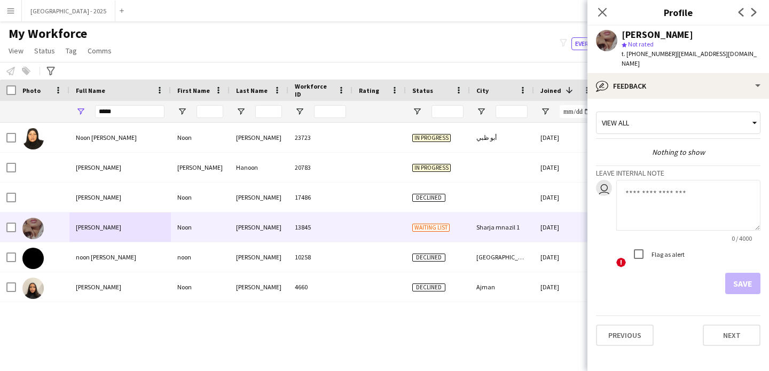
click at [656, 196] on textarea at bounding box center [688, 205] width 144 height 51
type textarea "**********"
click at [728, 273] on button "Save" at bounding box center [742, 283] width 35 height 21
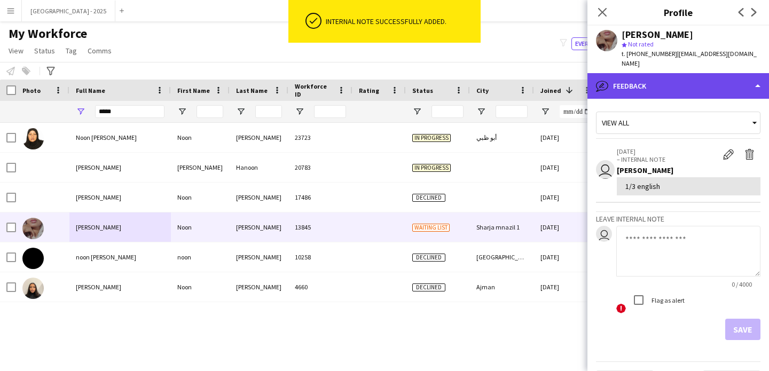
click at [663, 84] on div "bubble-pencil Feedback" at bounding box center [678, 86] width 182 height 26
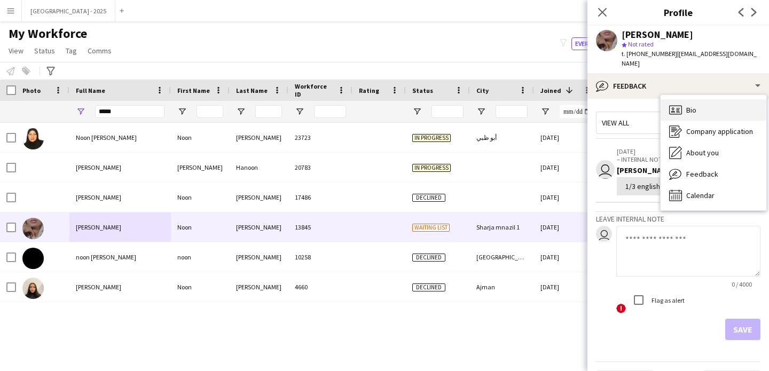
click at [692, 108] on div "Bio Bio" at bounding box center [713, 109] width 106 height 21
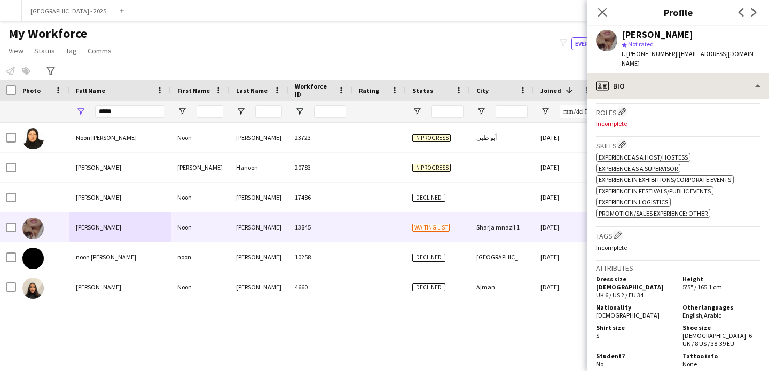
scroll to position [109, 0]
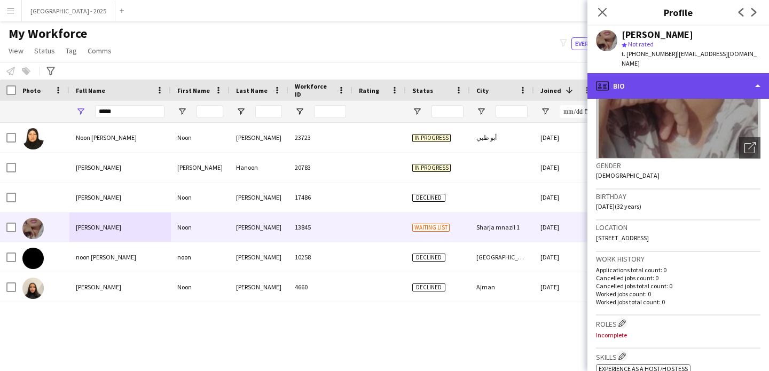
click at [672, 78] on div "profile Bio" at bounding box center [678, 86] width 182 height 26
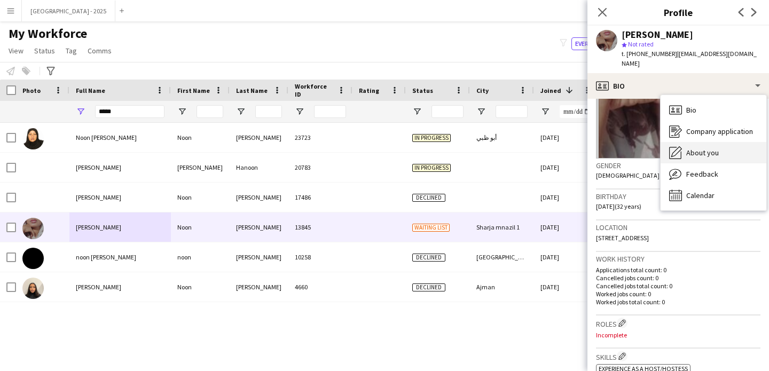
click at [725, 146] on div "About you About you" at bounding box center [713, 152] width 106 height 21
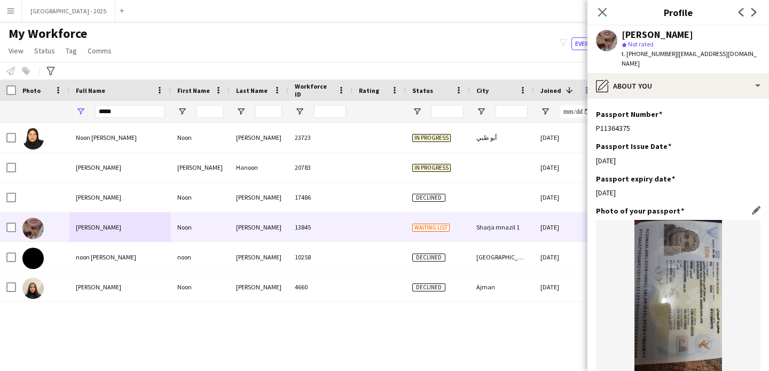
scroll to position [807, 0]
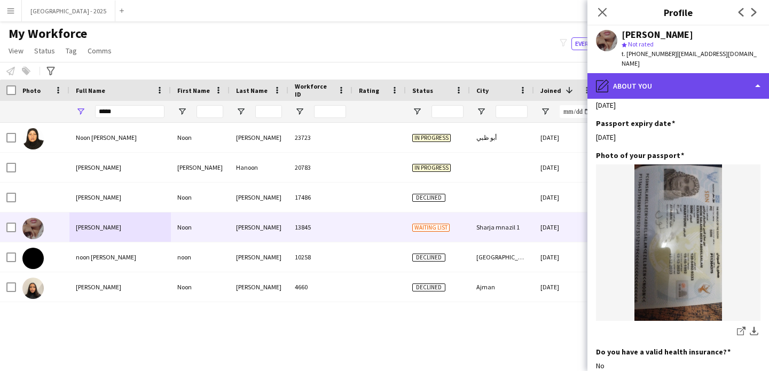
click at [676, 73] on div "pencil4 About you" at bounding box center [678, 86] width 182 height 26
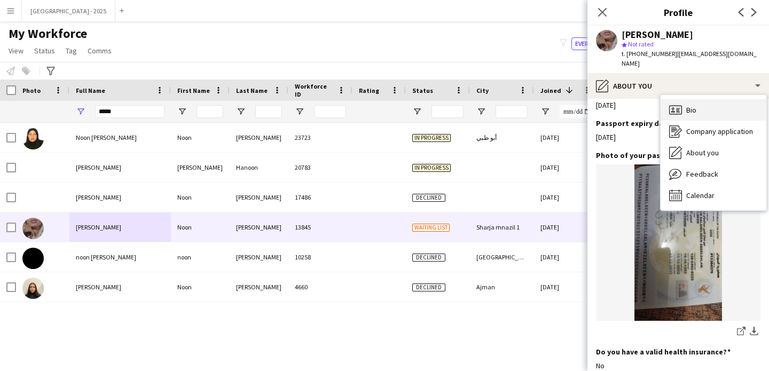
click at [707, 99] on div "Bio Bio" at bounding box center [713, 109] width 106 height 21
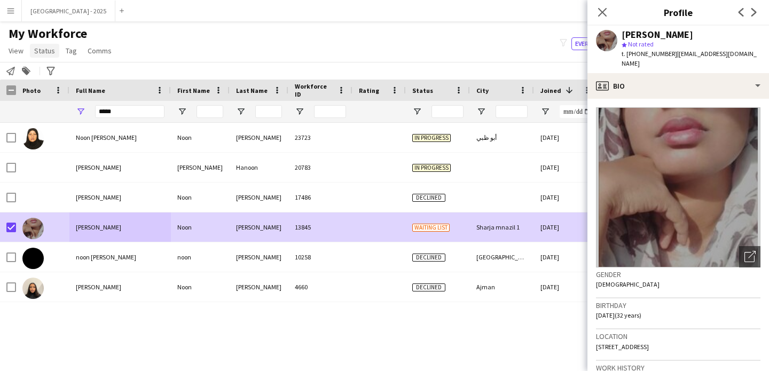
click at [54, 54] on link "Status" at bounding box center [44, 51] width 29 height 14
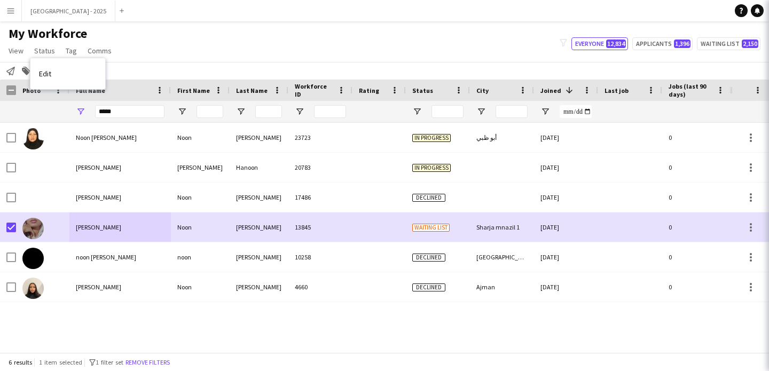
click at [70, 74] on link "Edit" at bounding box center [67, 73] width 75 height 22
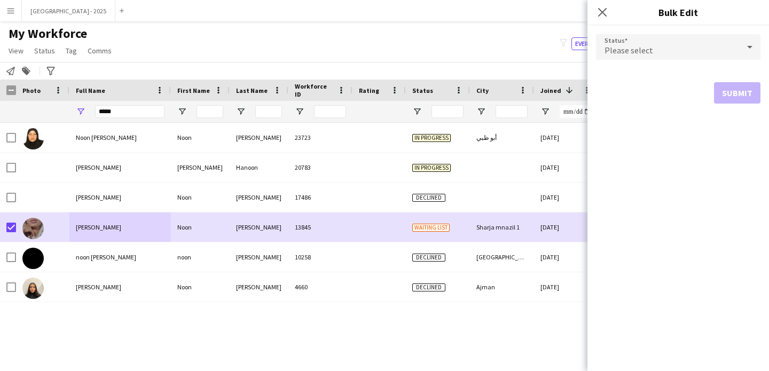
click at [711, 59] on div "Please select" at bounding box center [667, 47] width 143 height 26
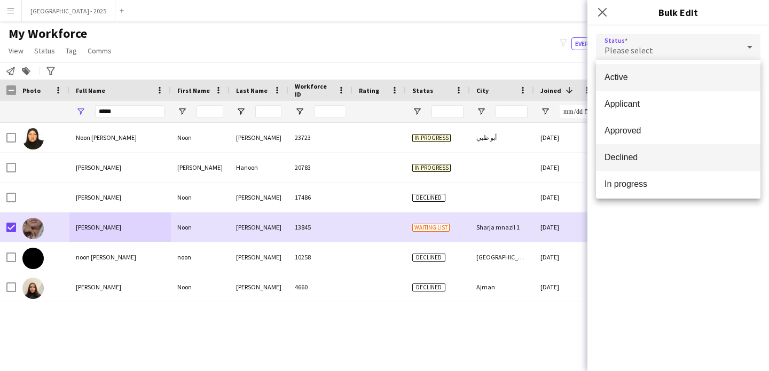
click at [652, 149] on mat-option "Declined" at bounding box center [678, 157] width 164 height 27
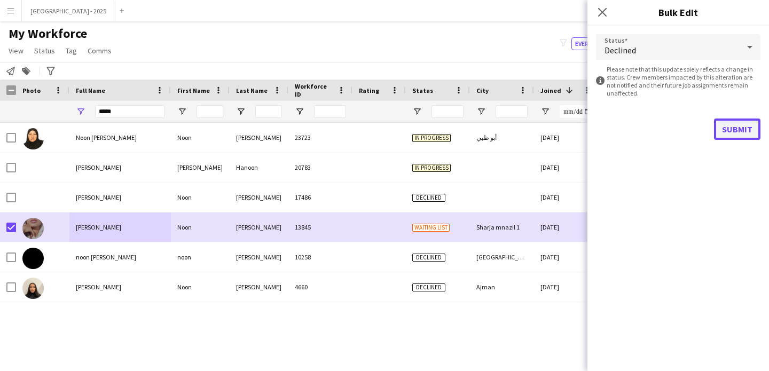
click at [719, 119] on button "Submit" at bounding box center [737, 129] width 46 height 21
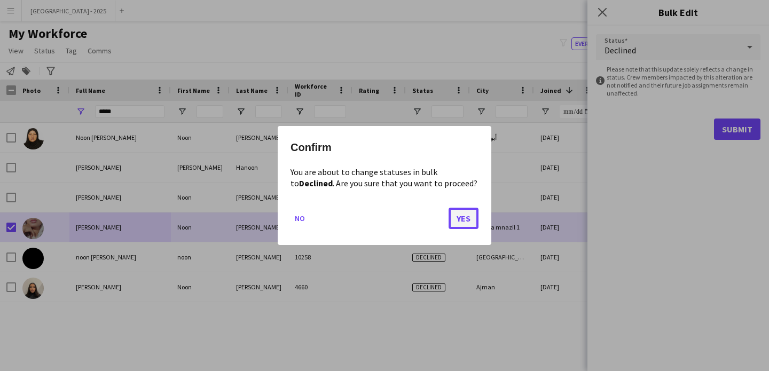
click at [465, 212] on button "Yes" at bounding box center [463, 218] width 30 height 21
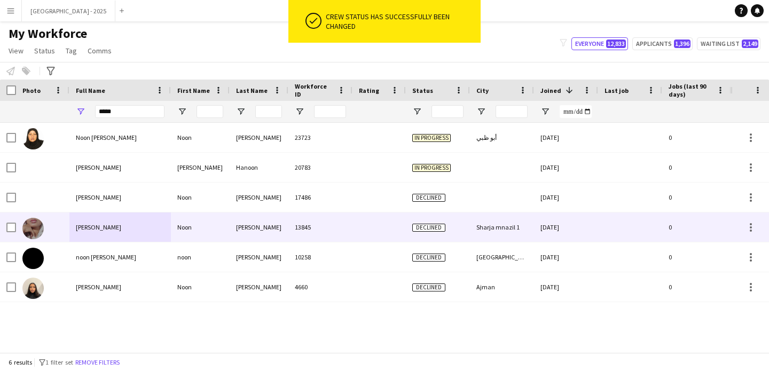
click at [34, 227] on img at bounding box center [32, 228] width 21 height 21
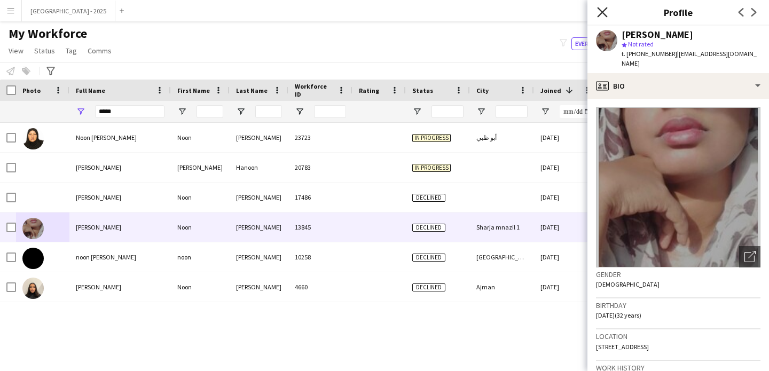
click at [605, 14] on icon "Close pop-in" at bounding box center [602, 12] width 10 height 10
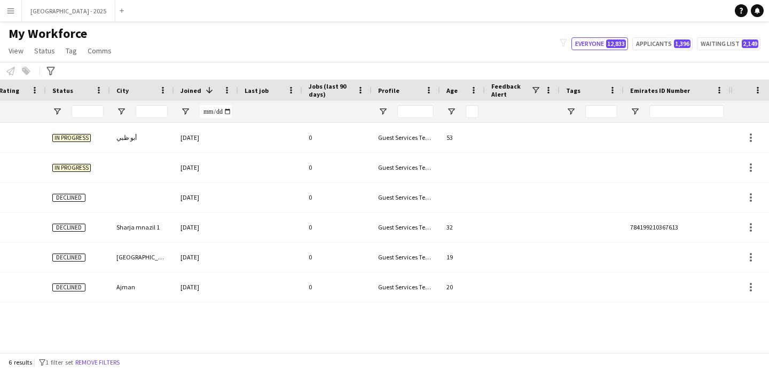
scroll to position [0, 107]
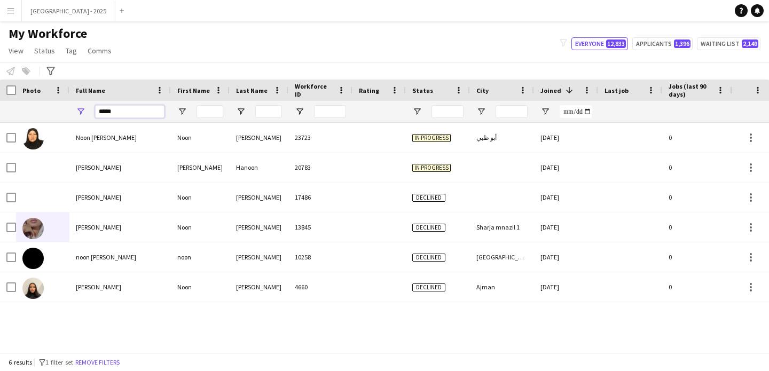
click at [127, 114] on input "****" at bounding box center [129, 111] width 69 height 13
click at [127, 113] on input "****" at bounding box center [129, 111] width 69 height 13
click at [155, 107] on input "****" at bounding box center [129, 111] width 69 height 13
click at [152, 109] on input "****" at bounding box center [129, 111] width 69 height 13
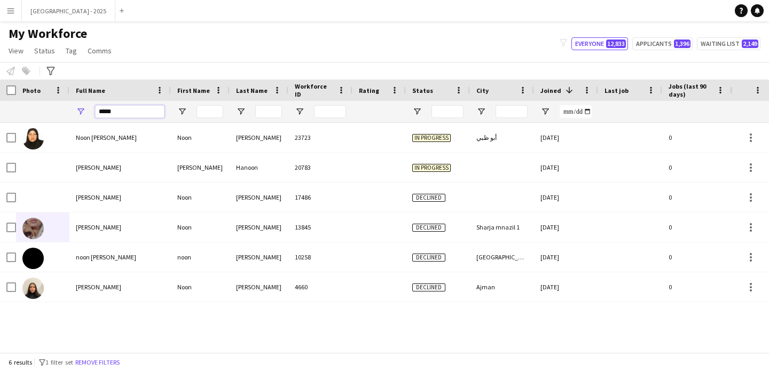
click at [152, 109] on input "****" at bounding box center [129, 111] width 69 height 13
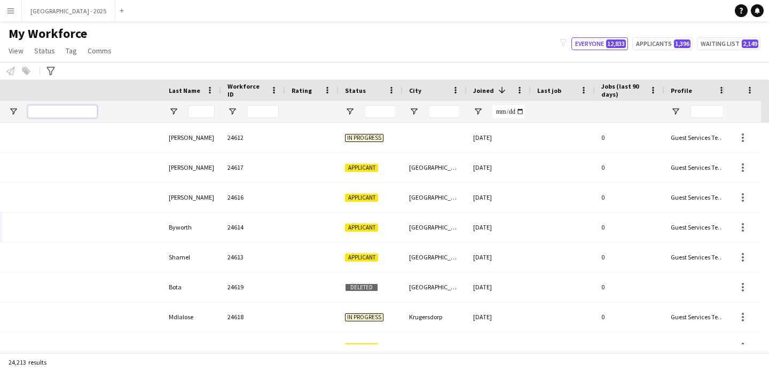
scroll to position [0, 368]
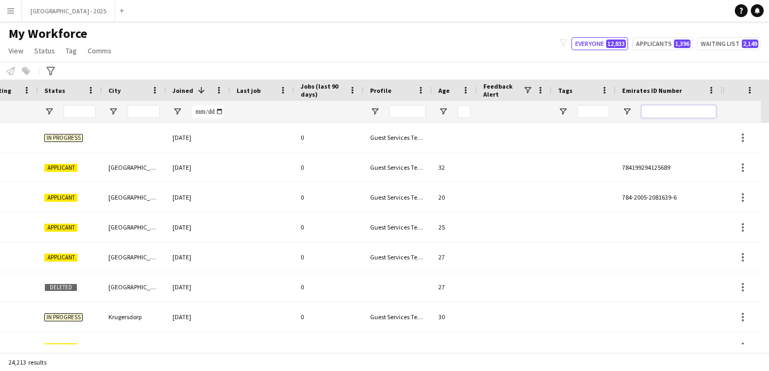
click at [660, 110] on input "Emirates ID Number Filter Input" at bounding box center [678, 111] width 75 height 13
paste input "*******"
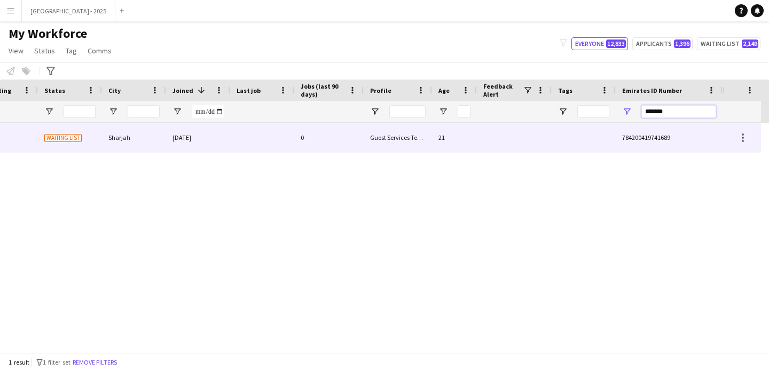
type input "*******"
click at [392, 133] on div "Guest Services Team" at bounding box center [398, 137] width 68 height 29
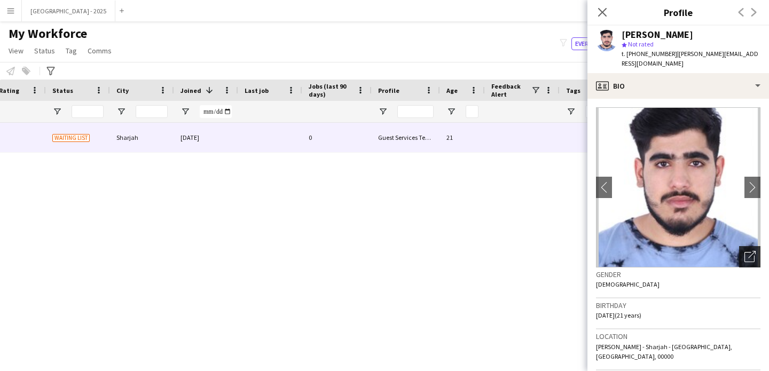
click at [744, 251] on icon "Open photos pop-in" at bounding box center [749, 256] width 11 height 11
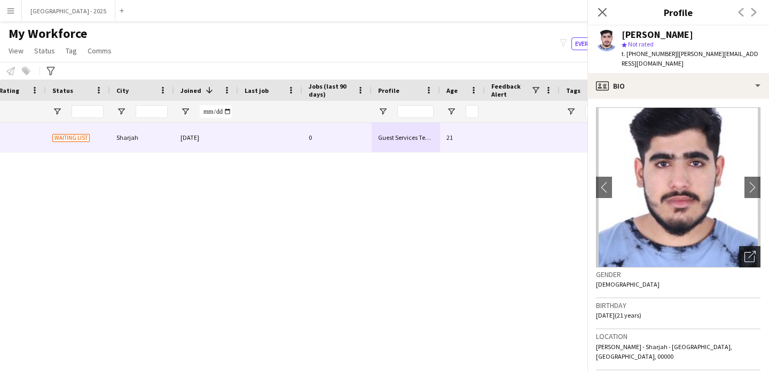
click at [744, 251] on icon "Open photos pop-in" at bounding box center [749, 256] width 11 height 11
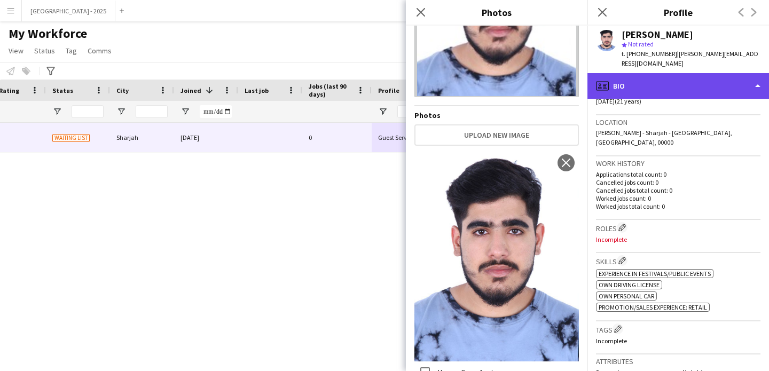
click at [655, 81] on div "profile Bio" at bounding box center [678, 86] width 182 height 26
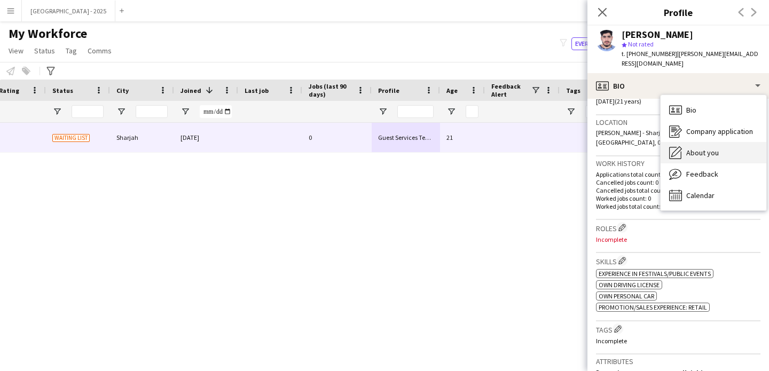
click at [713, 151] on div "About you About you" at bounding box center [713, 152] width 106 height 21
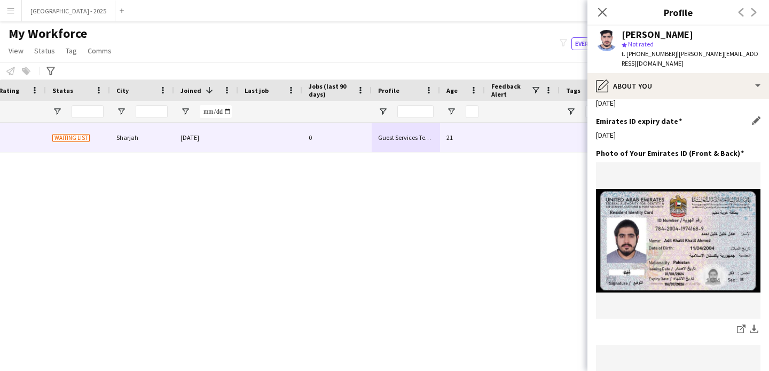
click at [741, 120] on div "Emirates ID expiry date Edit this field [DATE]" at bounding box center [678, 132] width 164 height 32
click at [752, 116] on app-icon "Edit this field" at bounding box center [756, 120] width 9 height 9
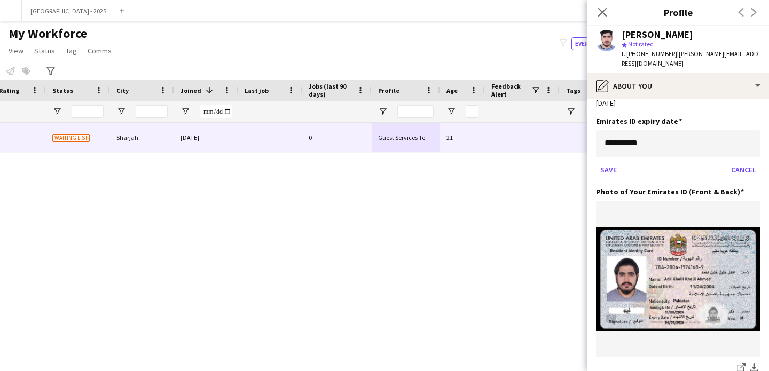
click at [643, 133] on body "Menu Boards Boards Boards All jobs Status Workforce Workforce My Workforce Recr…" at bounding box center [384, 185] width 769 height 371
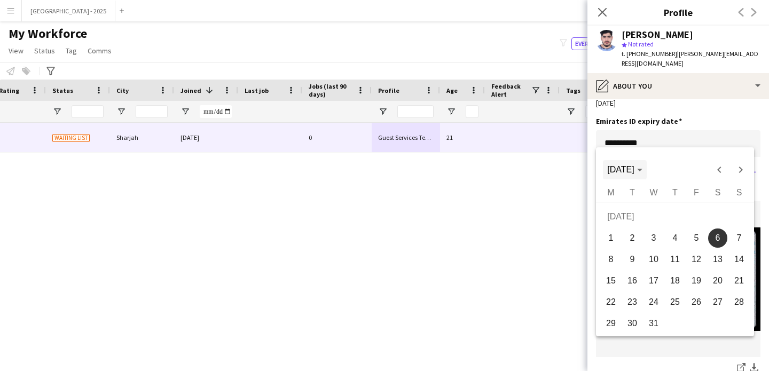
click at [634, 171] on span "[DATE]" at bounding box center [620, 169] width 27 height 9
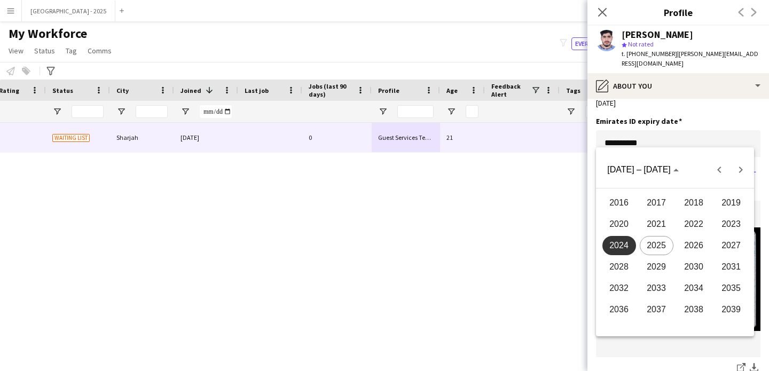
click at [697, 246] on span "2026" at bounding box center [694, 245] width 34 height 19
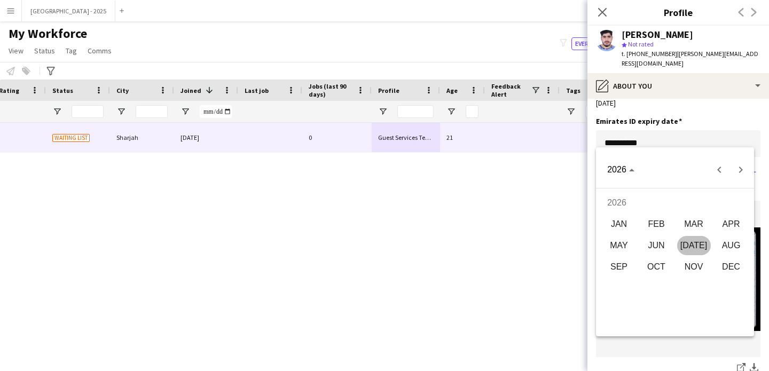
click at [688, 243] on span "[DATE]" at bounding box center [694, 245] width 34 height 19
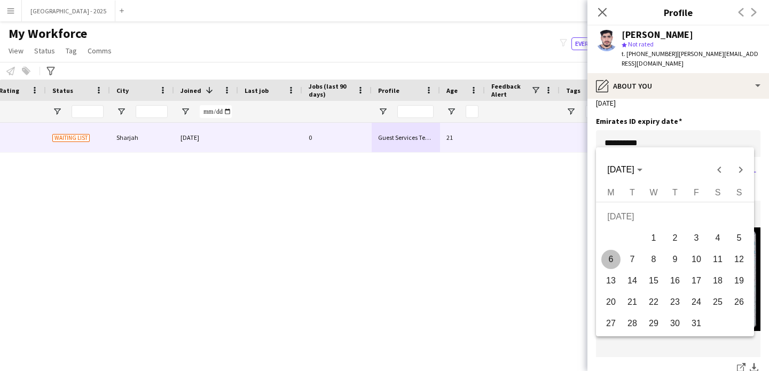
click at [607, 263] on span "6" at bounding box center [610, 259] width 19 height 19
type input "**********"
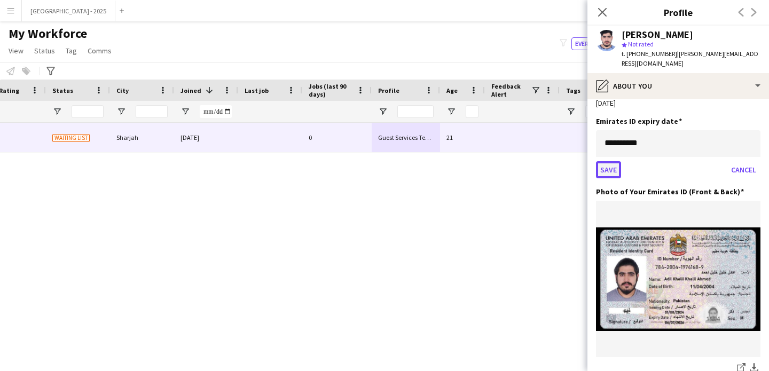
click at [604, 164] on button "Save" at bounding box center [608, 169] width 25 height 17
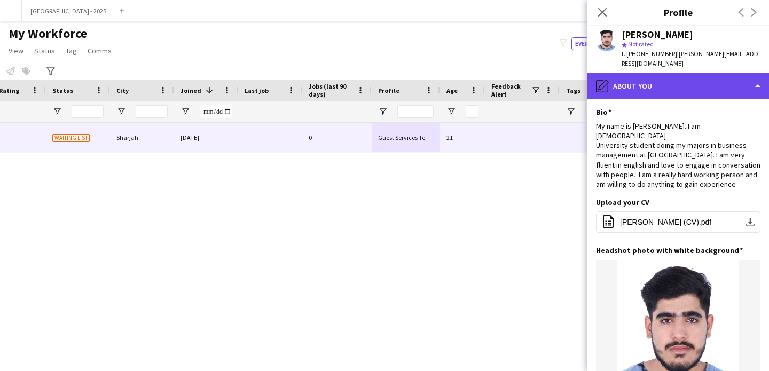
click at [623, 77] on div "pencil4 About you" at bounding box center [678, 86] width 182 height 26
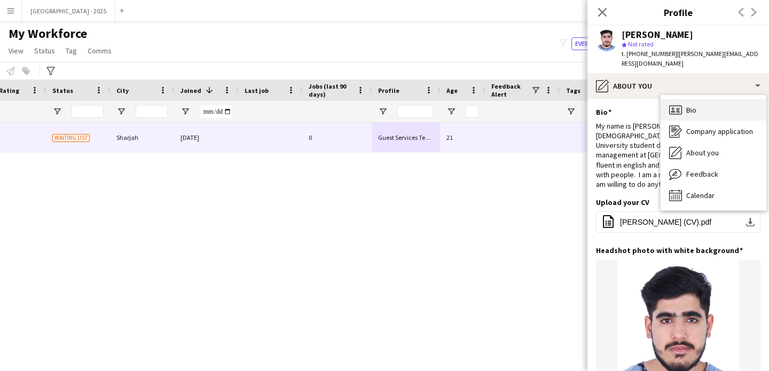
click at [689, 105] on span "Bio" at bounding box center [691, 110] width 10 height 10
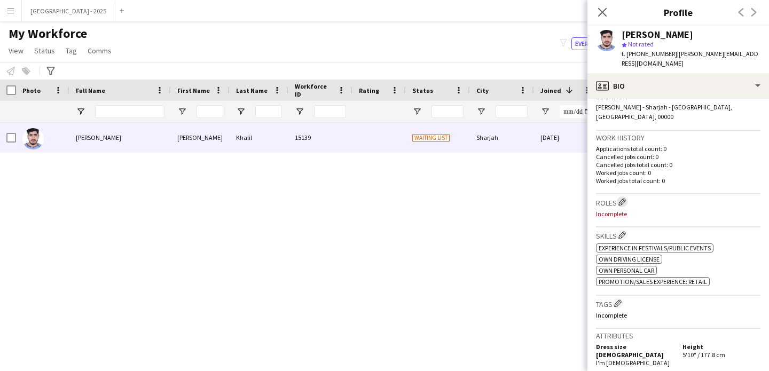
click at [621, 198] on app-icon "Edit crew company roles" at bounding box center [621, 201] width 7 height 7
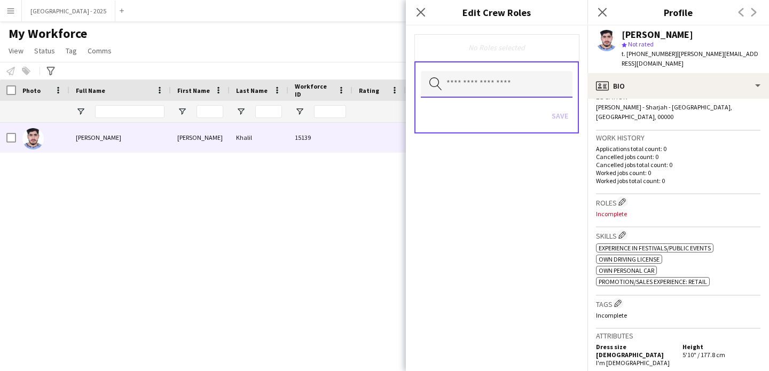
click at [486, 81] on input "text" at bounding box center [497, 84] width 152 height 27
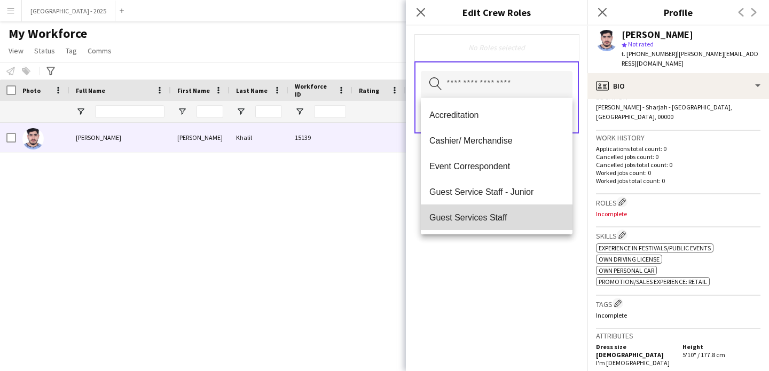
click at [503, 207] on mat-option "Guest Services Staff" at bounding box center [497, 217] width 152 height 26
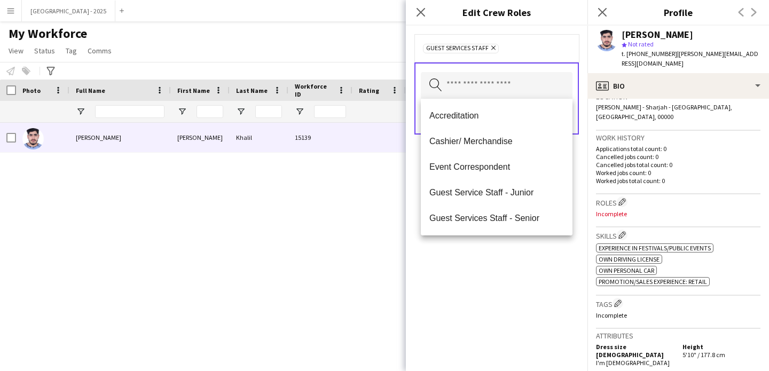
click at [514, 246] on div "Guest Services Staff Remove Search by role type Save" at bounding box center [497, 198] width 182 height 345
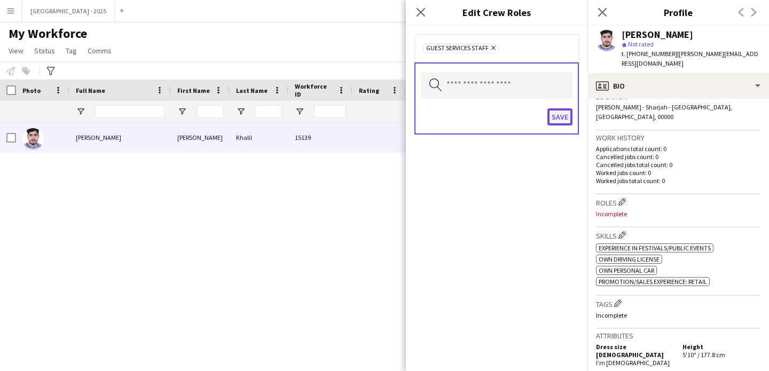
click at [563, 124] on button "Save" at bounding box center [559, 116] width 25 height 17
click at [563, 122] on button "Save" at bounding box center [549, 116] width 45 height 17
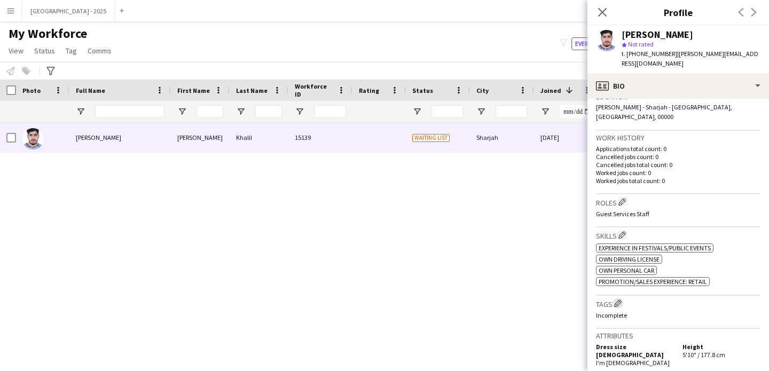
click at [617, 299] on app-icon "Edit crew company tags" at bounding box center [617, 302] width 7 height 7
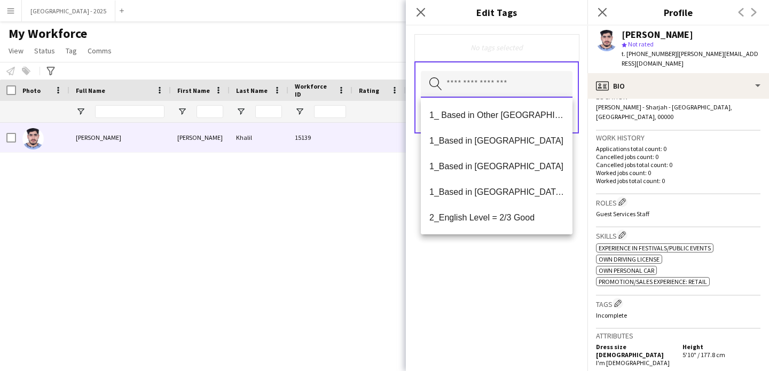
click at [493, 97] on input "text" at bounding box center [497, 84] width 152 height 27
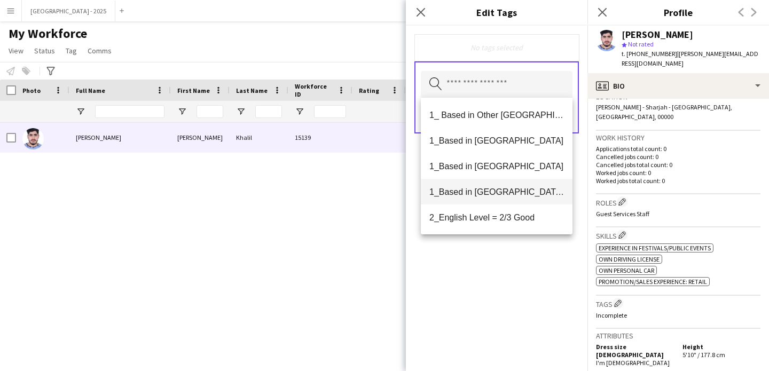
click at [510, 188] on span "1_Based in [GEOGRAPHIC_DATA]/[GEOGRAPHIC_DATA]/Ajman" at bounding box center [496, 192] width 135 height 10
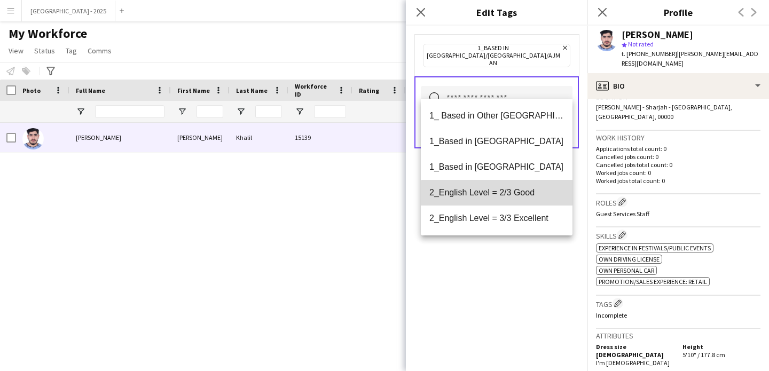
click at [510, 201] on mat-option "2_English Level = 2/3 Good" at bounding box center [497, 193] width 152 height 26
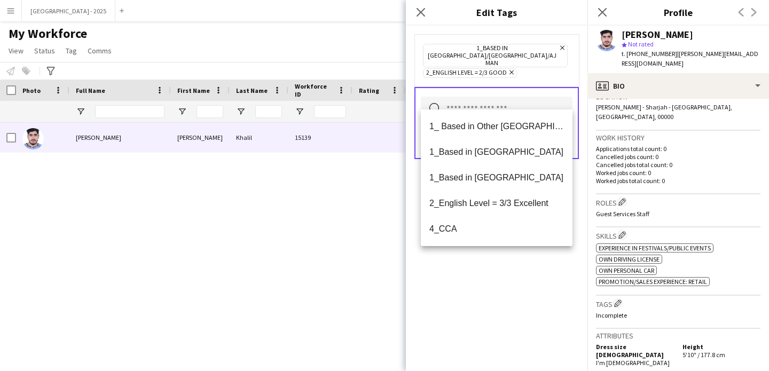
click at [522, 257] on div "1_Based in [GEOGRAPHIC_DATA]/[GEOGRAPHIC_DATA]/Ajman Remove 2_English Level = 2…" at bounding box center [497, 198] width 182 height 345
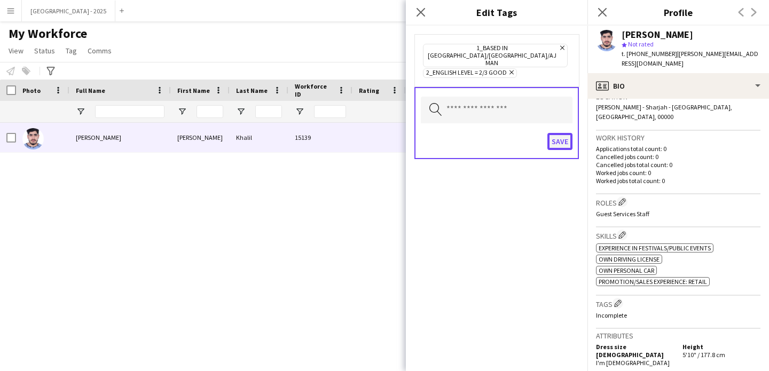
click at [550, 133] on button "Save" at bounding box center [559, 141] width 25 height 17
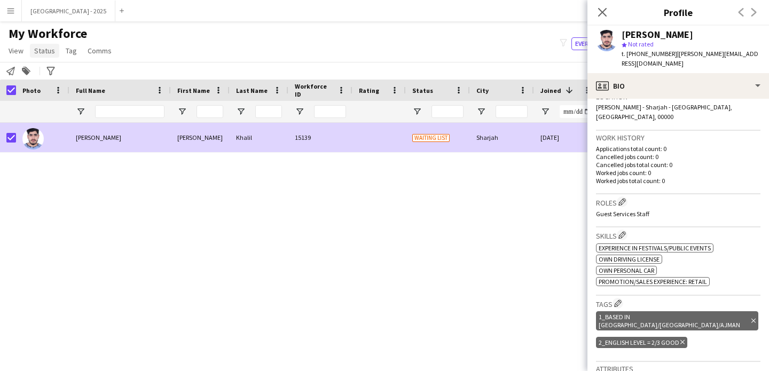
click at [33, 51] on link "Status" at bounding box center [44, 51] width 29 height 14
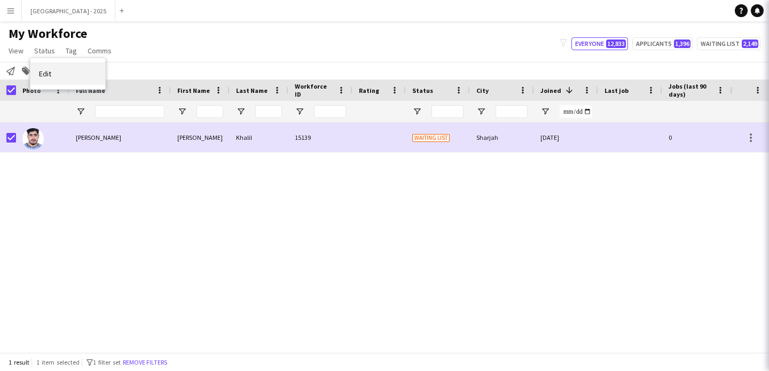
click at [45, 67] on link "Edit" at bounding box center [67, 73] width 75 height 22
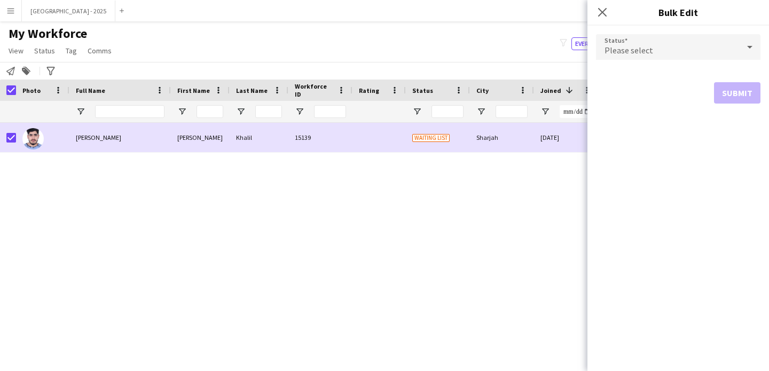
click at [628, 44] on div "Please select" at bounding box center [667, 47] width 143 height 26
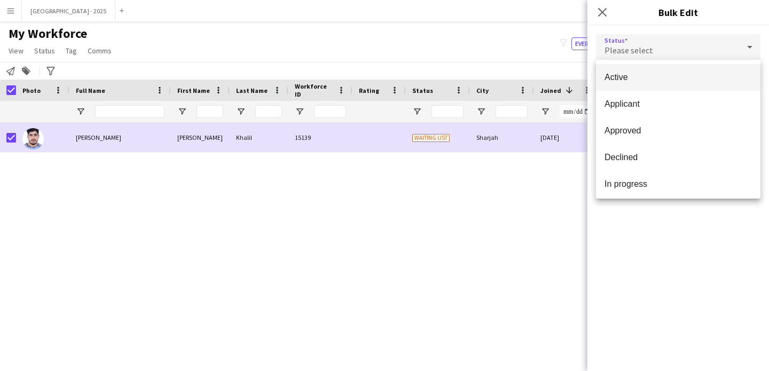
click at [634, 75] on span "Active" at bounding box center [677, 77] width 147 height 10
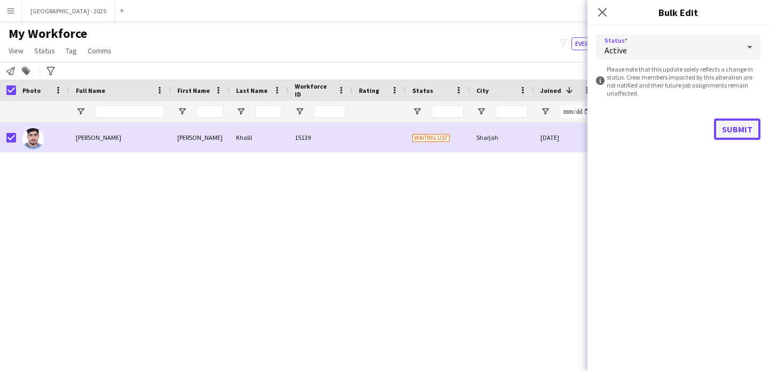
click at [722, 128] on button "Submit" at bounding box center [737, 129] width 46 height 21
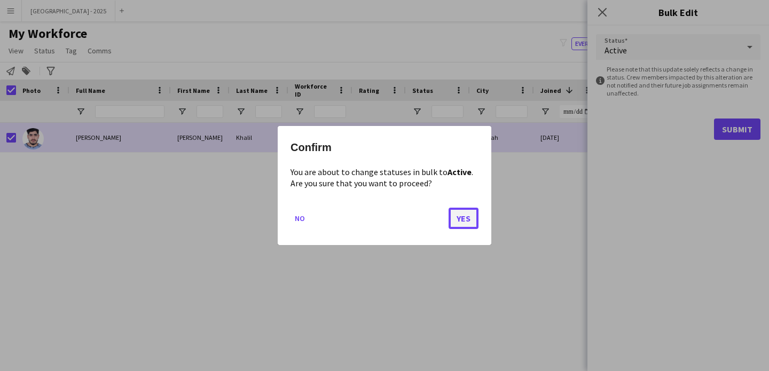
click at [472, 216] on button "Yes" at bounding box center [463, 218] width 30 height 21
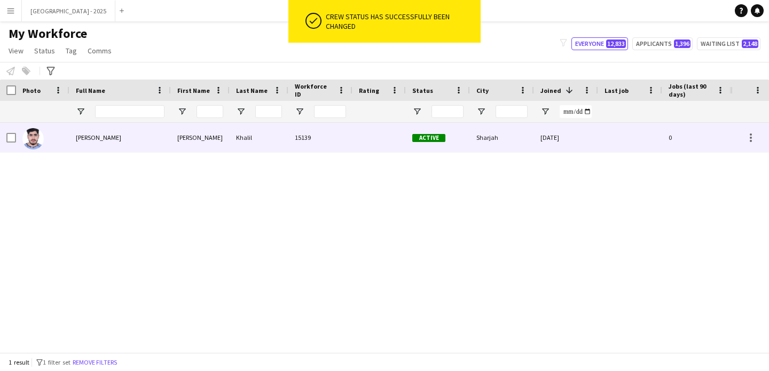
click at [29, 137] on img at bounding box center [32, 138] width 21 height 21
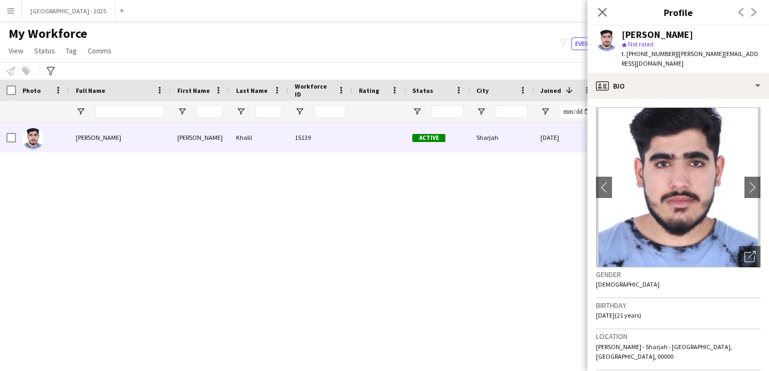
click at [680, 99] on app-crew-profile-bio "chevron-left chevron-right Open photos pop-in Gender [DEMOGRAPHIC_DATA] Birthda…" at bounding box center [678, 235] width 182 height 272
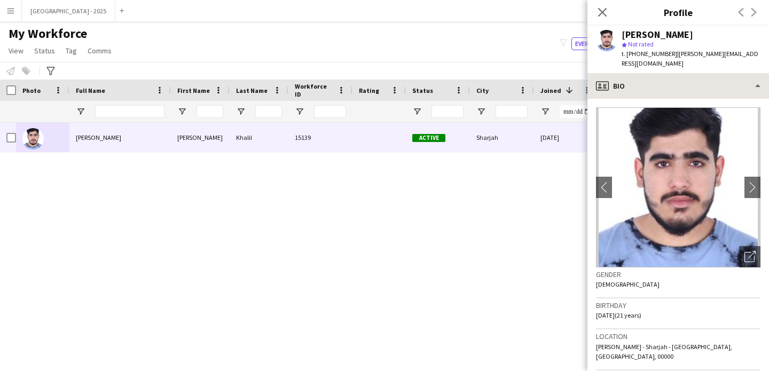
click at [684, 99] on app-crew-profile-bio "chevron-left chevron-right Open photos pop-in Gender [DEMOGRAPHIC_DATA] Birthda…" at bounding box center [678, 235] width 182 height 272
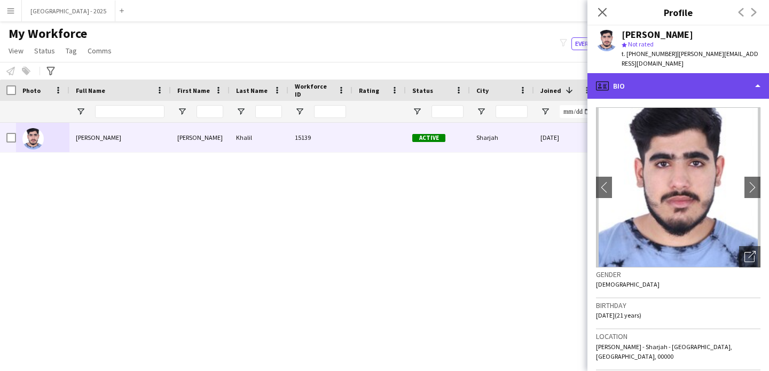
click at [687, 84] on div "profile Bio" at bounding box center [678, 86] width 182 height 26
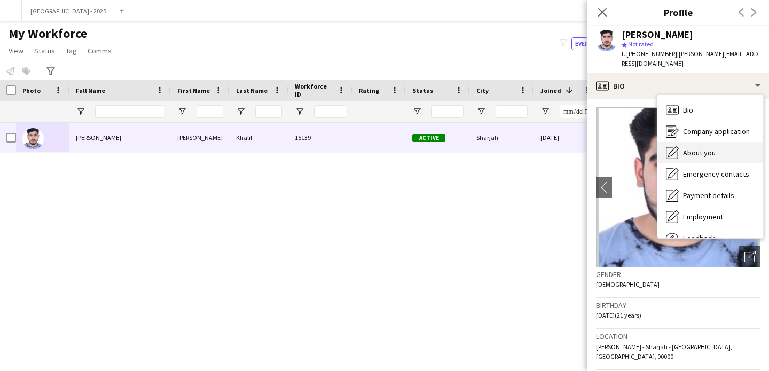
click at [695, 148] on span "About you" at bounding box center [699, 153] width 33 height 10
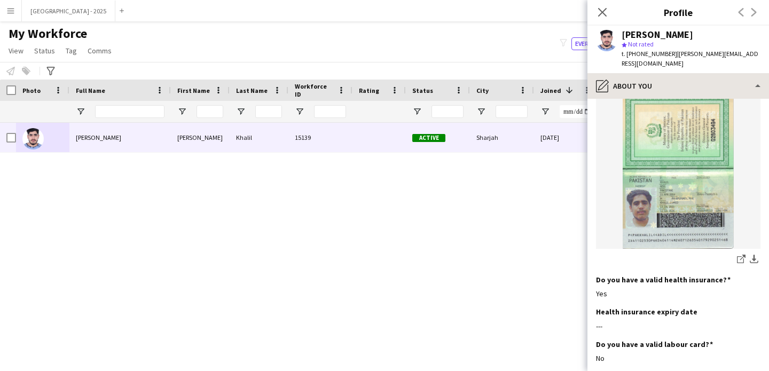
scroll to position [1127, 0]
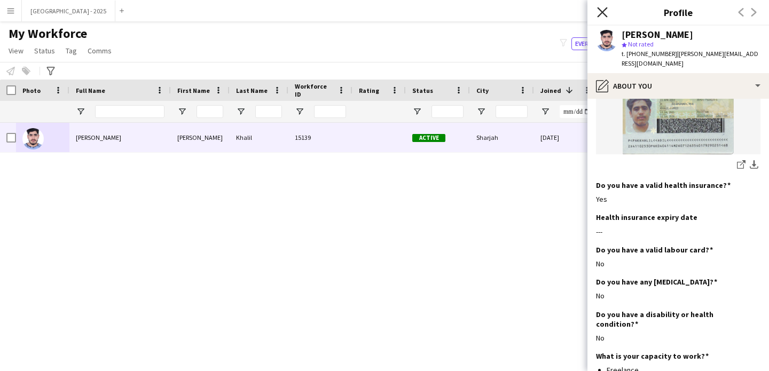
click at [603, 11] on icon at bounding box center [602, 12] width 10 height 10
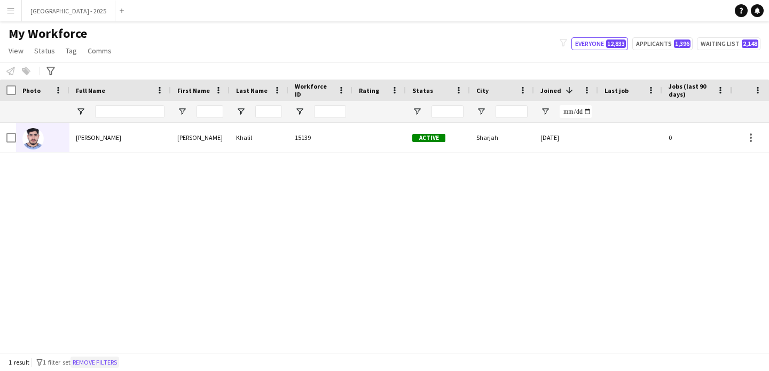
click at [98, 358] on button "Remove filters" at bounding box center [94, 363] width 49 height 12
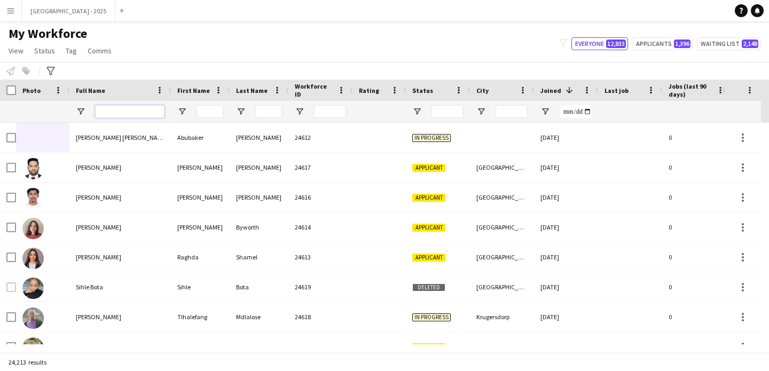
click at [128, 106] on input "Full Name Filter Input" at bounding box center [129, 111] width 69 height 13
paste input "*******"
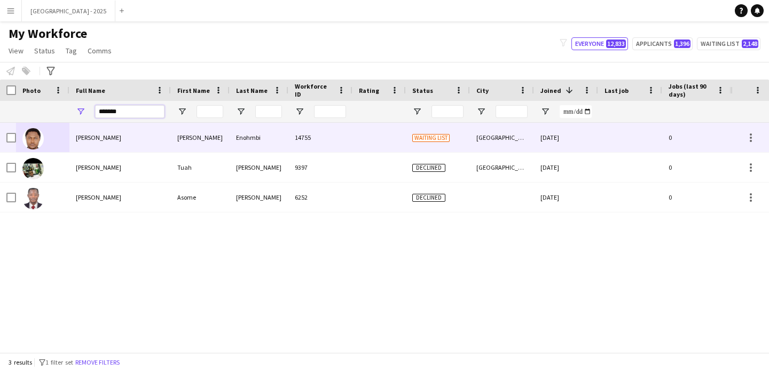
type input "*******"
click at [124, 141] on div "[PERSON_NAME]" at bounding box center [119, 137] width 101 height 29
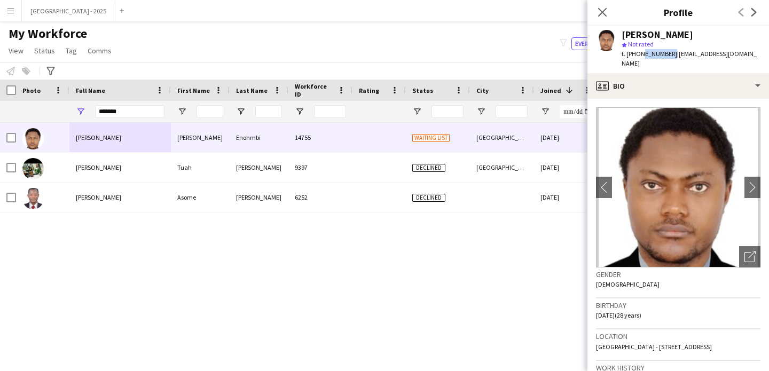
drag, startPoint x: 641, startPoint y: 52, endPoint x: 666, endPoint y: 54, distance: 25.7
click at [666, 54] on span "t. [PHONE_NUMBER]" at bounding box center [649, 54] width 56 height 8
copy span "563199785"
